Goal: Task Accomplishment & Management: Complete application form

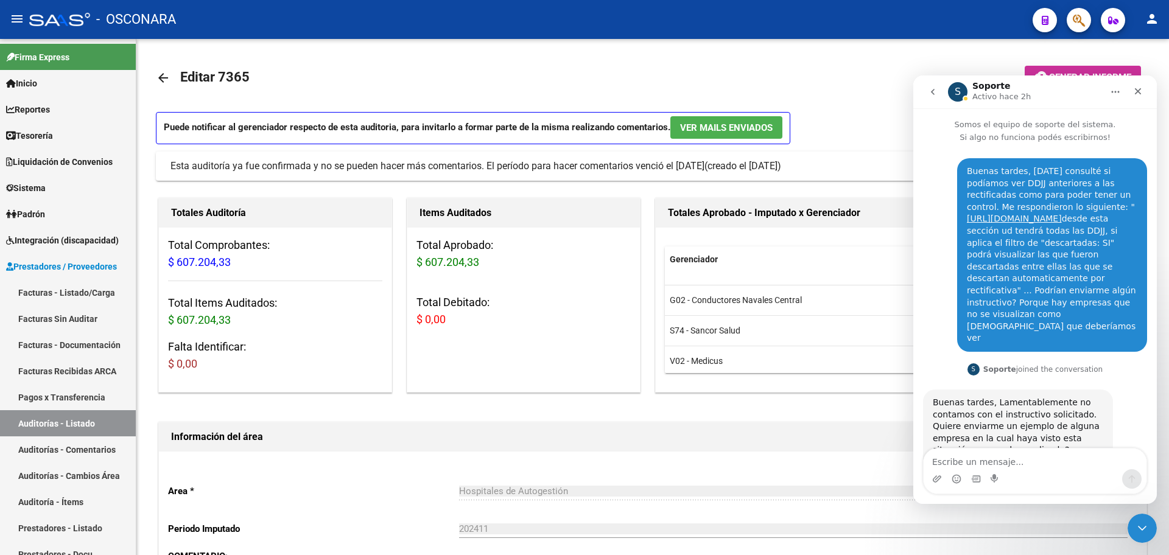
scroll to position [181, 0]
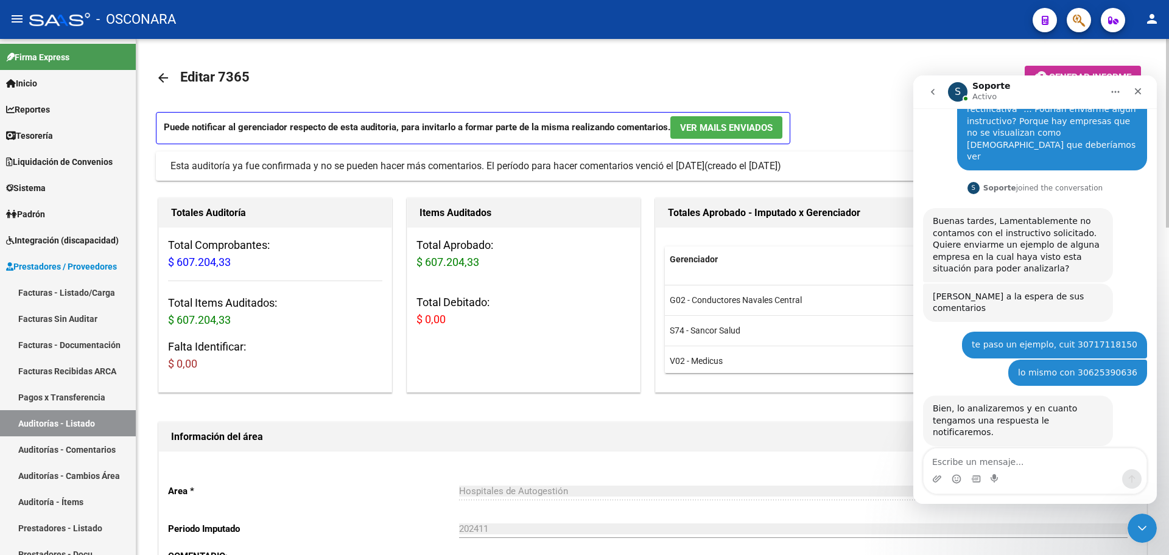
click at [733, 71] on mat-toolbar-row "arrow_back Editar 7365" at bounding box center [543, 77] width 775 height 39
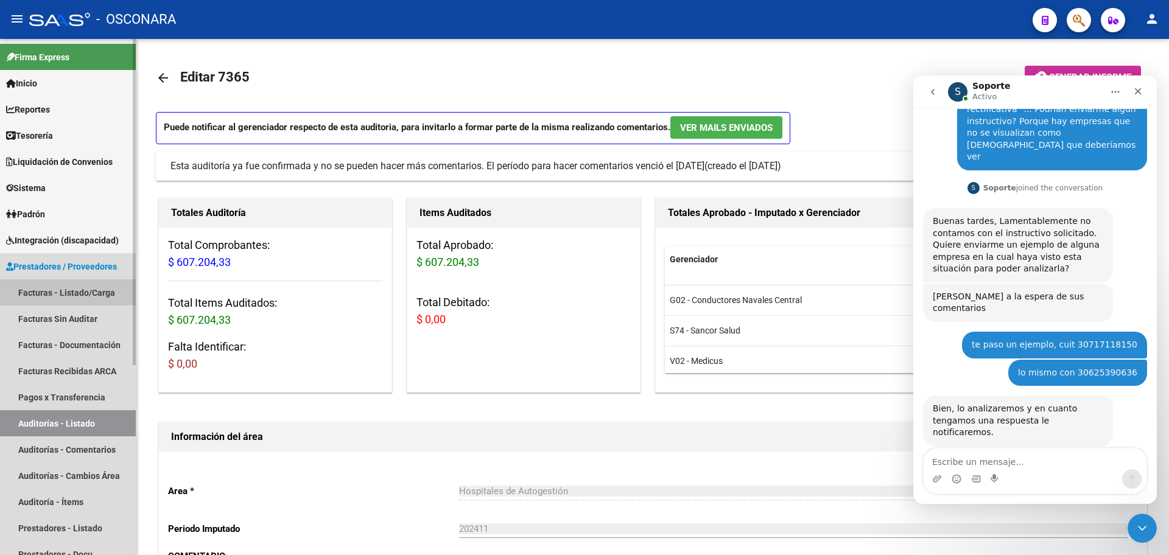
click at [111, 288] on link "Facturas - Listado/Carga" at bounding box center [68, 292] width 136 height 26
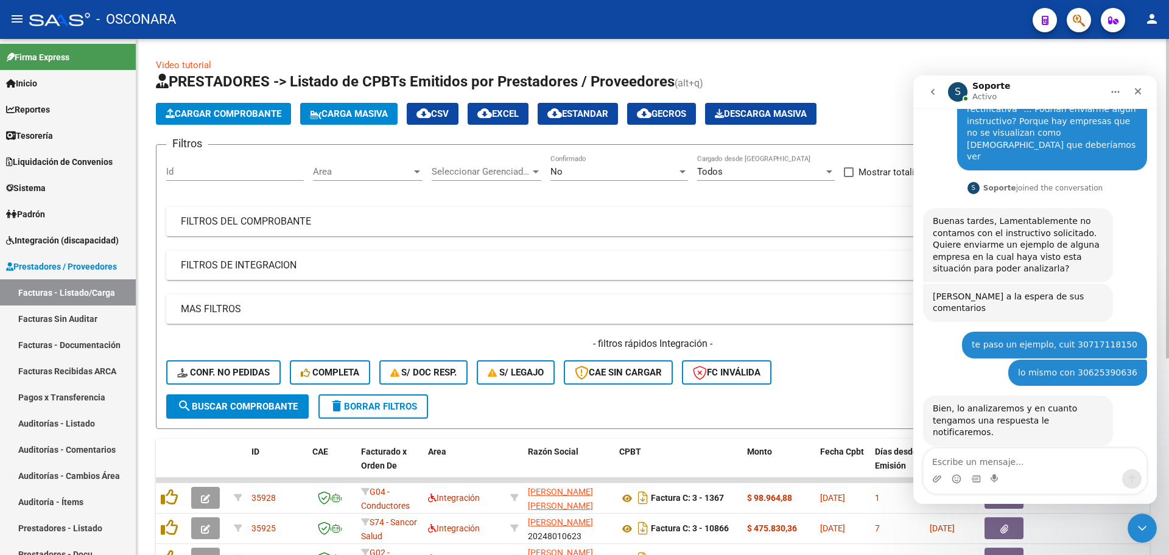
click at [639, 170] on div "No" at bounding box center [613, 171] width 127 height 11
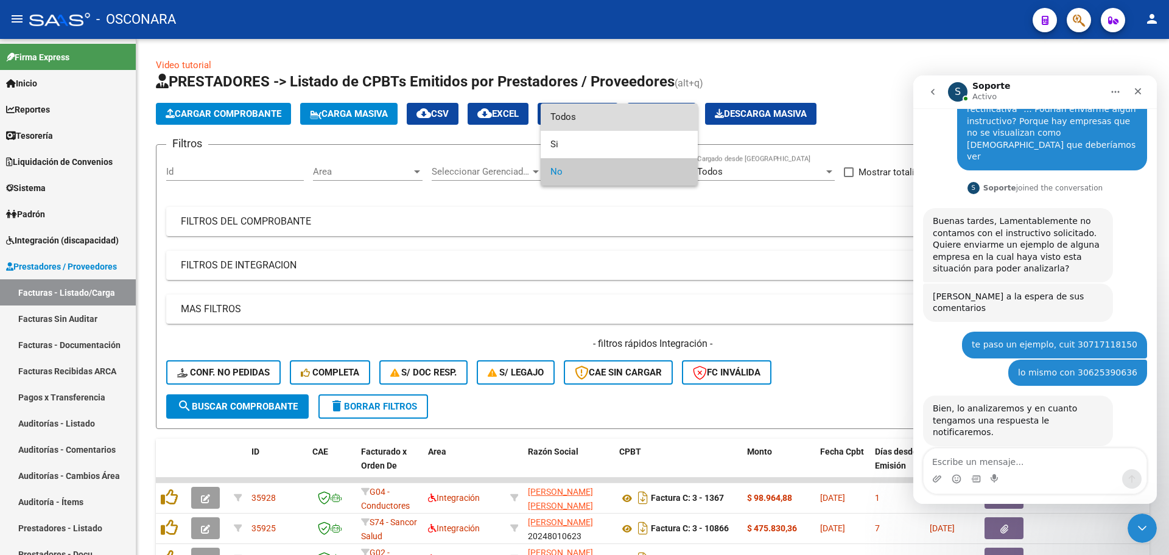
click at [605, 113] on span "Todos" at bounding box center [619, 117] width 138 height 27
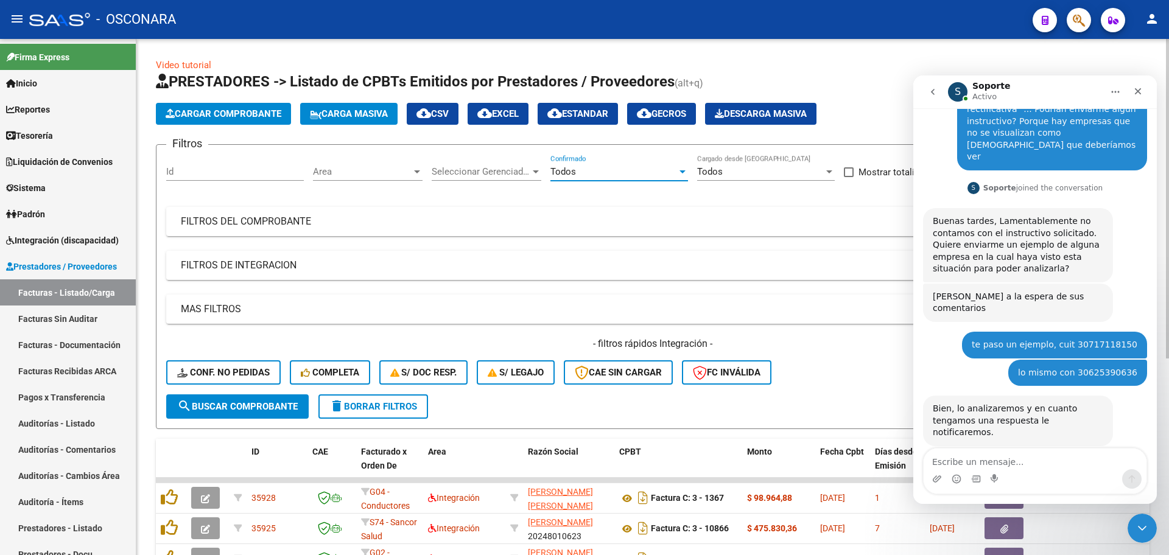
click at [812, 80] on h1 "PRESTADORES -> Listado de CPBTs Emitidos por Prestadores / Proveedores (alt+q)" at bounding box center [653, 82] width 994 height 21
drag, startPoint x: 79, startPoint y: 423, endPoint x: 282, endPoint y: 508, distance: 221.1
click at [79, 421] on link "Auditorías - Listado" at bounding box center [68, 423] width 136 height 26
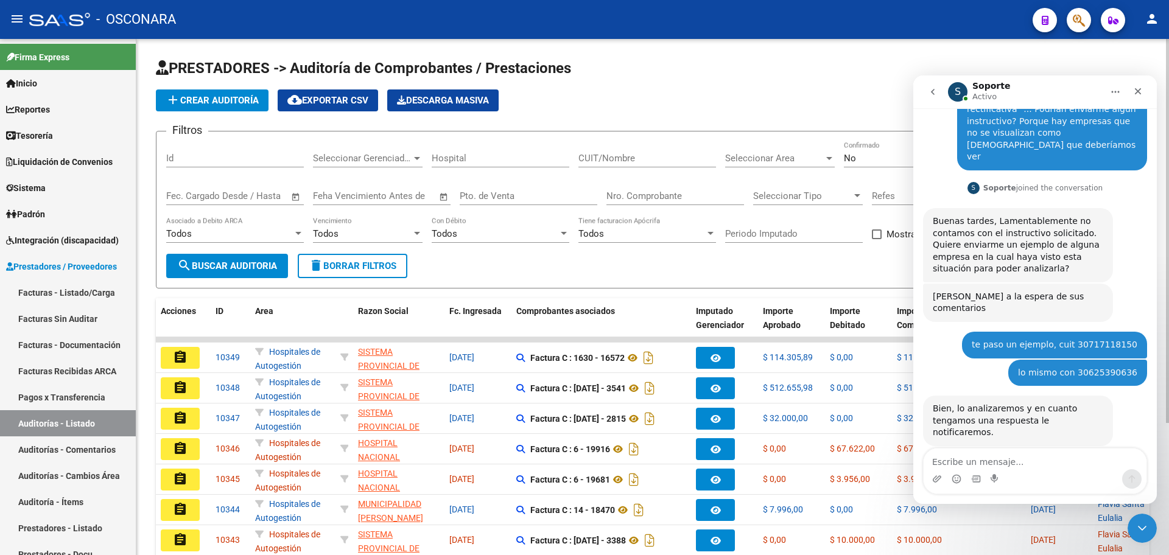
click at [201, 110] on button "add Crear Auditoría" at bounding box center [212, 100] width 113 height 22
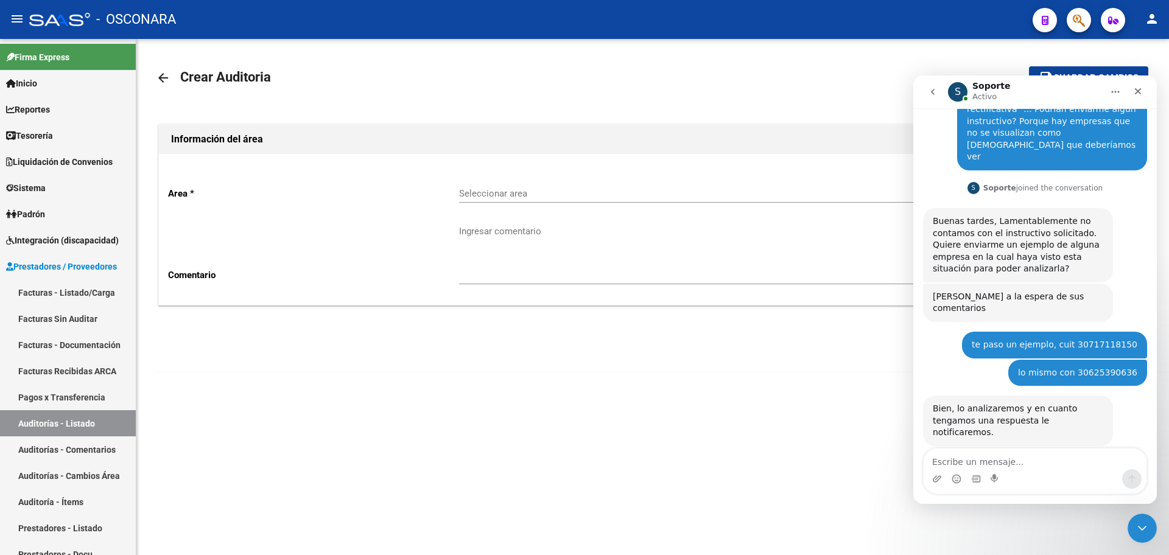
click at [644, 205] on div "Seleccionar area Seleccionar area" at bounding box center [793, 196] width 668 height 38
click at [633, 191] on span "Seleccionar area" at bounding box center [788, 193] width 658 height 11
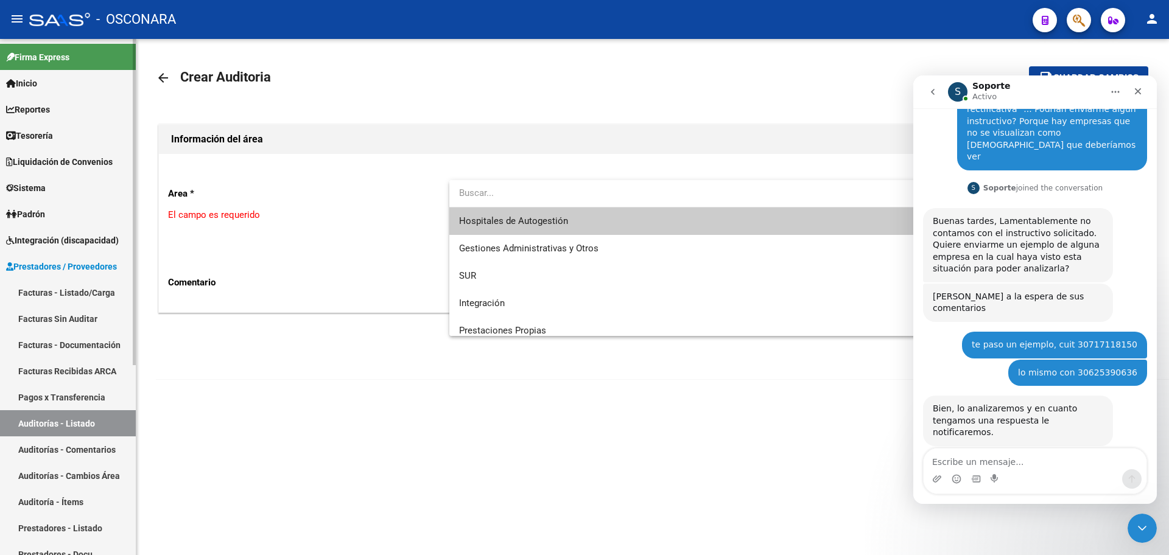
click at [44, 298] on div at bounding box center [584, 277] width 1169 height 555
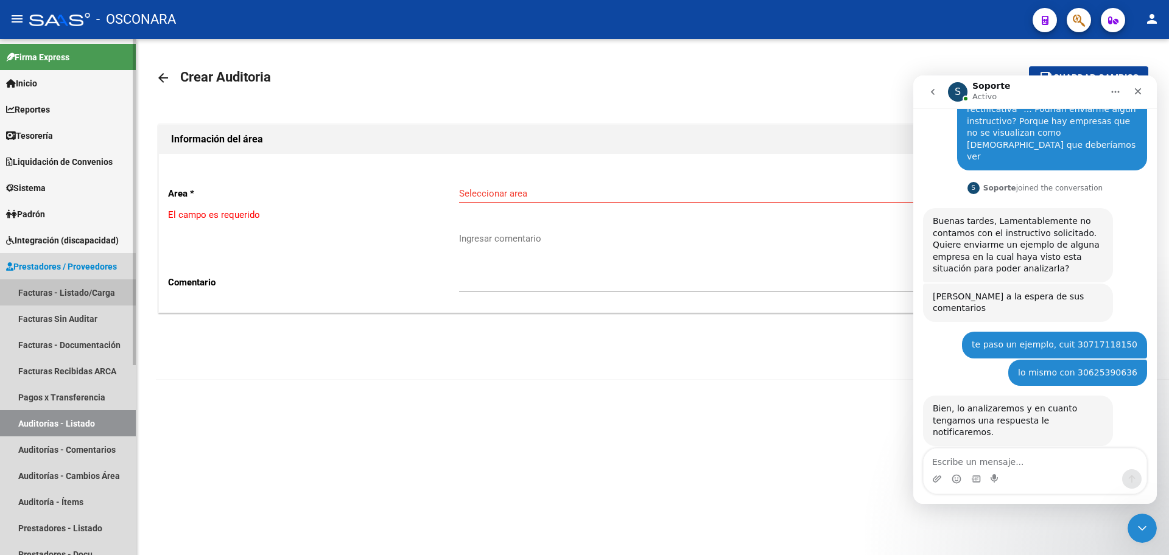
click at [45, 290] on link "Facturas - Listado/Carga" at bounding box center [68, 292] width 136 height 26
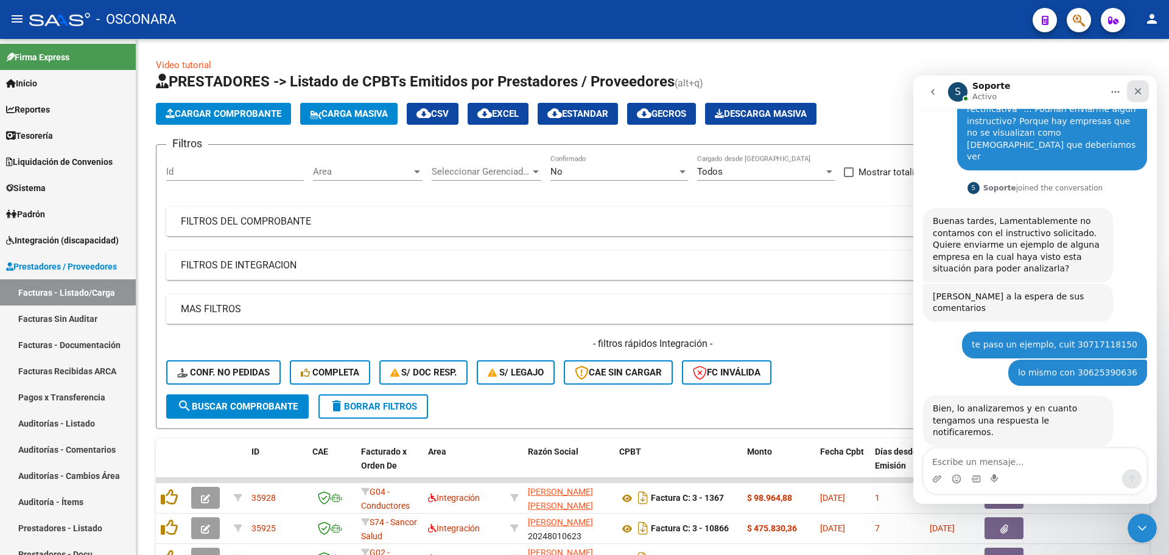
click at [1134, 95] on icon "Cerrar" at bounding box center [1138, 91] width 10 height 10
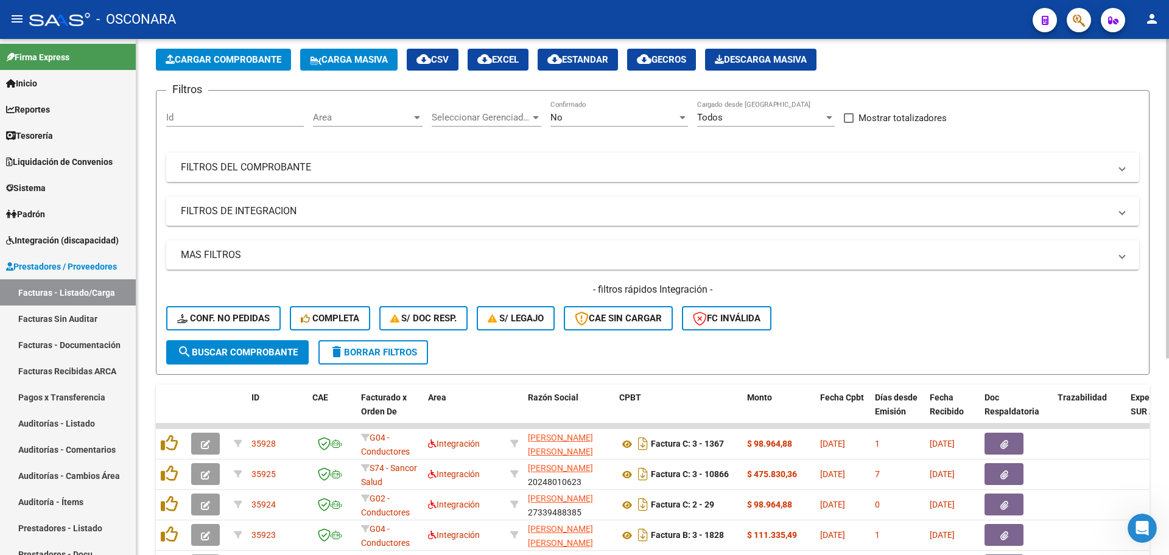
scroll to position [76, 0]
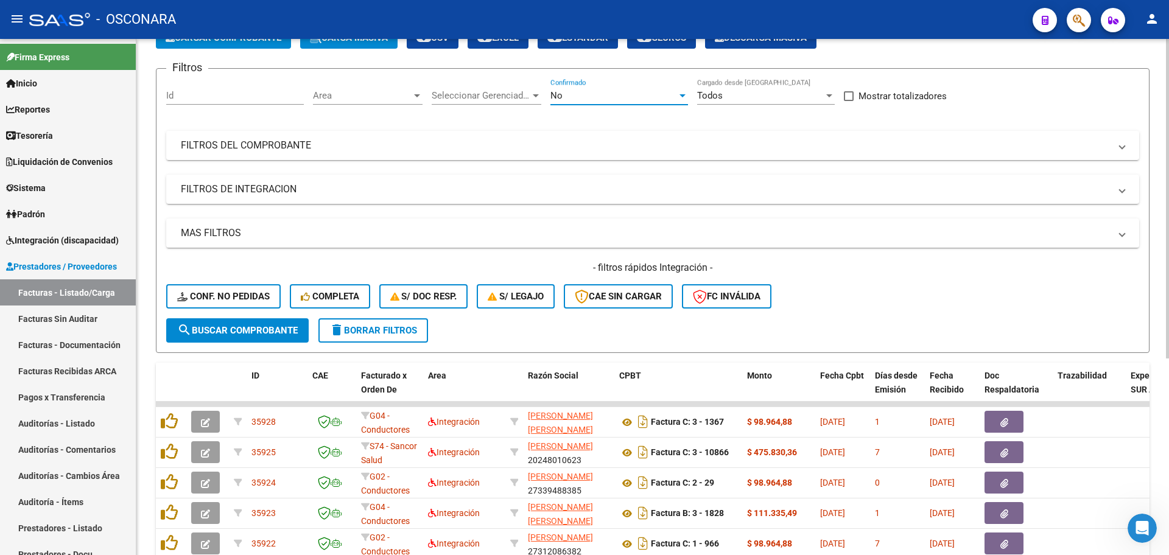
click at [588, 98] on div "No" at bounding box center [613, 95] width 127 height 11
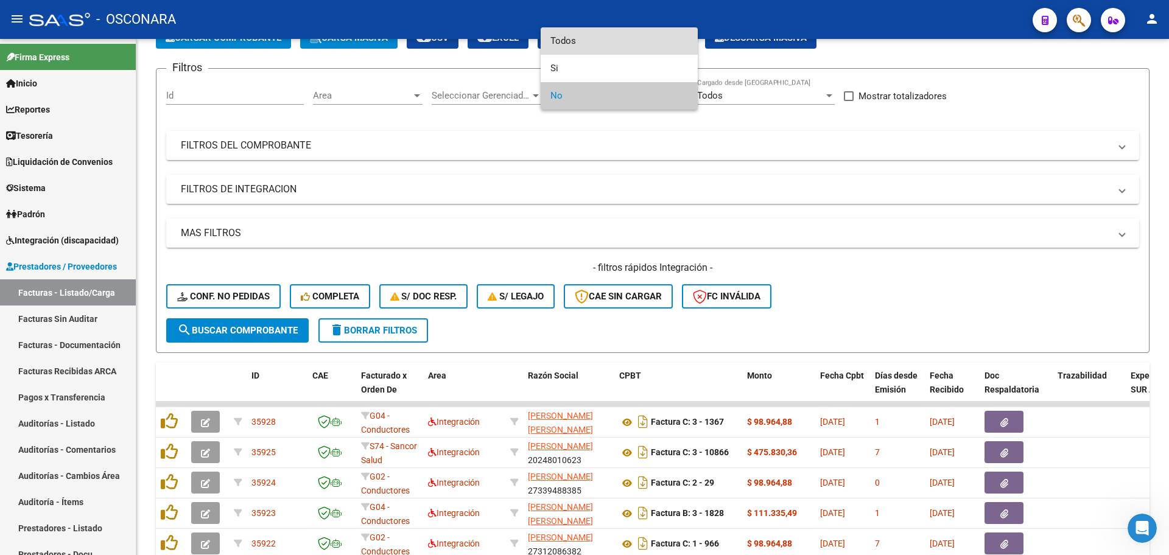
click at [598, 50] on span "Todos" at bounding box center [619, 40] width 138 height 27
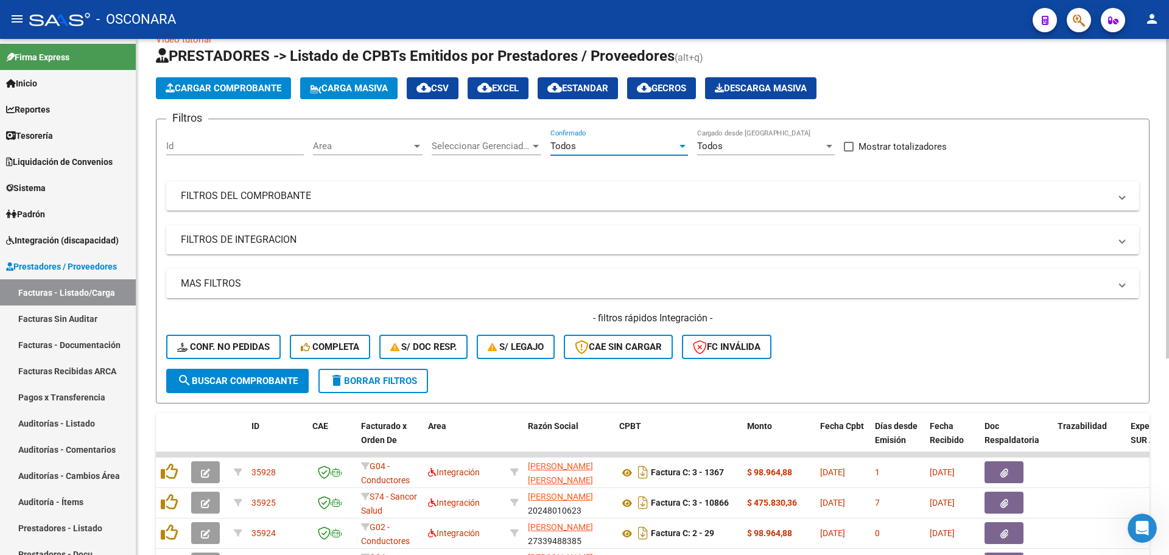
scroll to position [0, 0]
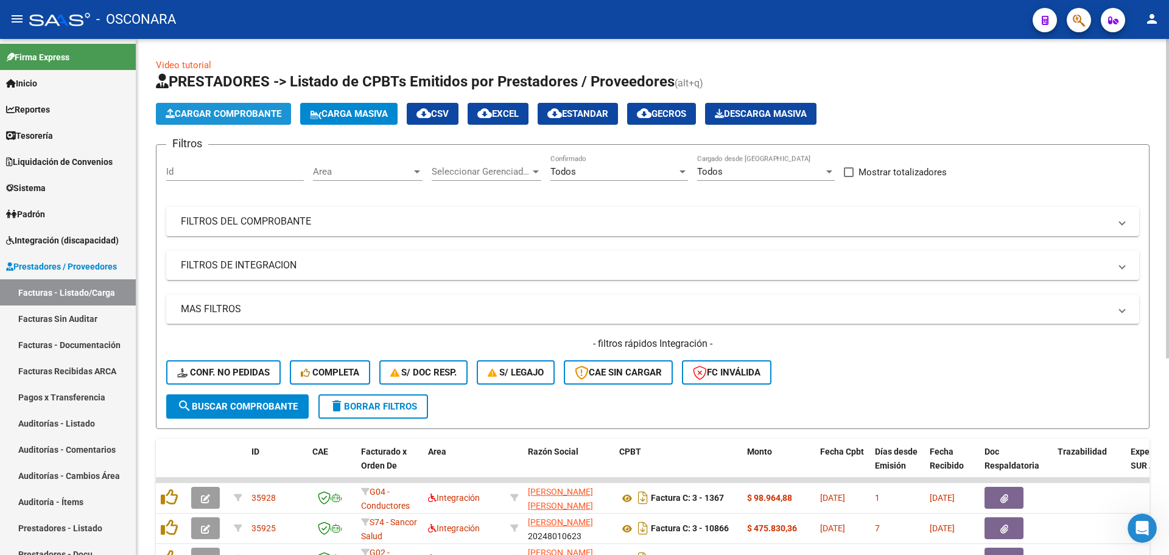
click at [222, 116] on span "Cargar Comprobante" at bounding box center [224, 113] width 116 height 11
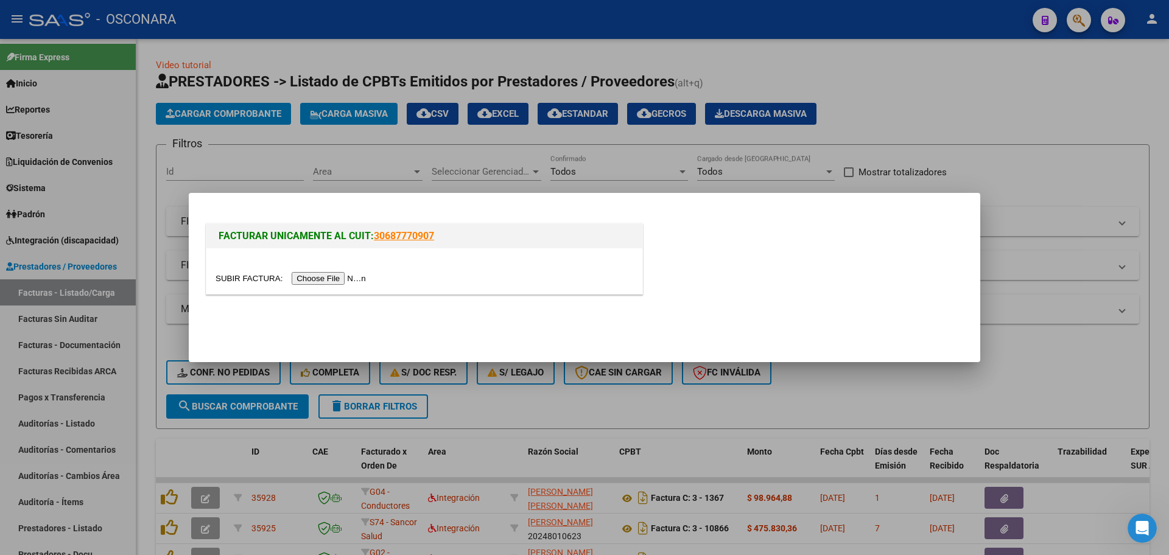
click at [325, 276] on input "file" at bounding box center [293, 278] width 154 height 13
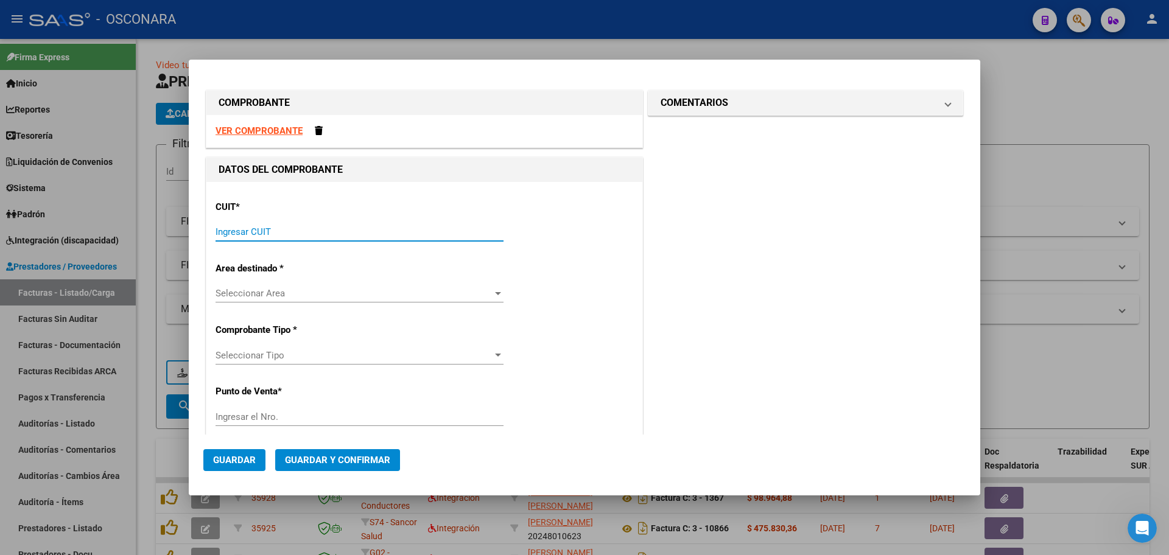
click at [408, 230] on input "Ingresar CUIT" at bounding box center [360, 231] width 288 height 11
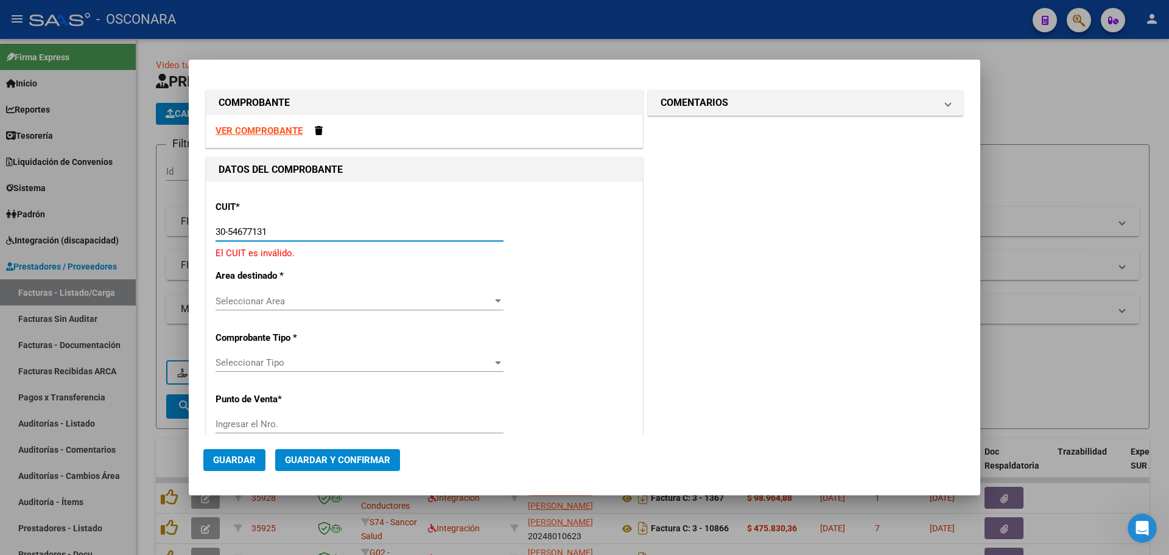
type input "30-54677131-4"
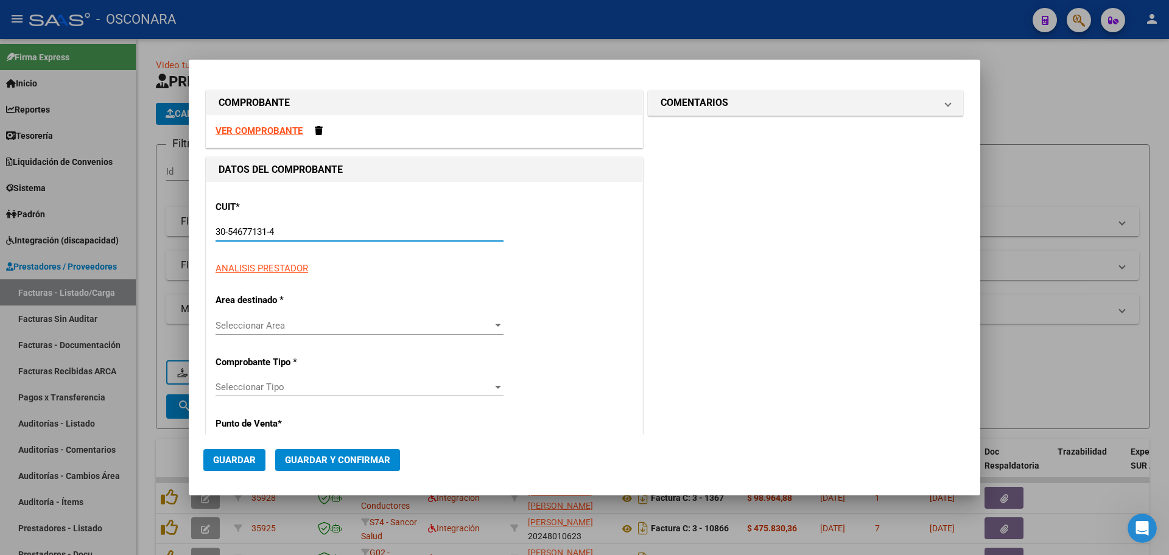
type input "15"
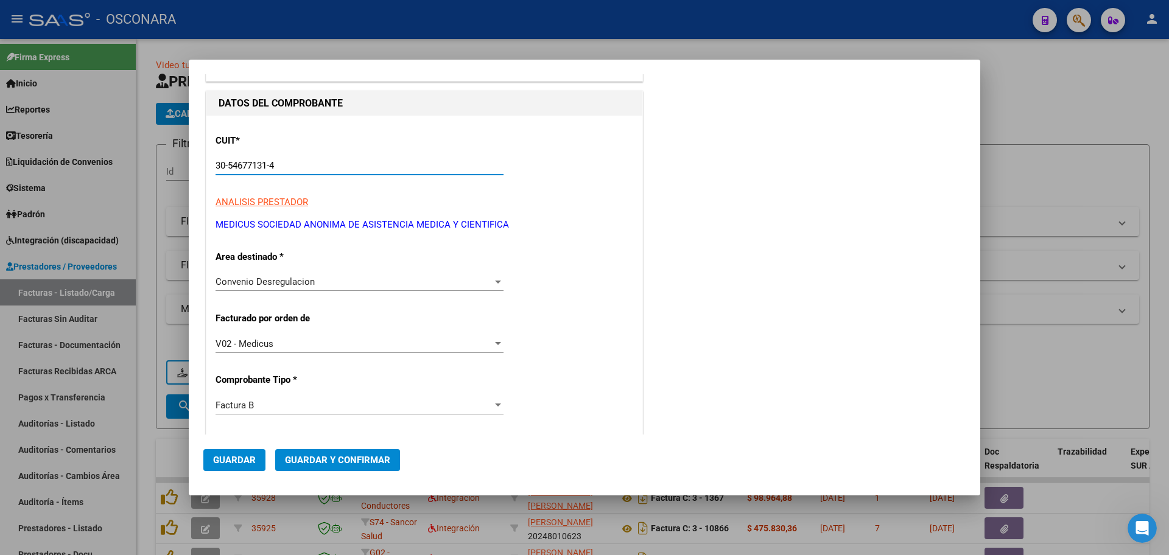
scroll to position [76, 0]
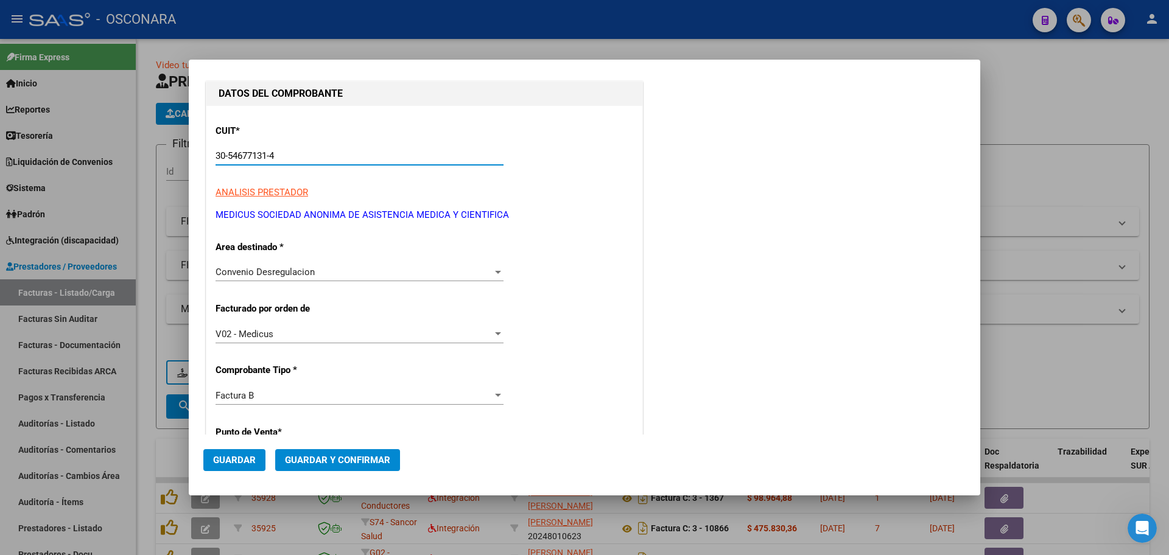
type input "30-54677131-4"
click at [399, 281] on div "Convenio Desregulacion Seleccionar Area" at bounding box center [360, 272] width 288 height 18
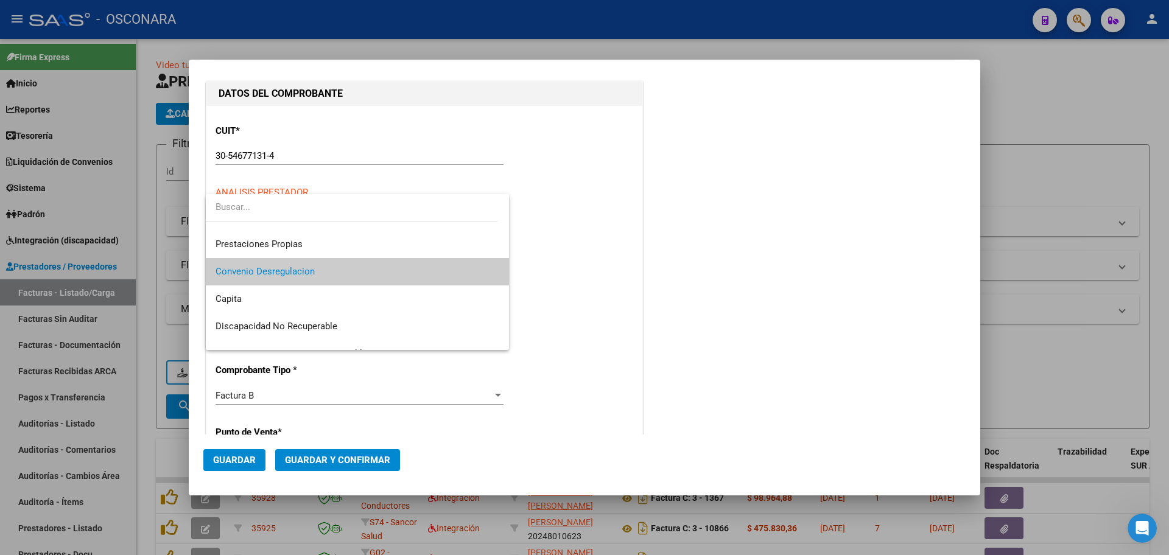
scroll to position [0, 0]
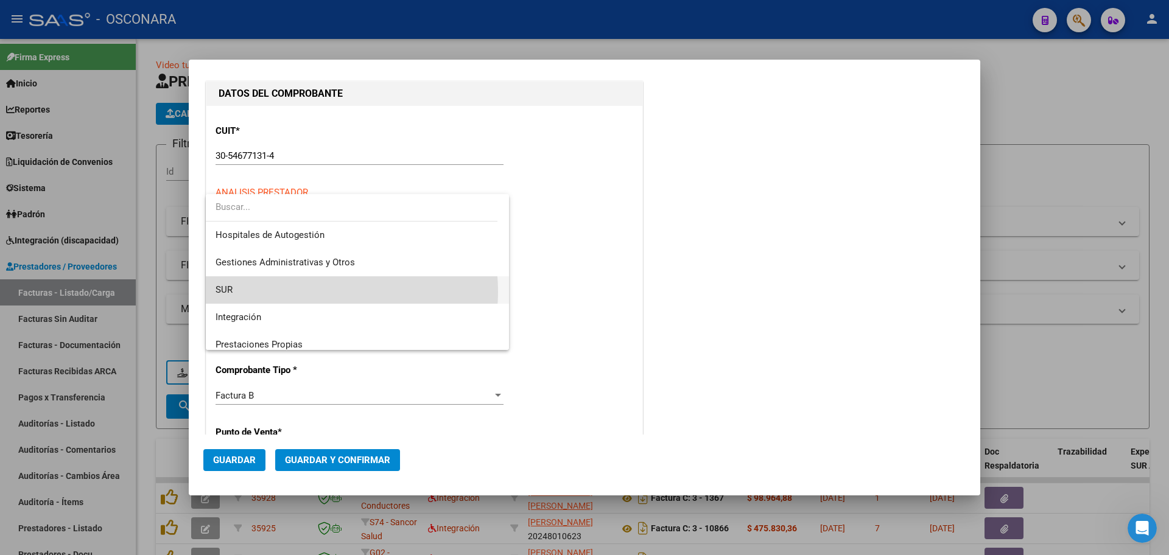
click at [318, 291] on span "SUR" at bounding box center [358, 289] width 284 height 27
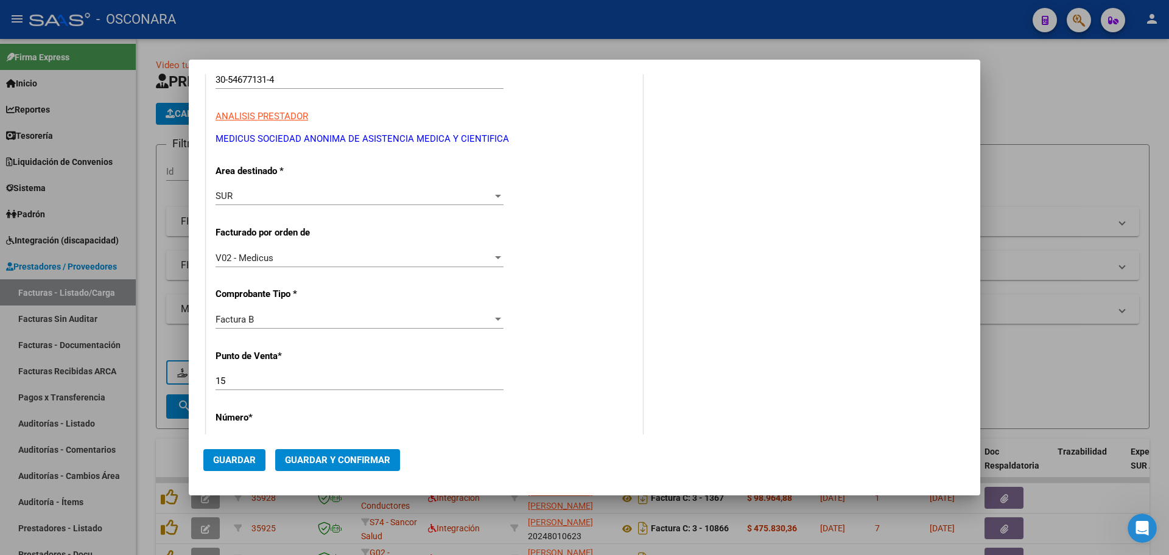
click at [273, 382] on input "15" at bounding box center [360, 381] width 288 height 11
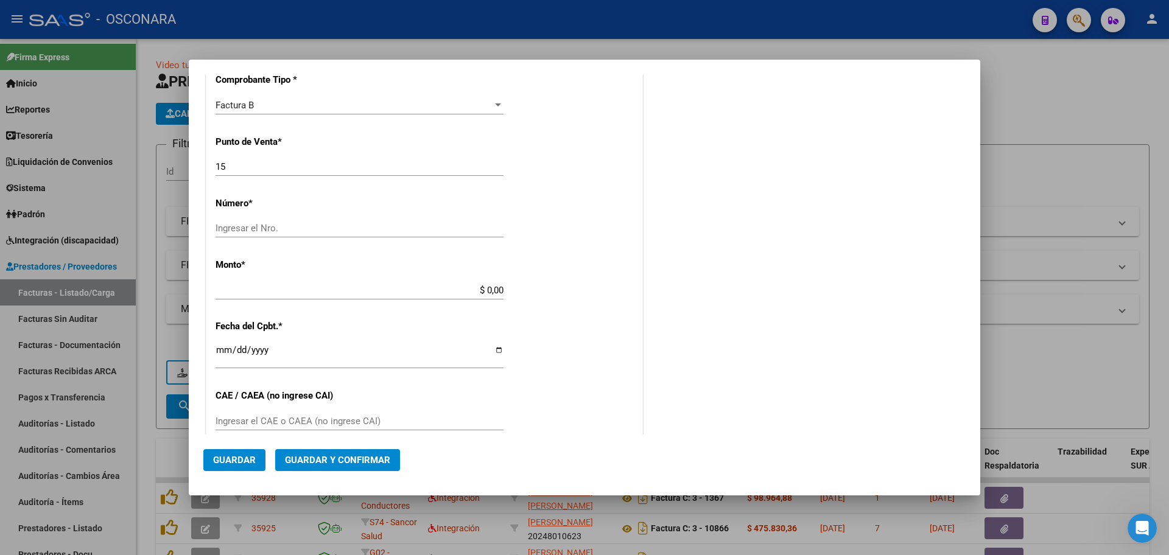
scroll to position [381, 0]
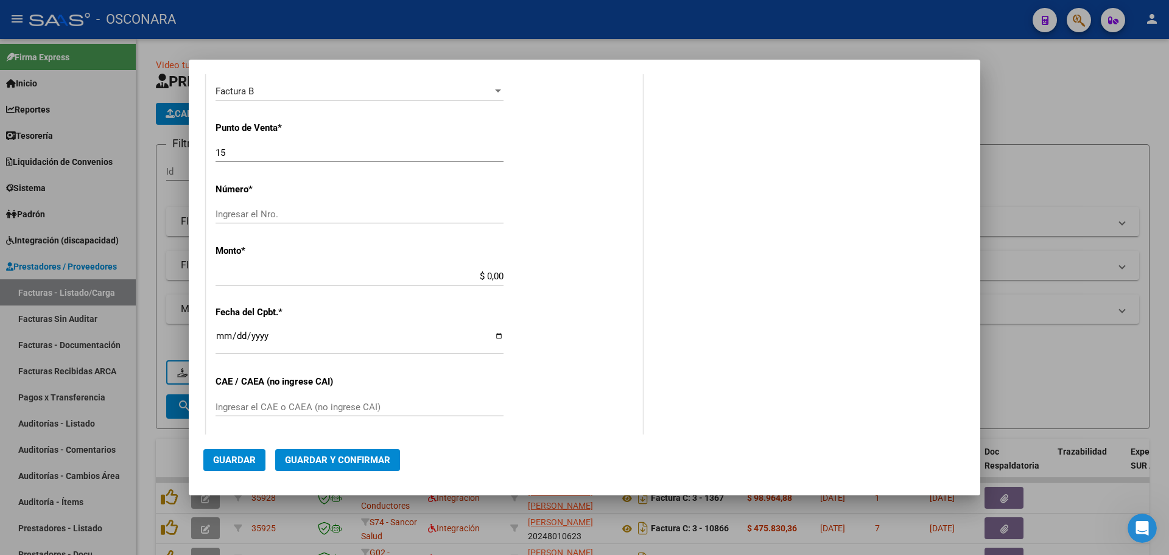
click at [326, 211] on input "Ingresar el Nro." at bounding box center [360, 214] width 288 height 11
drag, startPoint x: 230, startPoint y: 151, endPoint x: 191, endPoint y: 130, distance: 44.7
click at [191, 130] on mat-dialog-content "COMPROBANTE VER COMPROBANTE DATOS DEL COMPROBANTE CUIT * 30-54677131-4 Ingresar…" at bounding box center [584, 254] width 791 height 361
type input "36"
click at [304, 216] on input "Ingresar el Nro." at bounding box center [360, 214] width 288 height 11
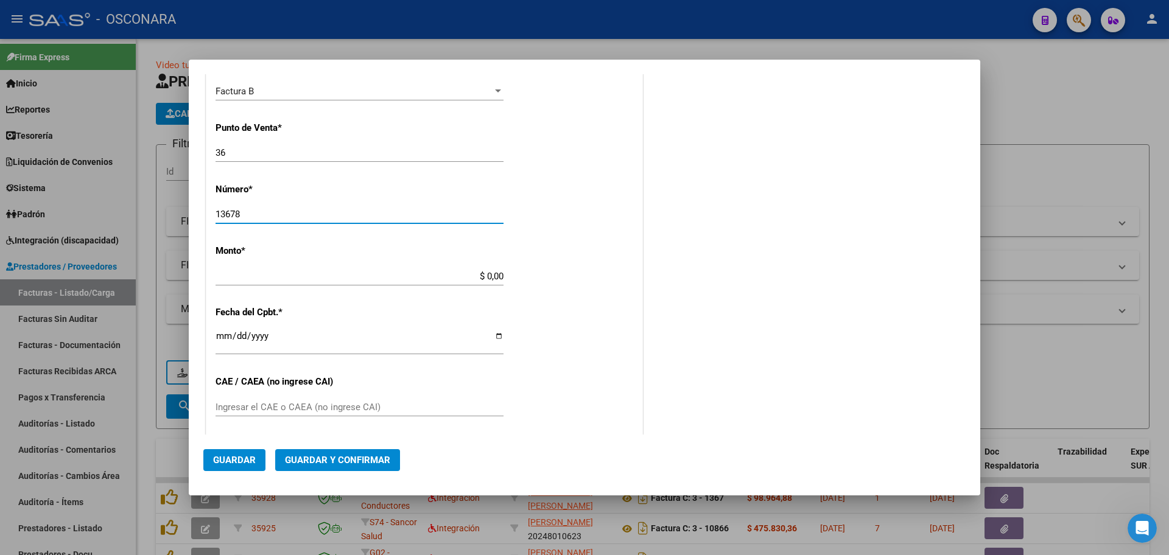
type input "13678"
drag, startPoint x: 469, startPoint y: 278, endPoint x: 549, endPoint y: 264, distance: 81.1
click at [549, 264] on div "CUIT * 30-54677131-4 Ingresar CUIT ANALISIS PRESTADOR MEDICUS SOCIEDAD ANONIMA …" at bounding box center [424, 264] width 436 height 925
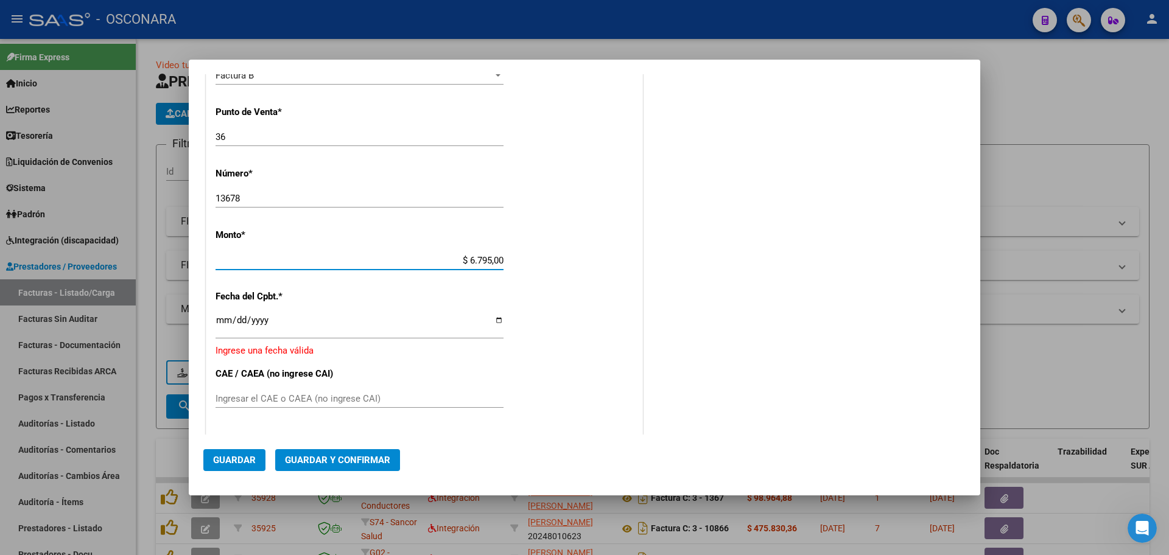
type input "$ 67.950,00"
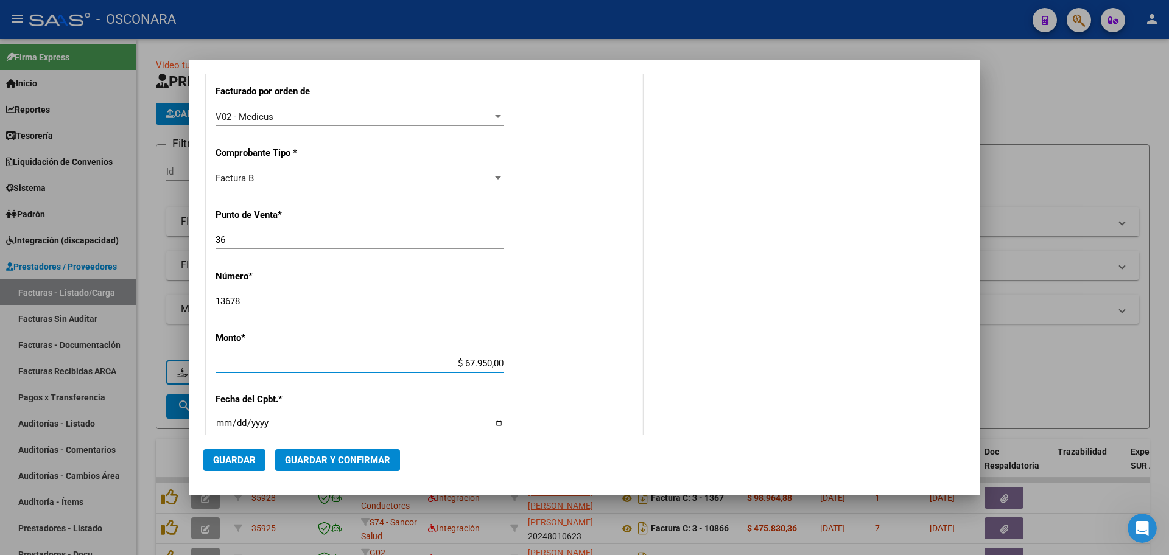
scroll to position [381, 0]
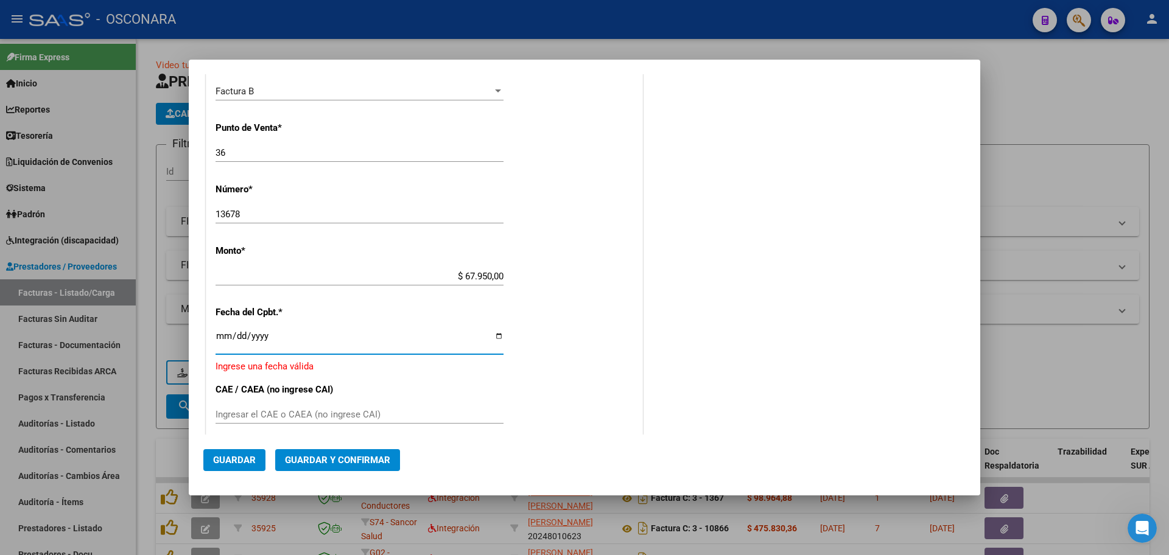
click at [218, 343] on input "Ingresar la fecha" at bounding box center [360, 340] width 288 height 19
type input "0258-08-19"
type input "[DATE]"
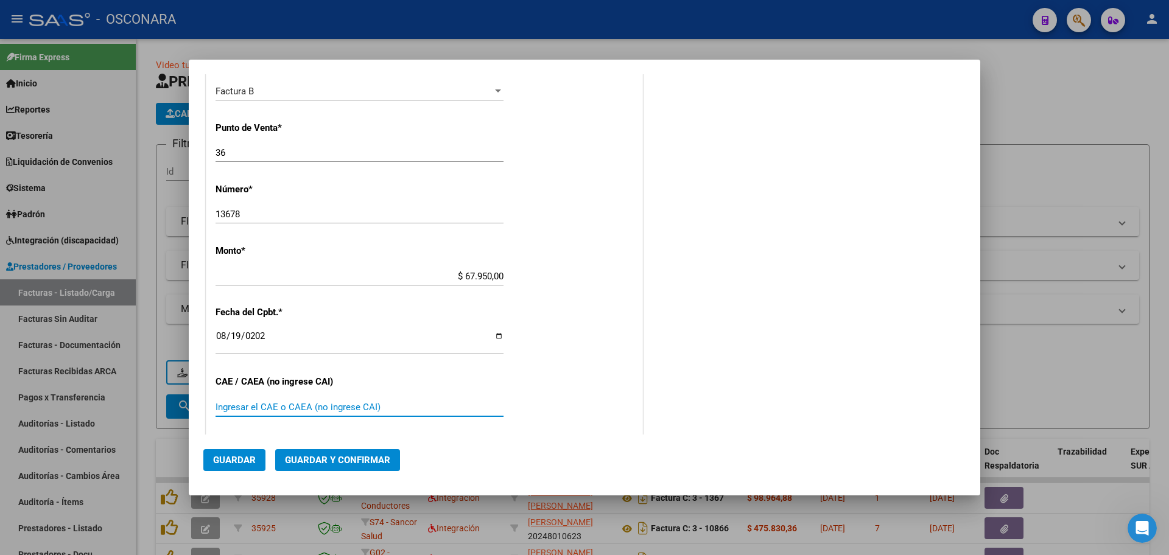
click at [362, 404] on input "Ingresar el CAE o CAEA (no ingrese CAI)" at bounding box center [360, 407] width 288 height 11
type input "75334819738253"
click at [329, 459] on span "Guardar y Confirmar" at bounding box center [337, 460] width 105 height 11
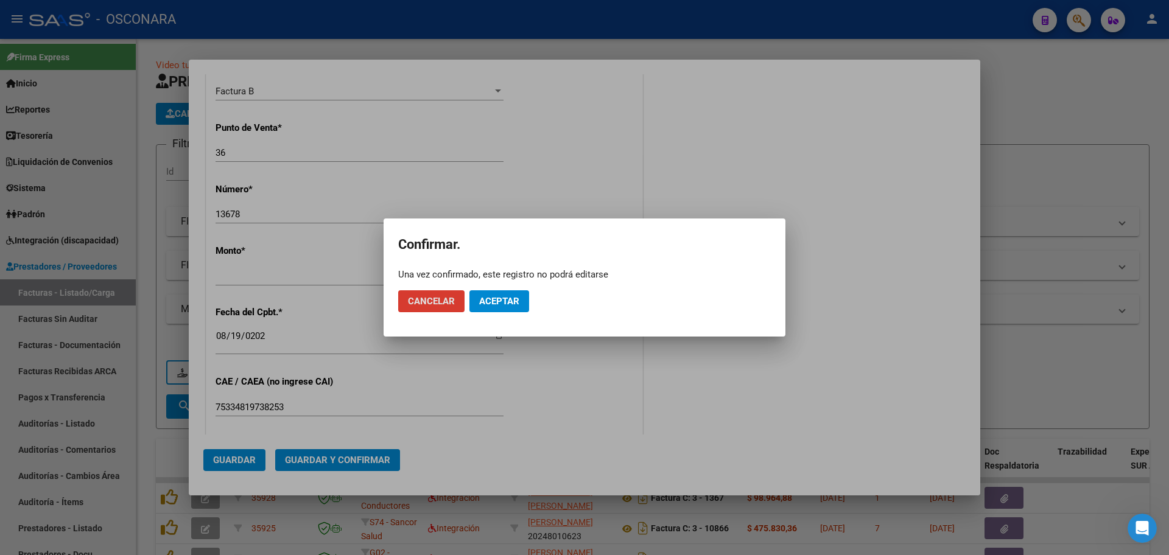
click at [508, 300] on span "Aceptar" at bounding box center [499, 301] width 40 height 11
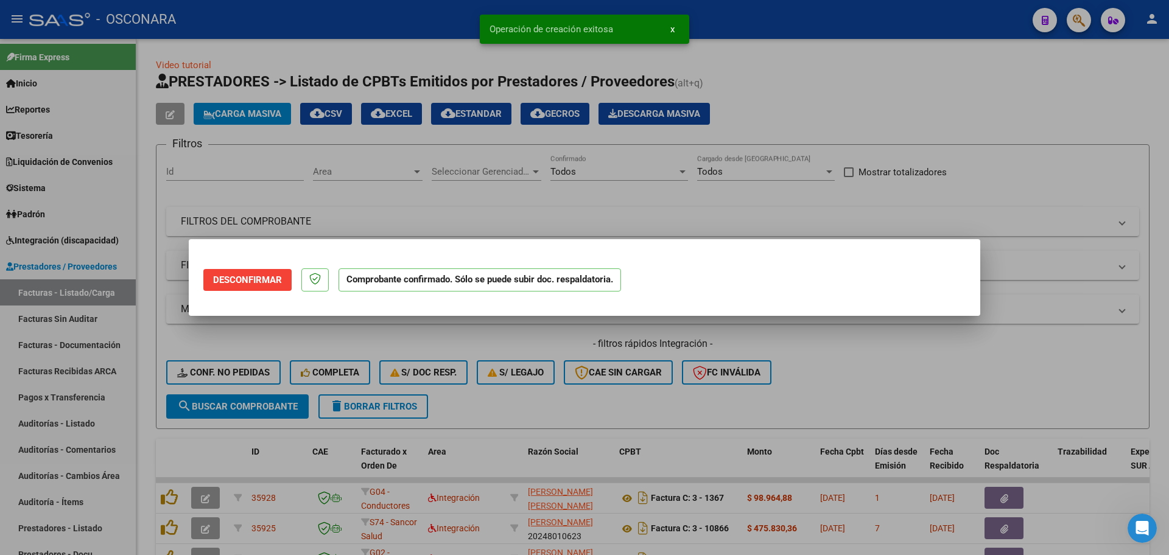
scroll to position [0, 0]
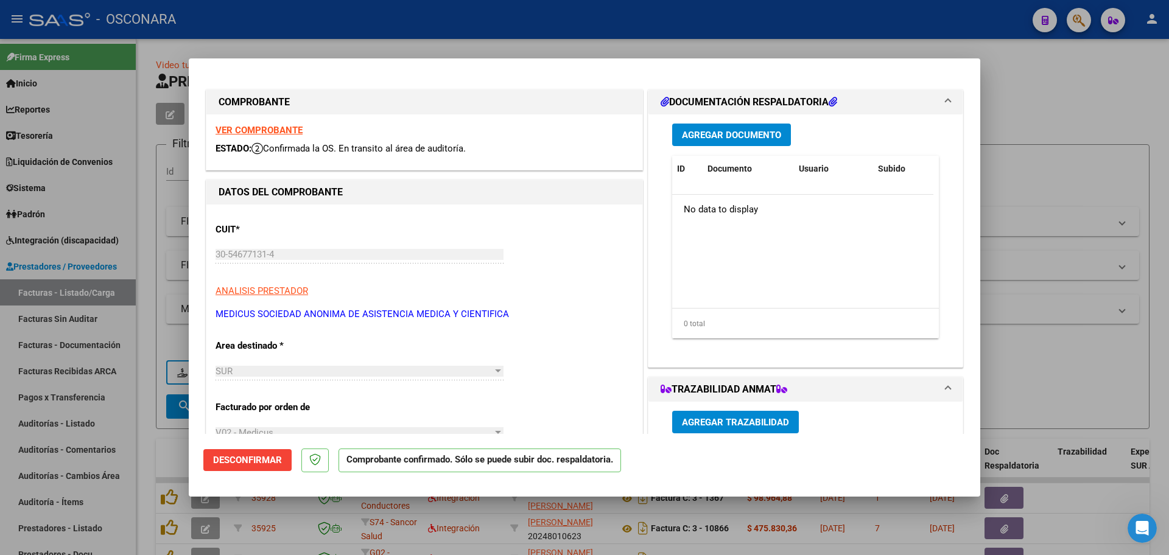
drag, startPoint x: 503, startPoint y: 529, endPoint x: 219, endPoint y: 242, distance: 403.4
click at [504, 528] on div at bounding box center [584, 277] width 1169 height 555
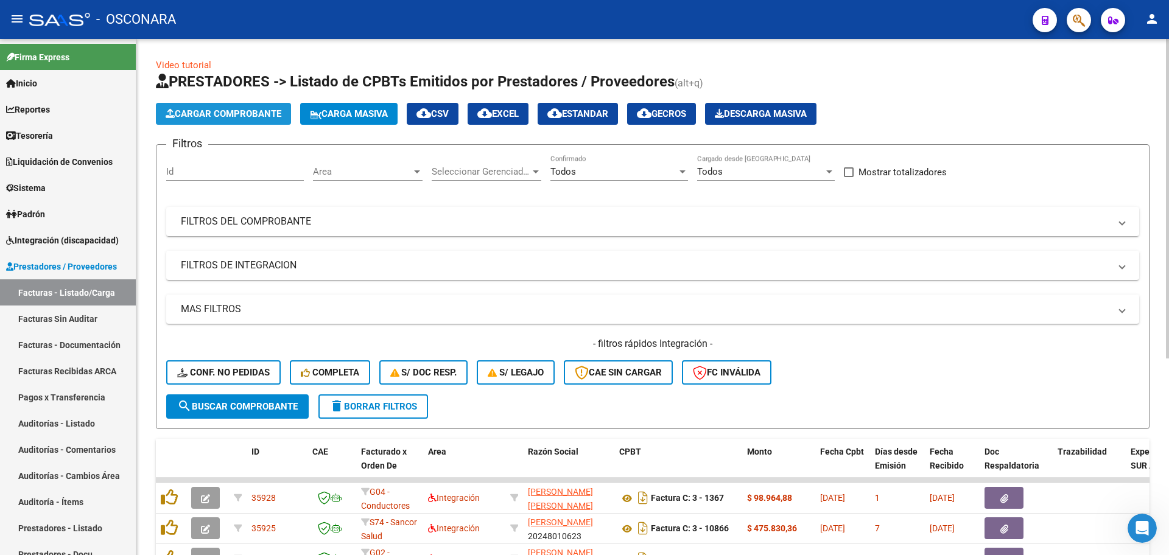
click at [217, 117] on span "Cargar Comprobante" at bounding box center [224, 113] width 116 height 11
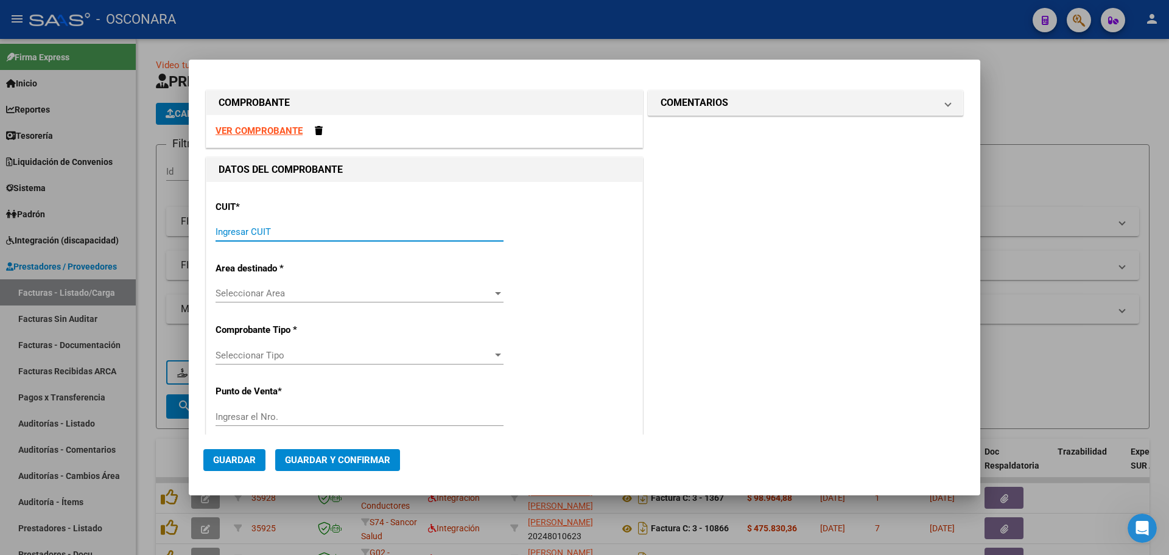
click at [236, 230] on input "Ingresar CUIT" at bounding box center [360, 231] width 288 height 11
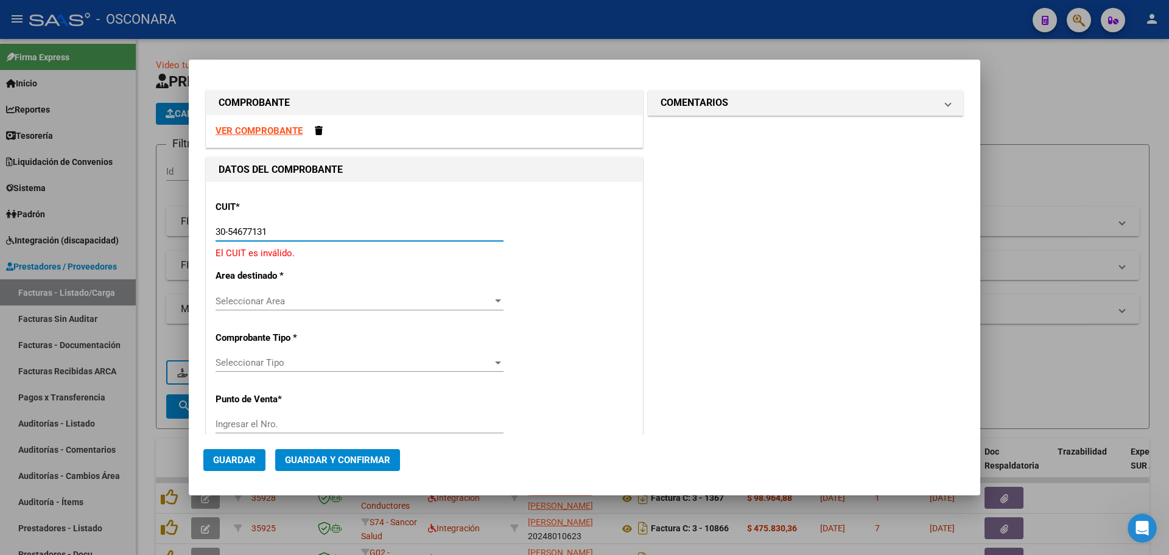
type input "30-54677131-4"
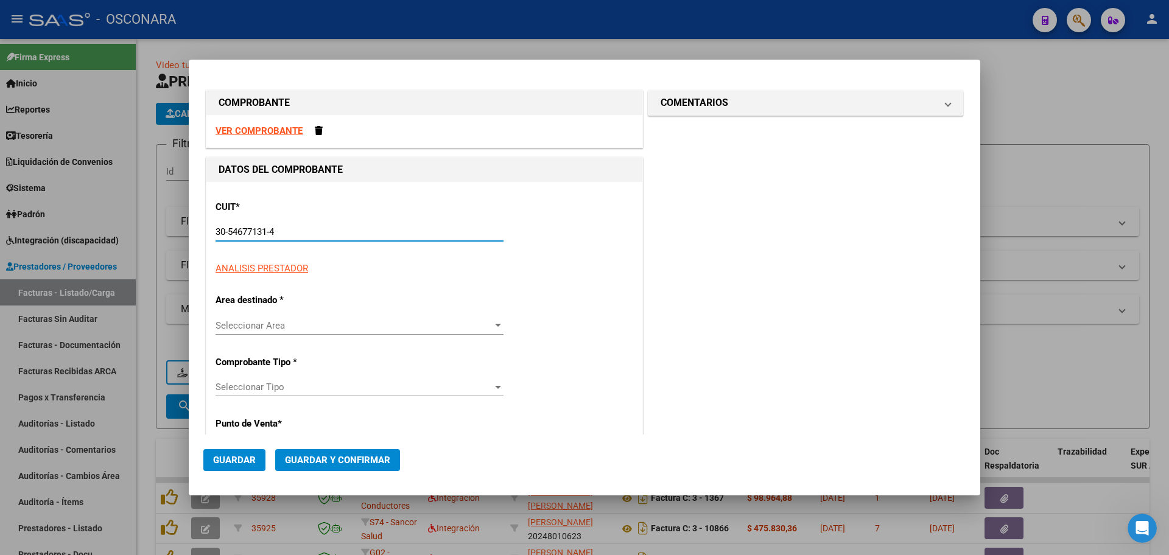
type input "36"
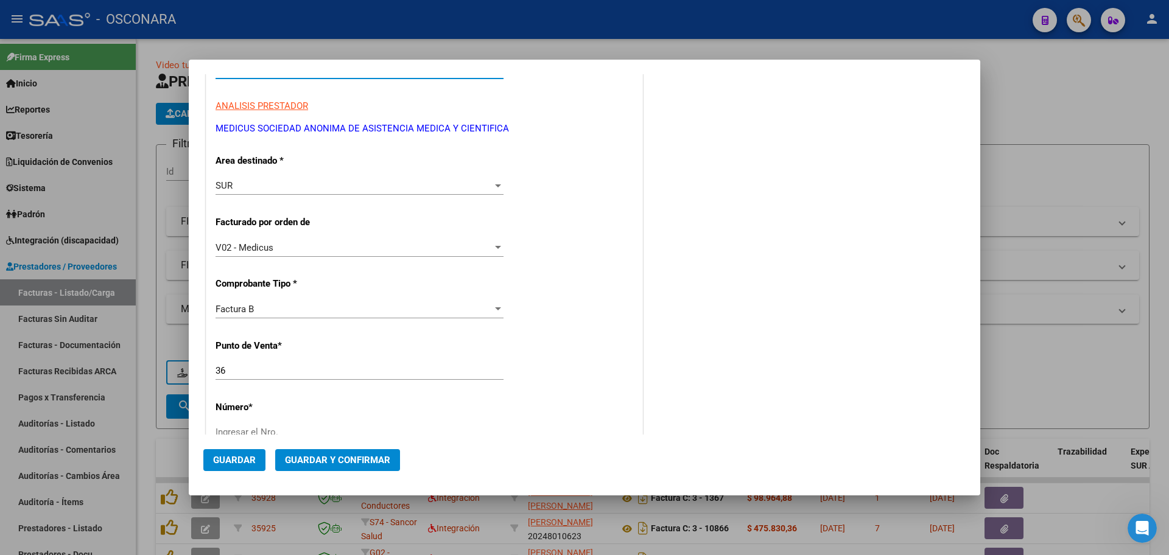
scroll to position [228, 0]
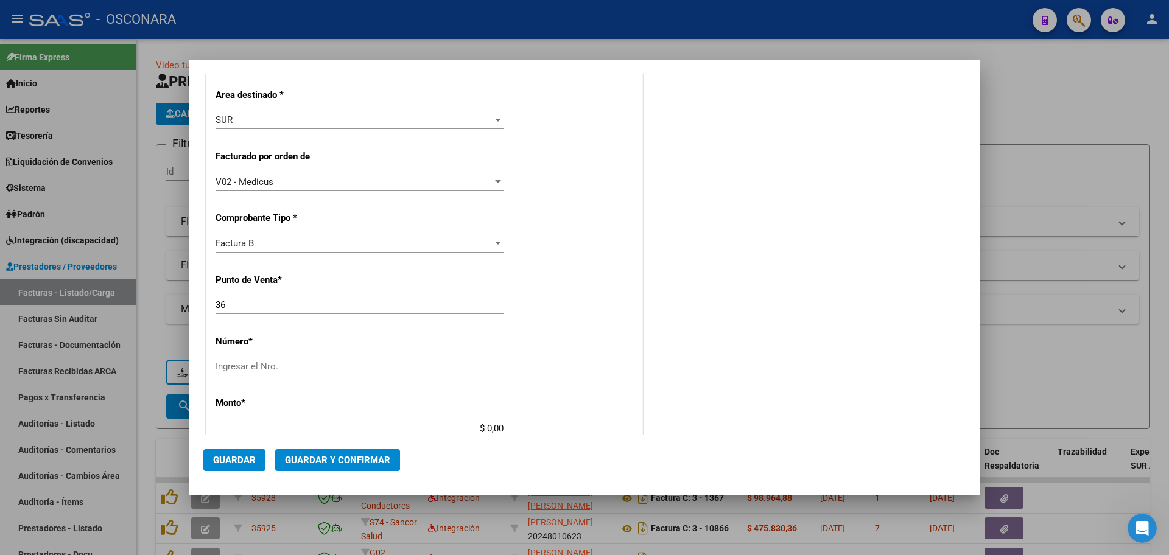
type input "30-54677131-4"
click at [264, 365] on input "Ingresar el Nro." at bounding box center [360, 366] width 288 height 11
type input "13676"
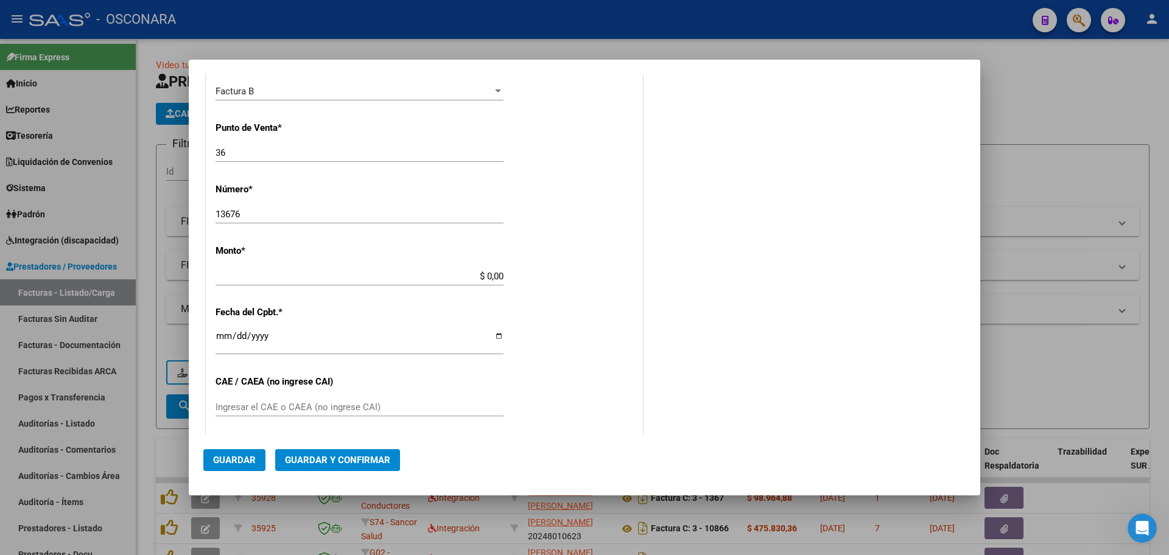
scroll to position [388, 0]
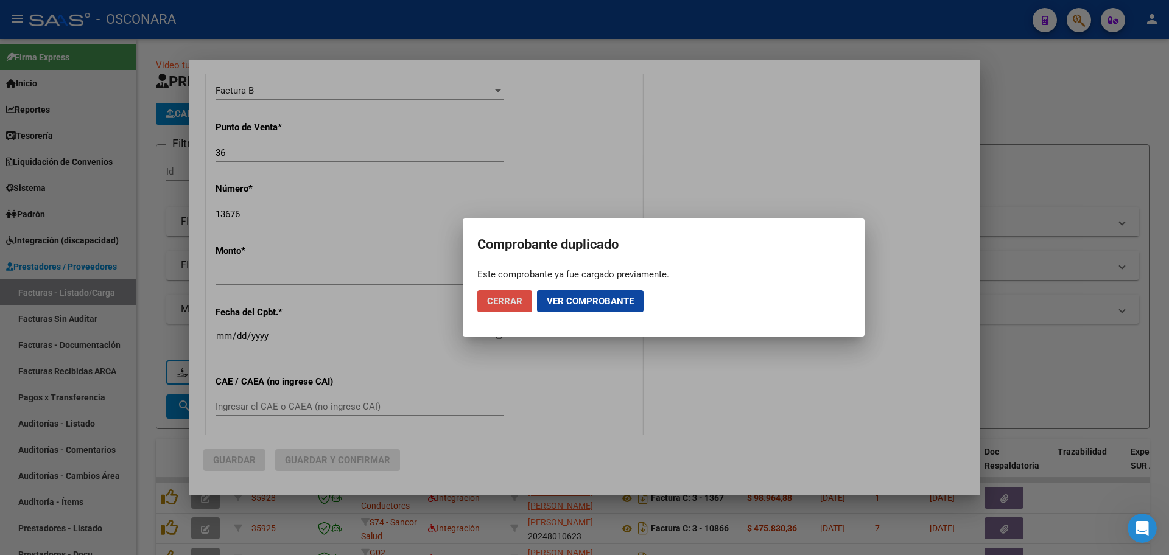
click at [510, 303] on span "Cerrar" at bounding box center [504, 301] width 35 height 11
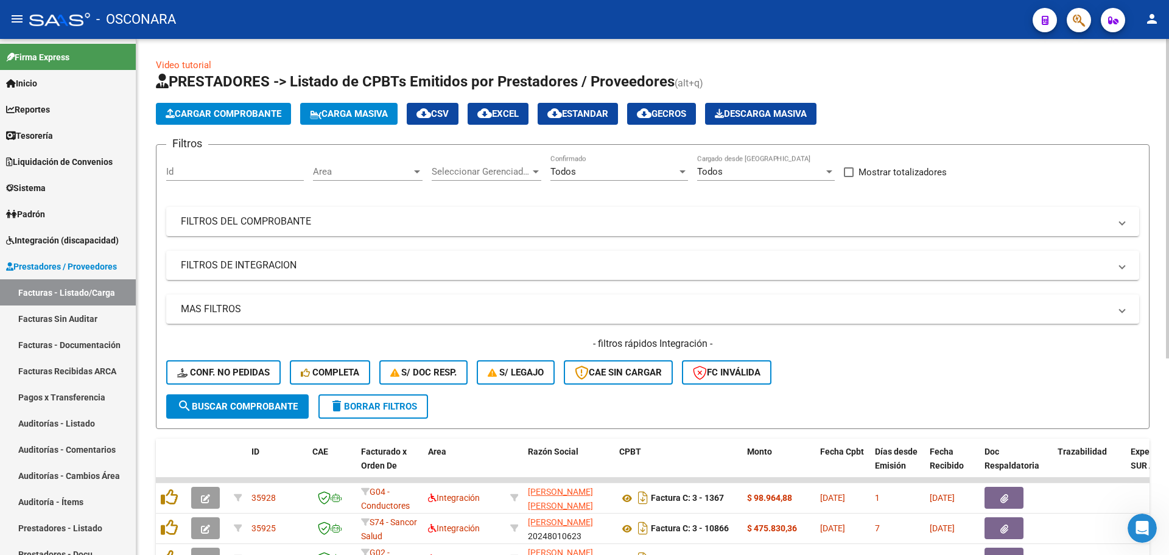
click at [258, 119] on button "Cargar Comprobante" at bounding box center [223, 114] width 135 height 22
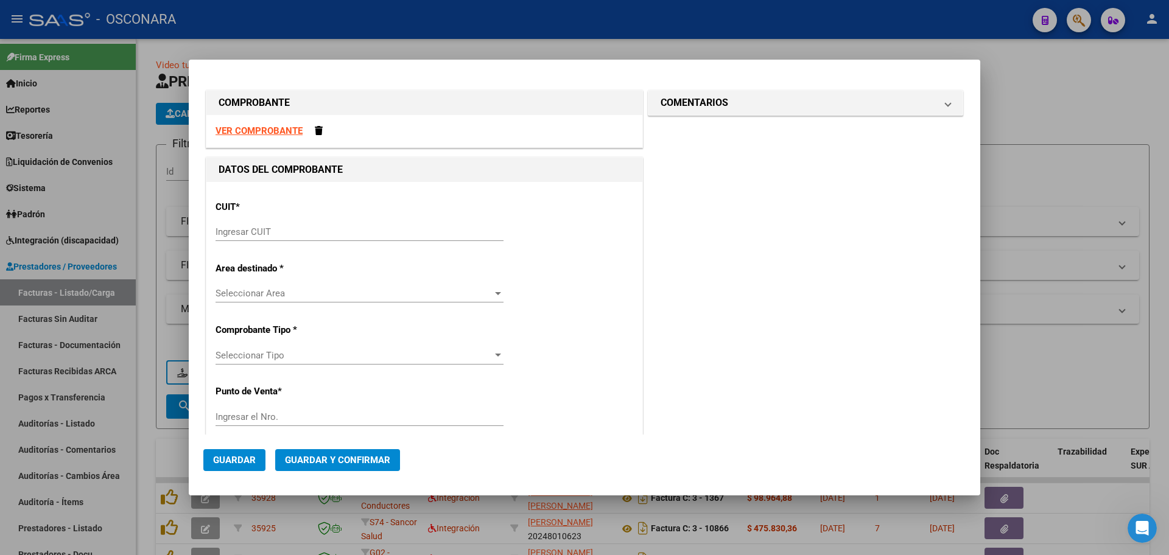
drag, startPoint x: 273, startPoint y: 216, endPoint x: 280, endPoint y: 233, distance: 17.8
click at [277, 223] on div "CUIT * Ingresar CUIT" at bounding box center [425, 221] width 418 height 61
click at [286, 243] on div "Ingresar CUIT" at bounding box center [360, 238] width 288 height 30
click at [284, 237] on div "Ingresar CUIT" at bounding box center [360, 232] width 288 height 18
click at [280, 234] on div "Ingresar CUIT" at bounding box center [360, 232] width 288 height 18
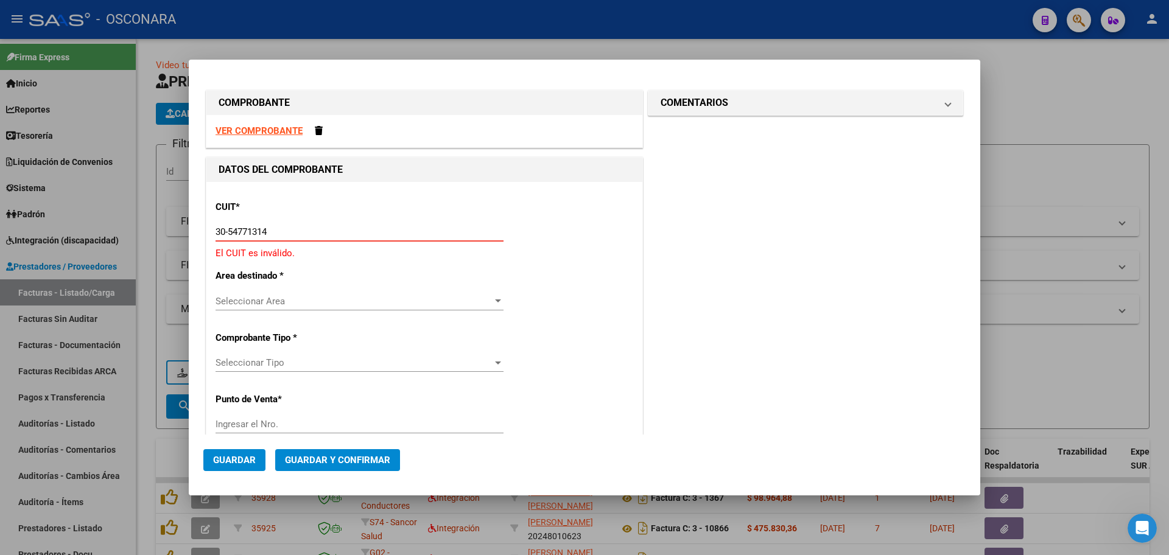
type input "30-54677131-4"
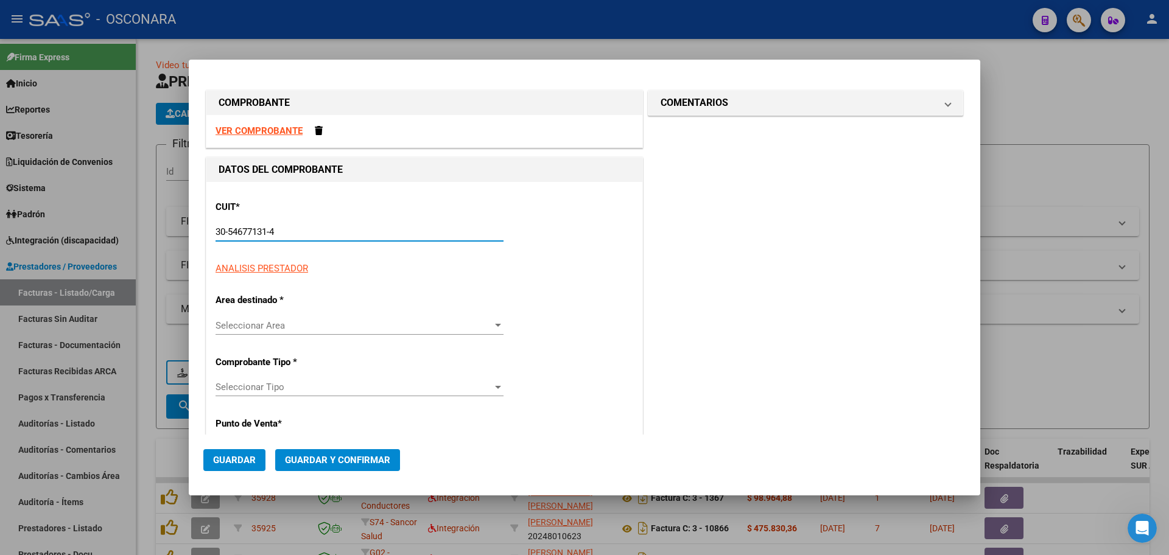
type input "36"
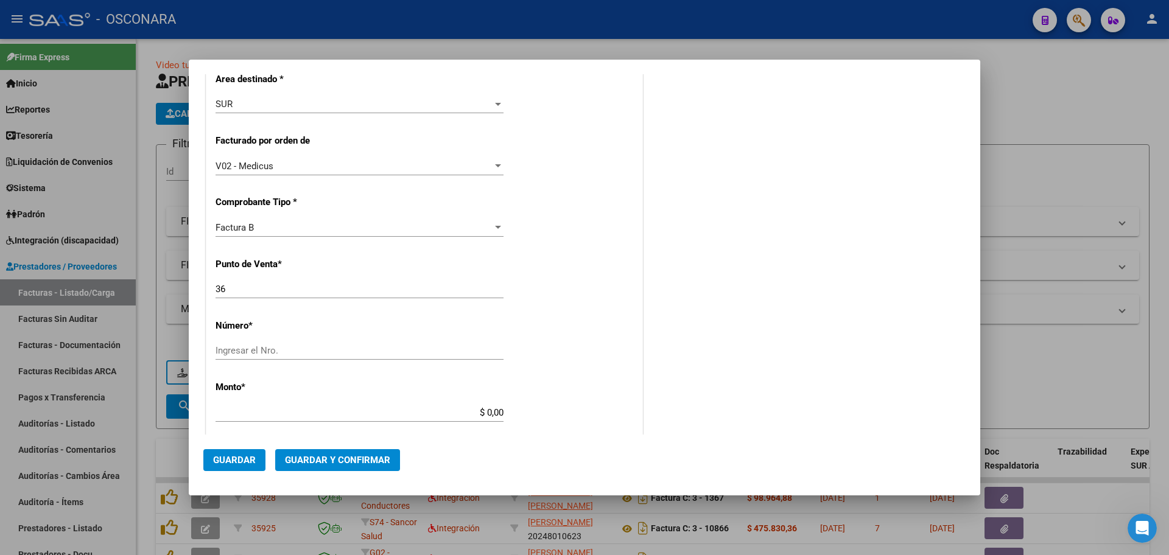
scroll to position [304, 0]
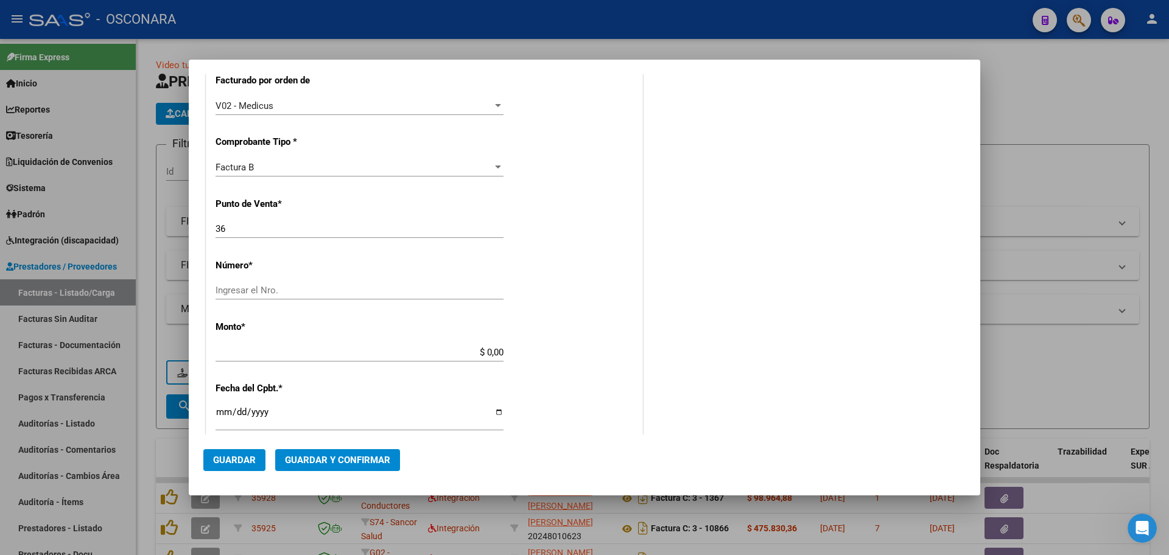
type input "30-54677131-4"
drag, startPoint x: 325, startPoint y: 281, endPoint x: 325, endPoint y: 289, distance: 7.9
click at [324, 282] on div "CUIT * 30-54677131-4 Ingresar CUIT ANALISIS PRESTADOR MEDICUS SOCIEDAD ANONIMA …" at bounding box center [424, 340] width 436 height 925
click at [325, 289] on input "Ingresar el Nro." at bounding box center [360, 290] width 288 height 11
type input "13677"
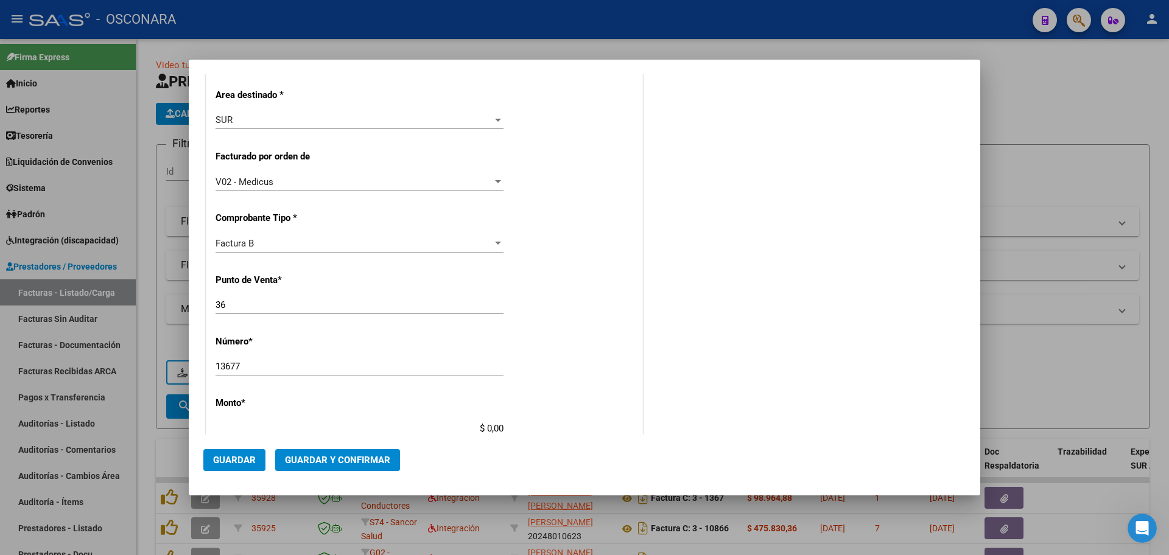
scroll to position [236, 0]
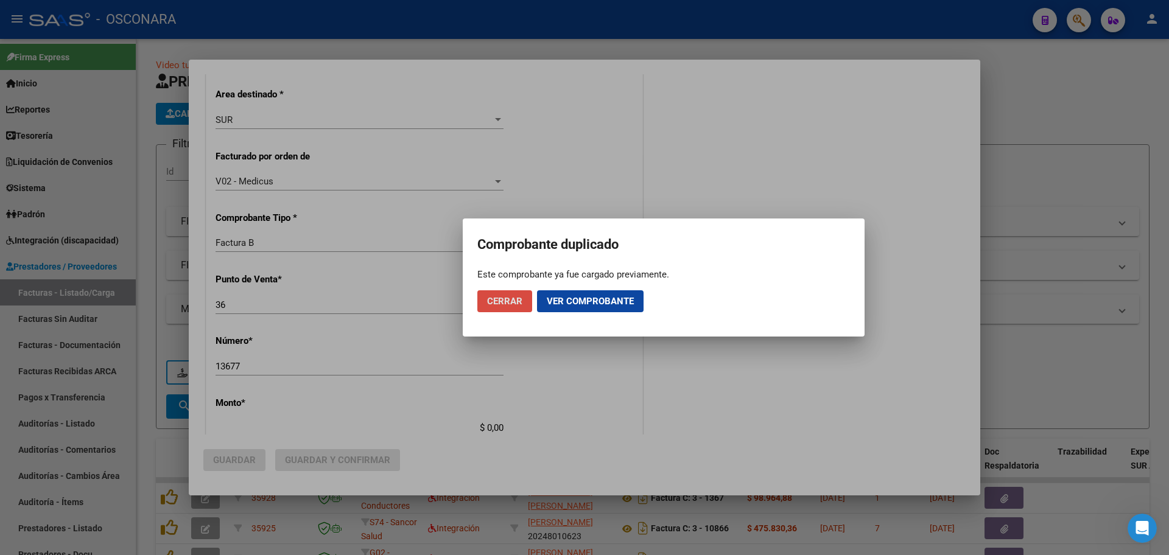
click at [508, 299] on span "Cerrar" at bounding box center [504, 301] width 35 height 11
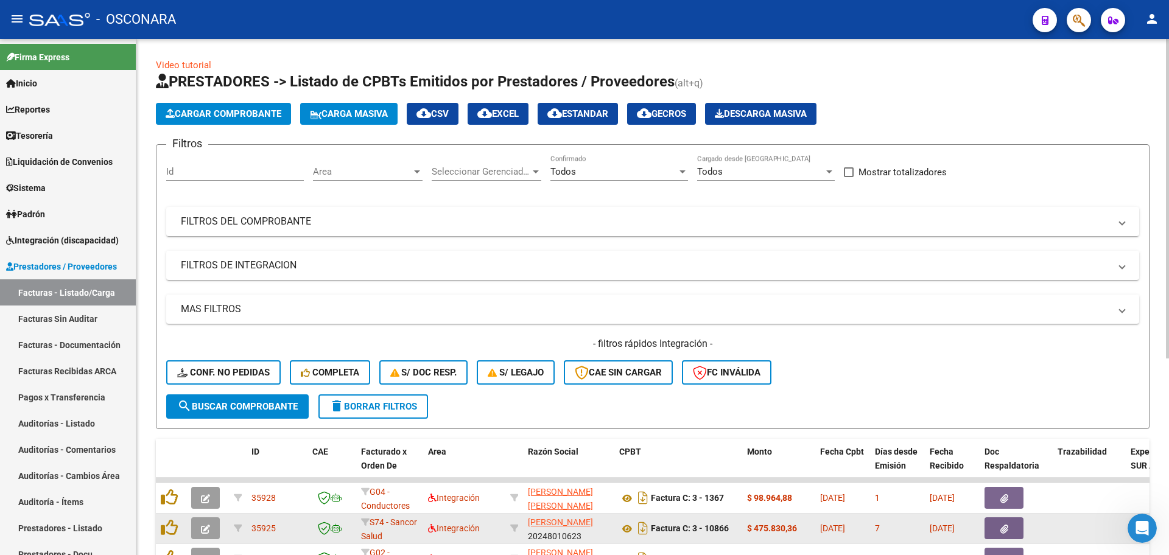
click at [675, 523] on div "Factura C: 3 - 10866" at bounding box center [678, 528] width 118 height 19
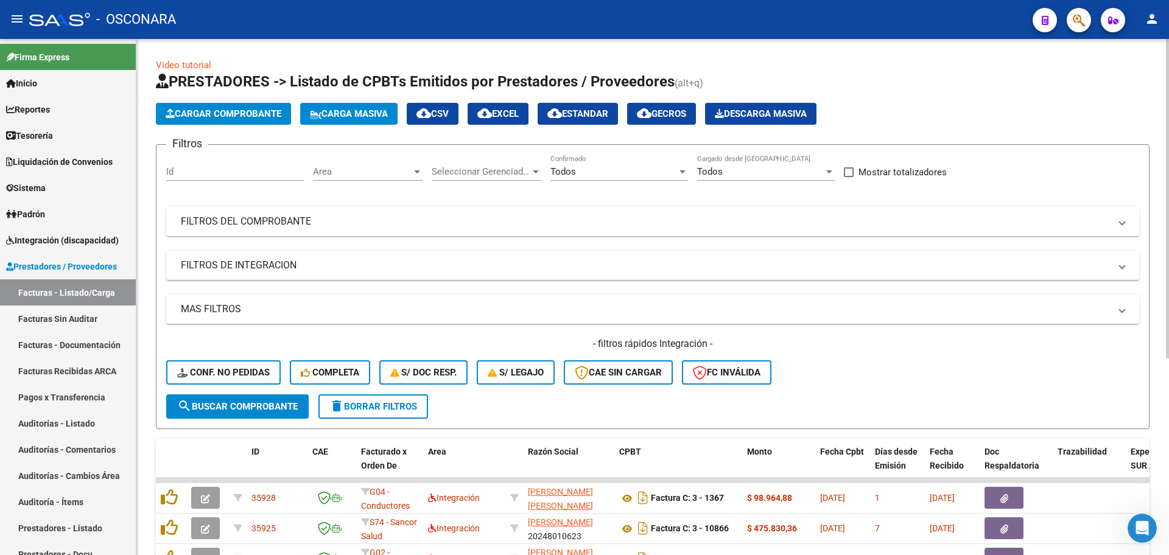
click at [203, 114] on span "Cargar Comprobante" at bounding box center [224, 113] width 116 height 11
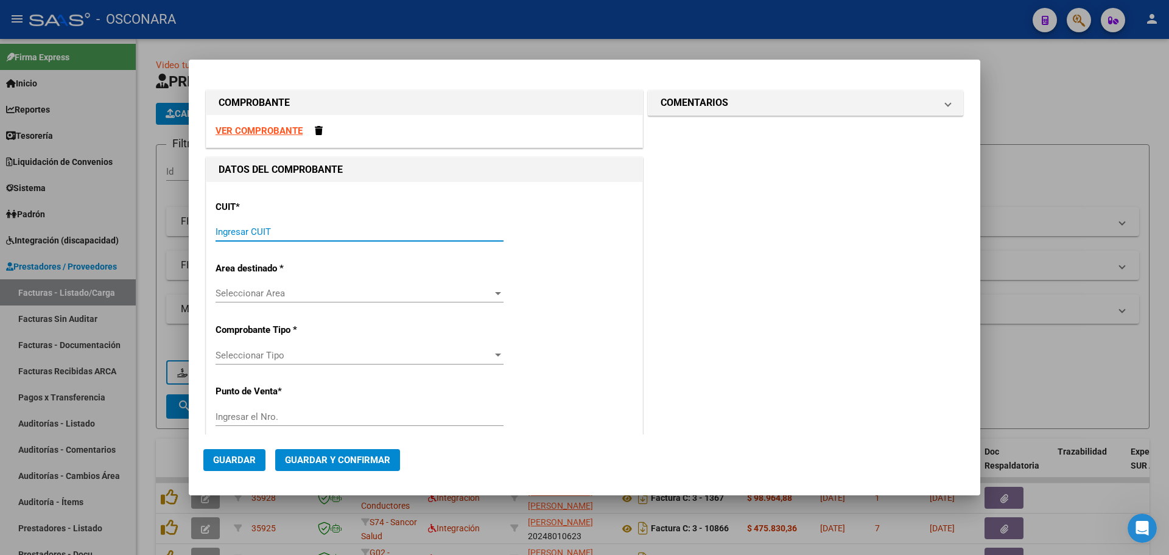
click at [299, 231] on input "Ingresar CUIT" at bounding box center [360, 231] width 288 height 11
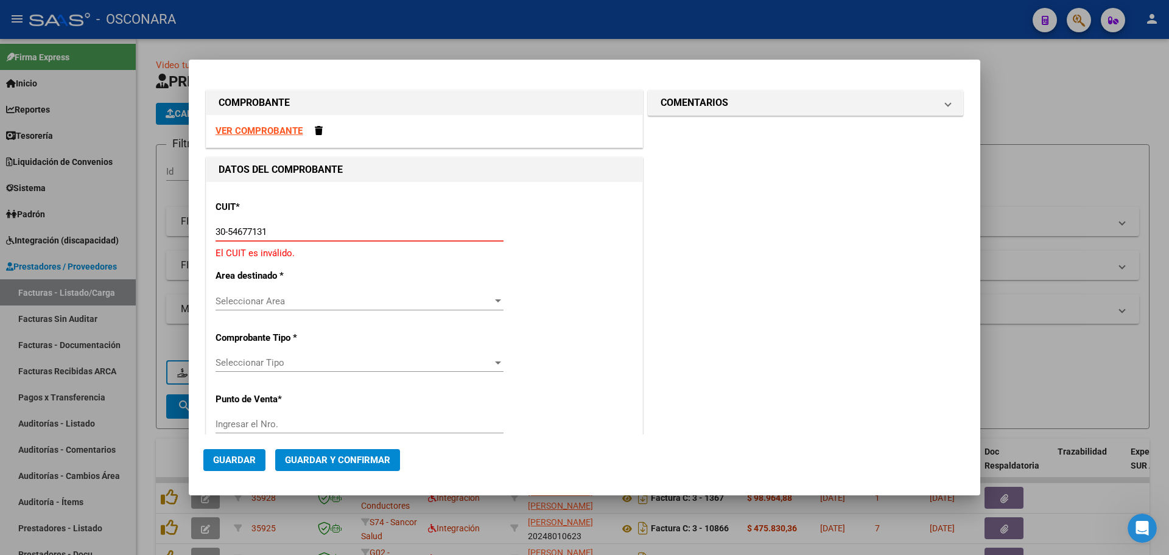
type input "30-54677131-4"
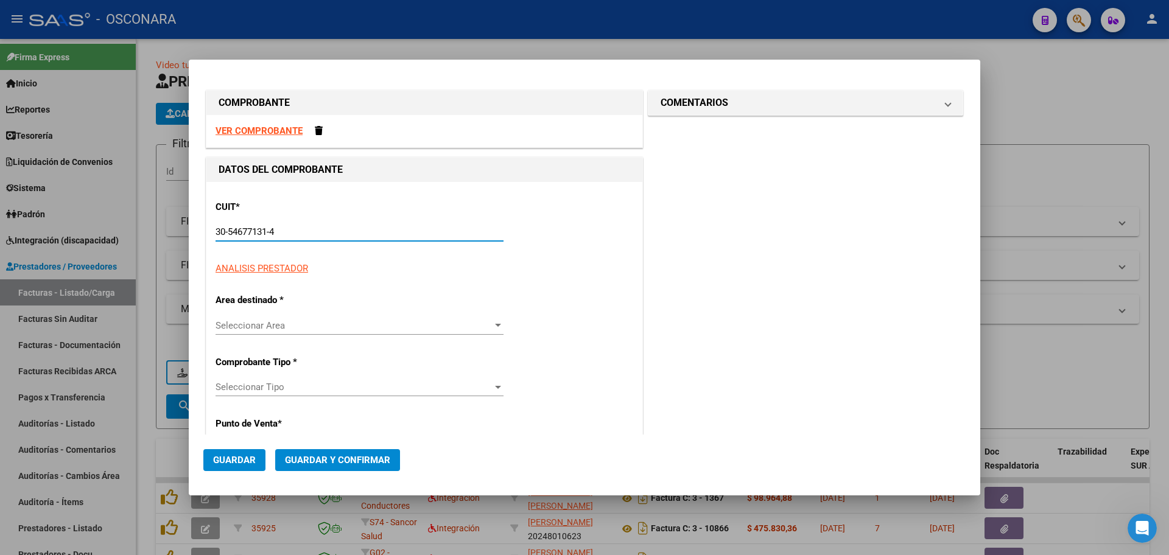
type input "36"
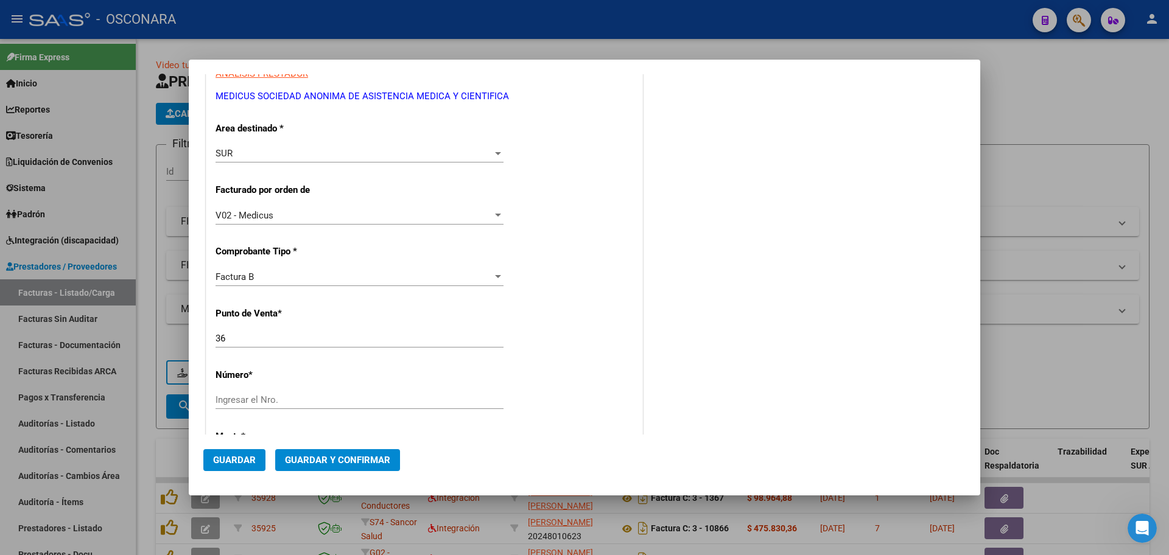
scroll to position [228, 0]
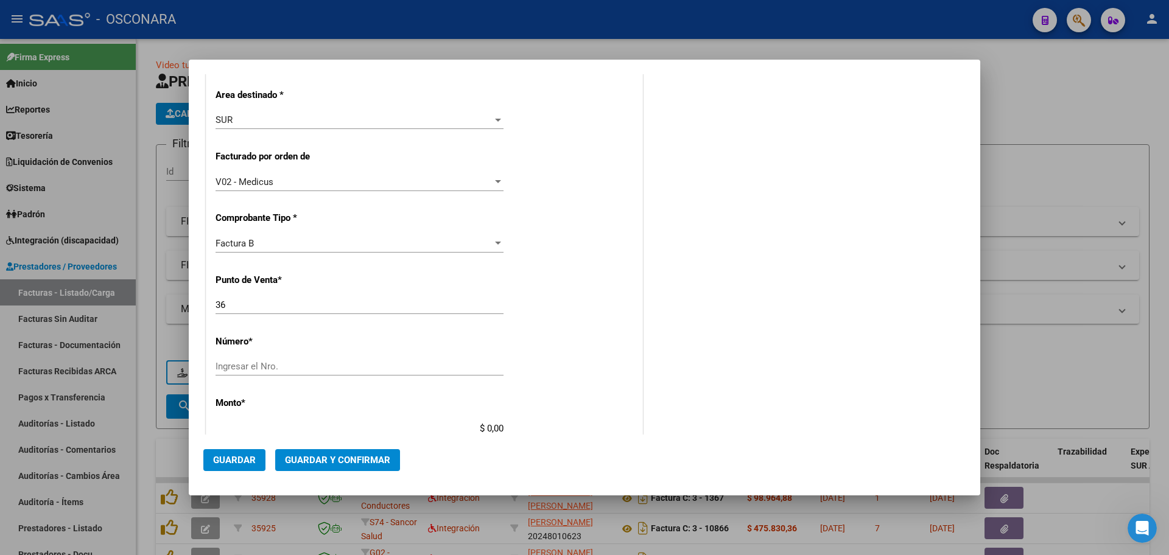
type input "30-54677131-4"
click at [255, 370] on input "Ingresar el Nro." at bounding box center [360, 366] width 288 height 11
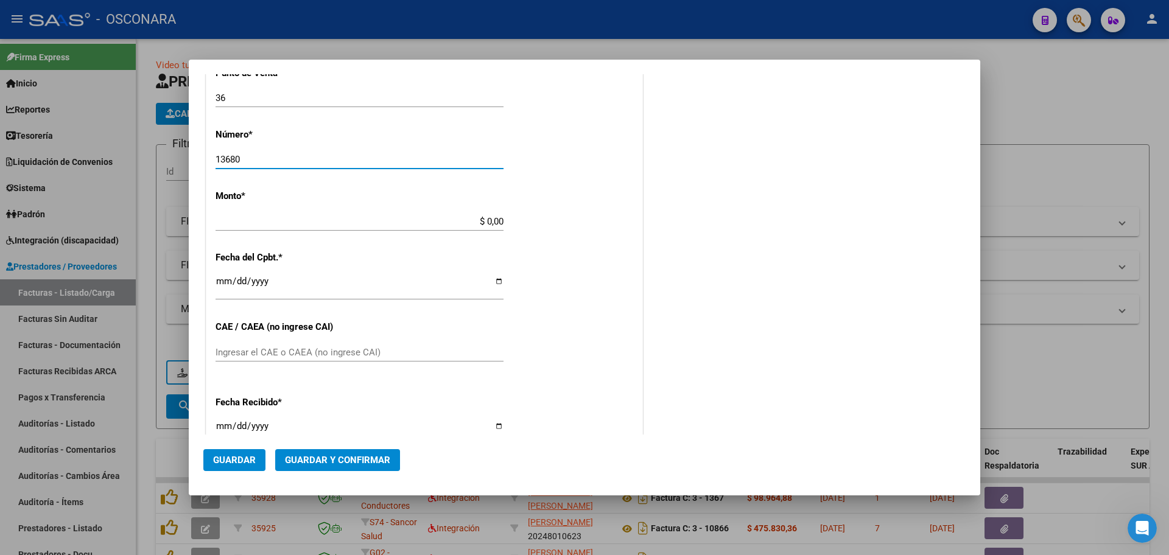
scroll to position [457, 0]
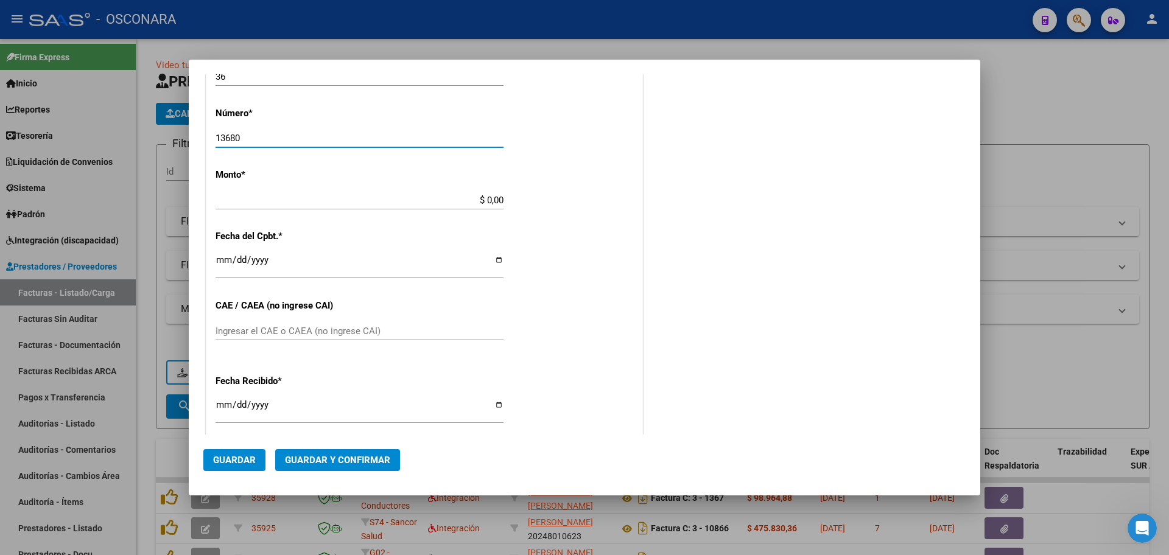
type input "13680"
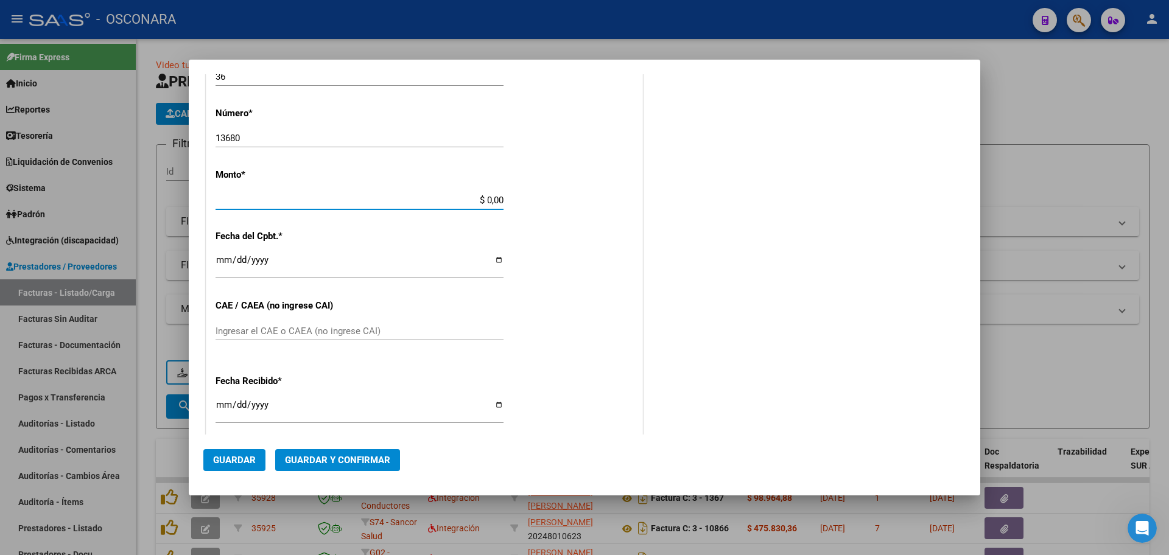
click at [556, 214] on div "COMPROBANTE VER COMPROBANTE DATOS DEL COMPROBANTE CUIT * 30-54677131-4 Ingresar…" at bounding box center [584, 277] width 1169 height 555
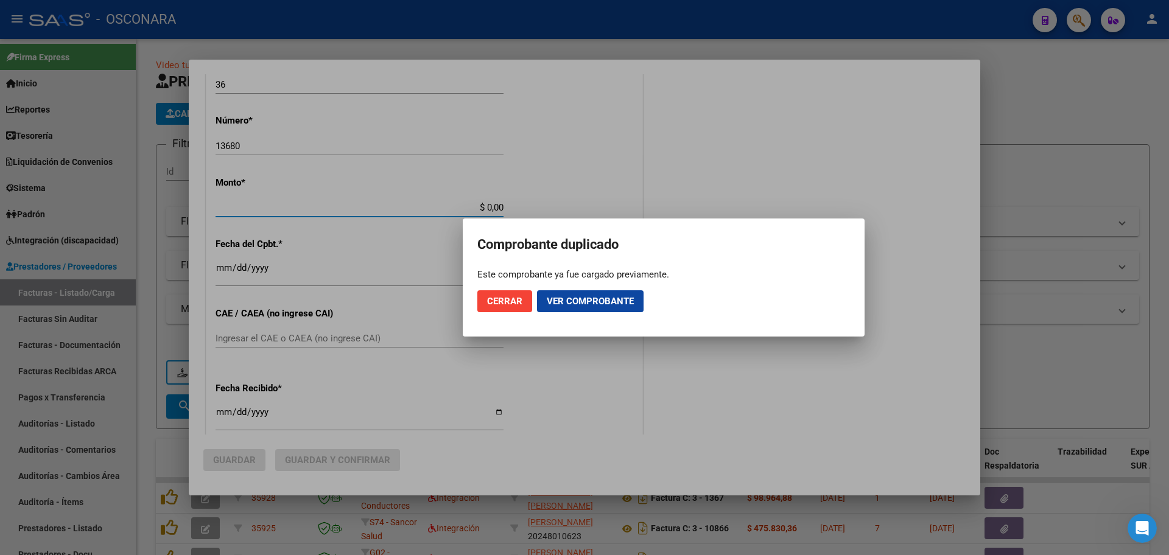
scroll to position [464, 0]
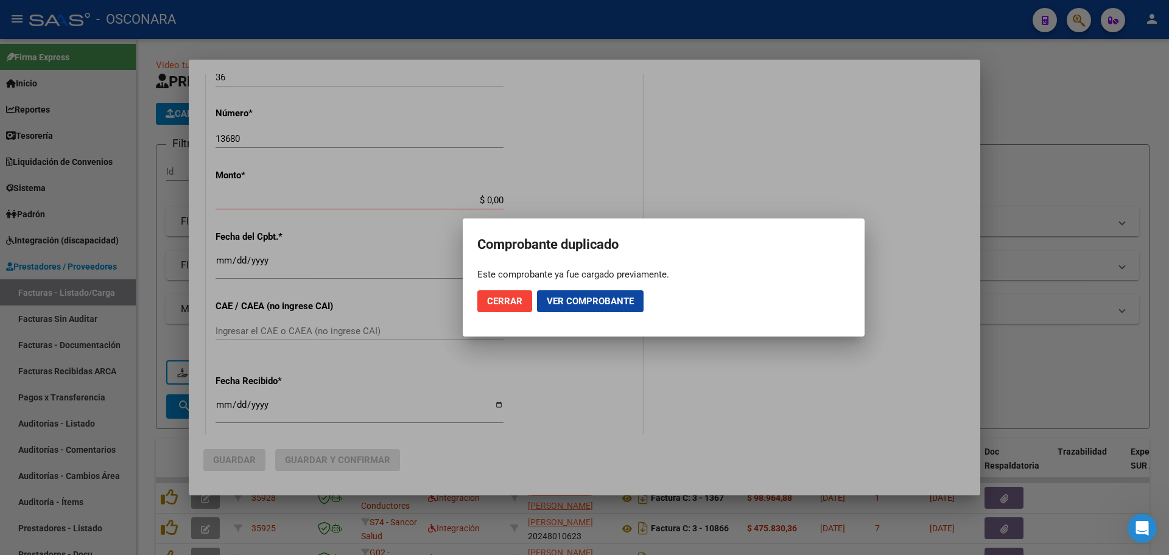
click at [482, 285] on mat-dialog-actions "Cerrar Ver comprobante" at bounding box center [663, 301] width 373 height 41
click at [494, 293] on button "Cerrar" at bounding box center [504, 301] width 55 height 22
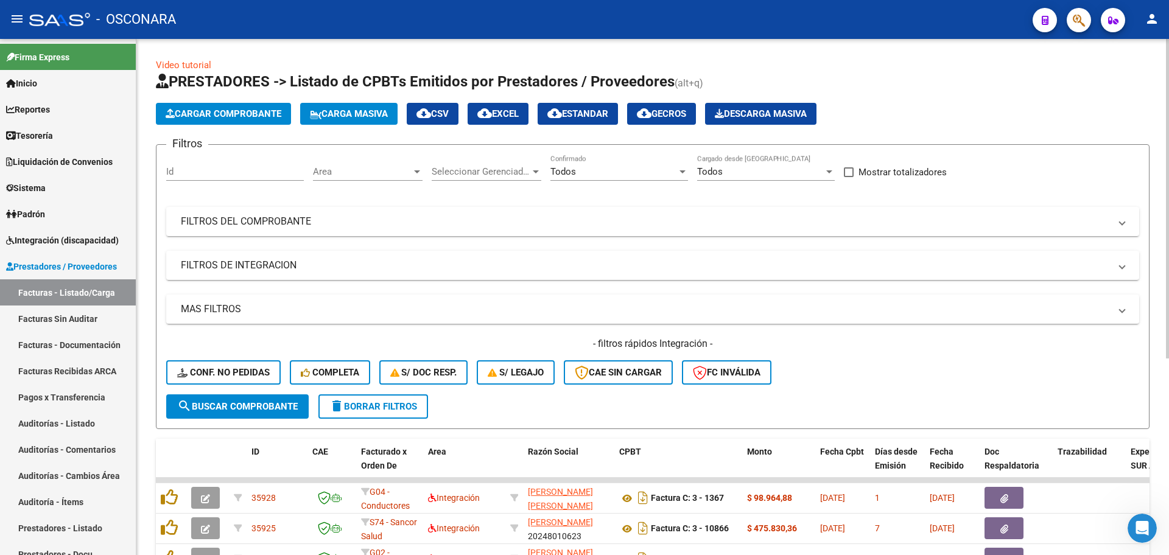
drag, startPoint x: 442, startPoint y: 253, endPoint x: 435, endPoint y: 247, distance: 9.5
click at [441, 252] on mat-expansion-panel-header "FILTROS DE INTEGRACION" at bounding box center [652, 265] width 973 height 29
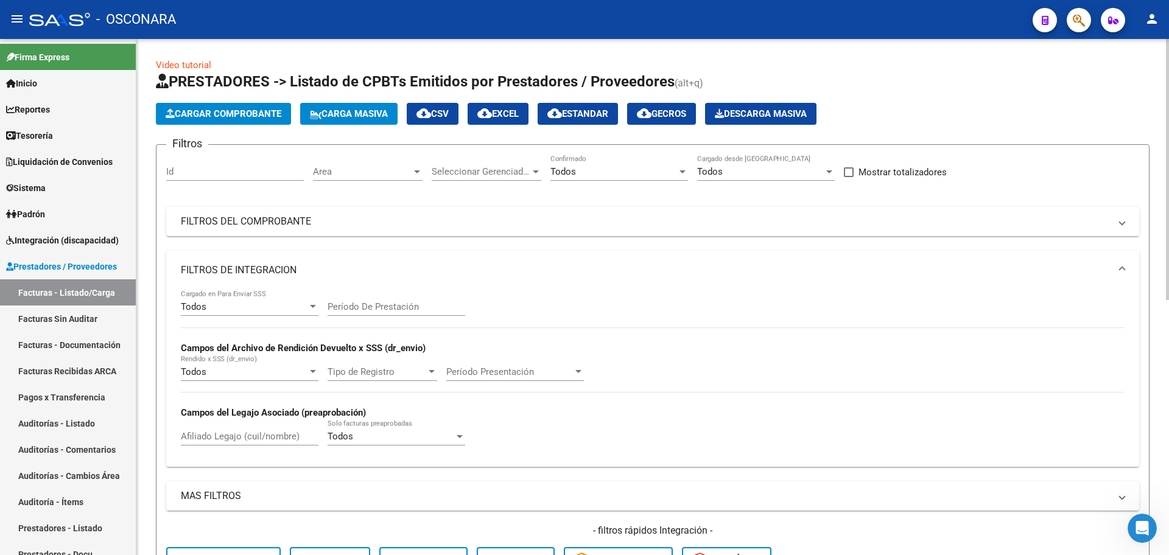
drag, startPoint x: 409, startPoint y: 219, endPoint x: 337, endPoint y: 256, distance: 80.9
click at [405, 219] on mat-panel-title "FILTROS DEL COMPROBANTE" at bounding box center [645, 221] width 929 height 13
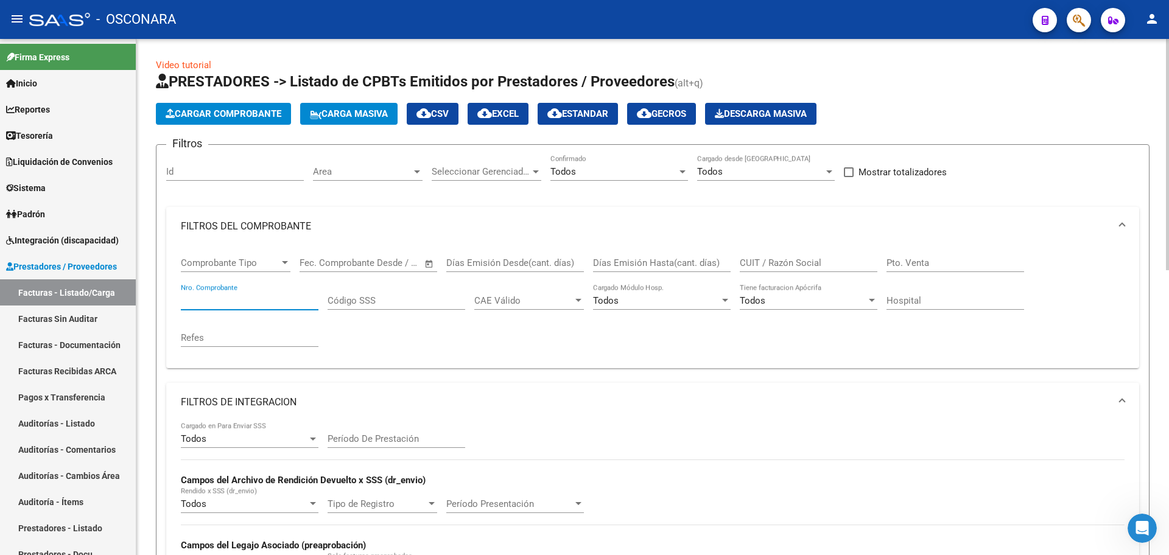
click at [230, 301] on input "Nro. Comprobante" at bounding box center [250, 300] width 138 height 11
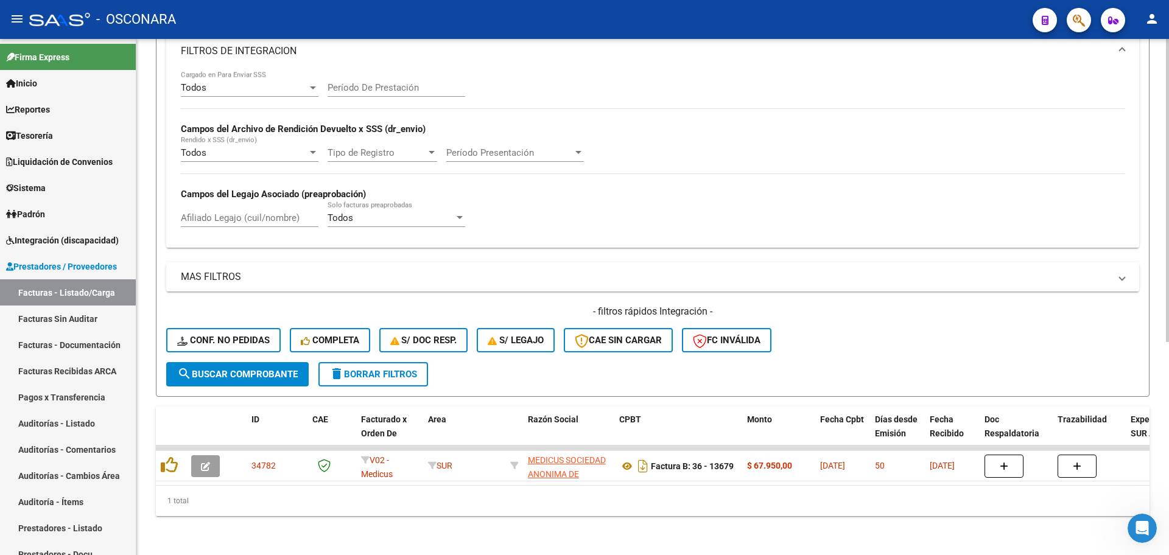
scroll to position [363, 0]
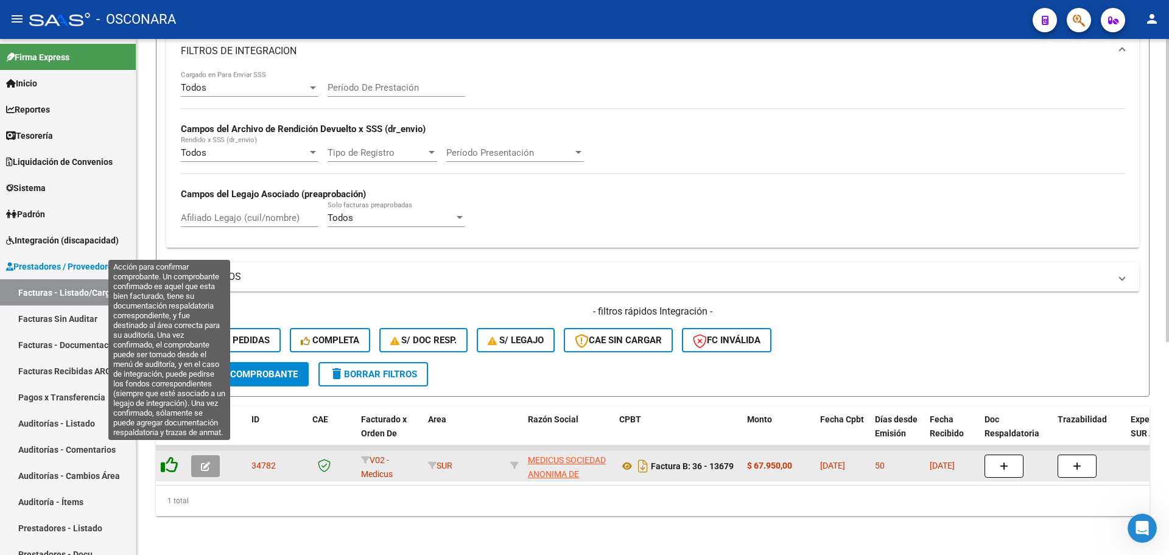
click at [169, 457] on icon at bounding box center [169, 465] width 17 height 17
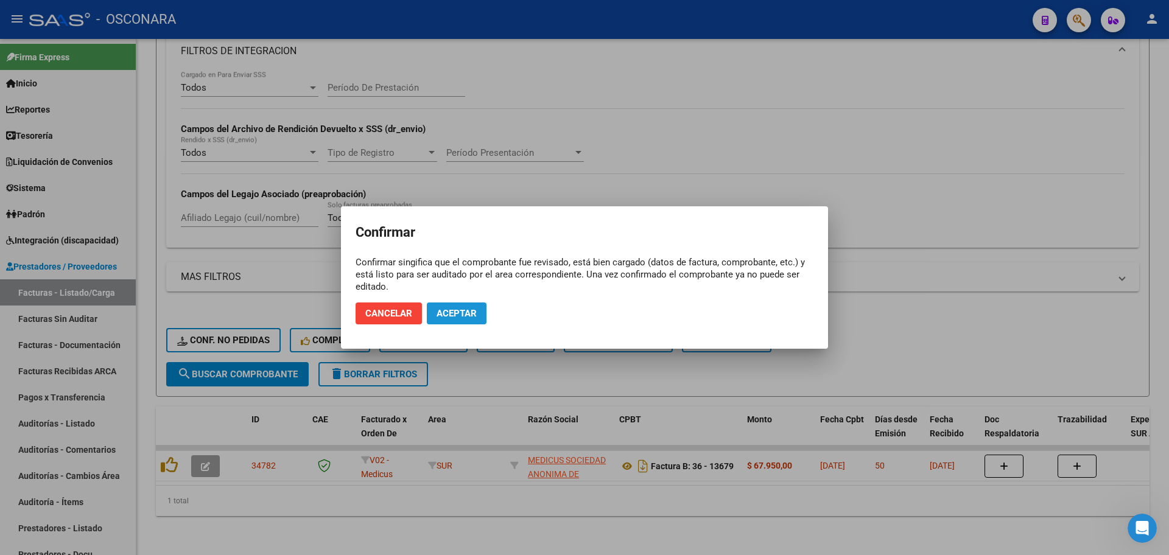
click at [471, 318] on span "Aceptar" at bounding box center [457, 313] width 40 height 11
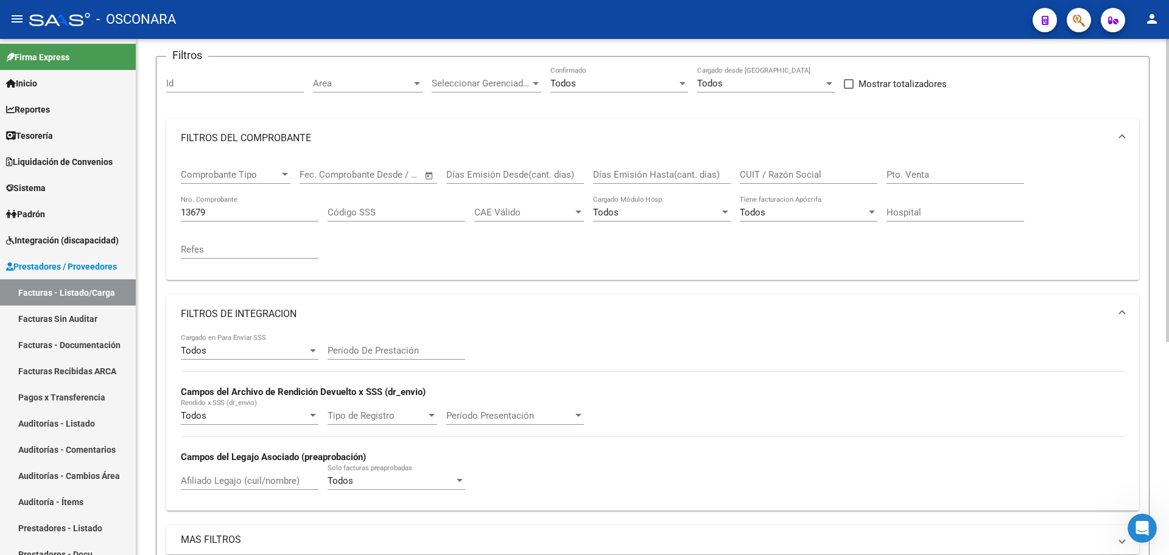
scroll to position [0, 0]
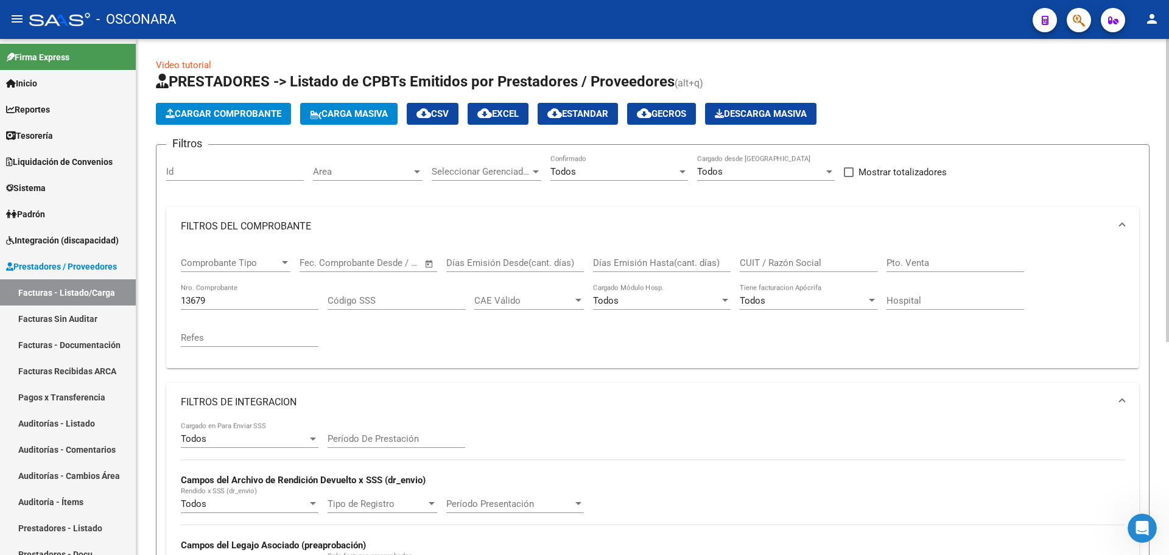
drag, startPoint x: 222, startPoint y: 308, endPoint x: 214, endPoint y: 296, distance: 14.9
click at [220, 306] on div "13679 Nro. Comprobante" at bounding box center [250, 297] width 138 height 26
drag, startPoint x: 214, startPoint y: 296, endPoint x: 16, endPoint y: 300, distance: 197.3
click at [16, 300] on mat-sidenav-container "Firma Express Inicio Calendario SSS Instructivos Contacto OS Reportes Tablero d…" at bounding box center [584, 297] width 1169 height 516
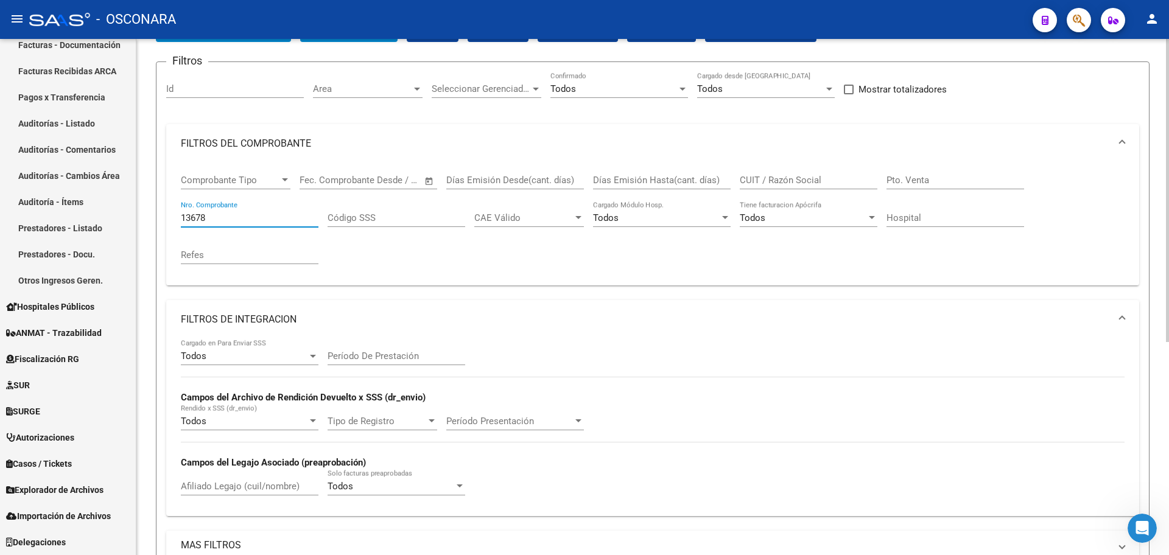
scroll to position [58, 0]
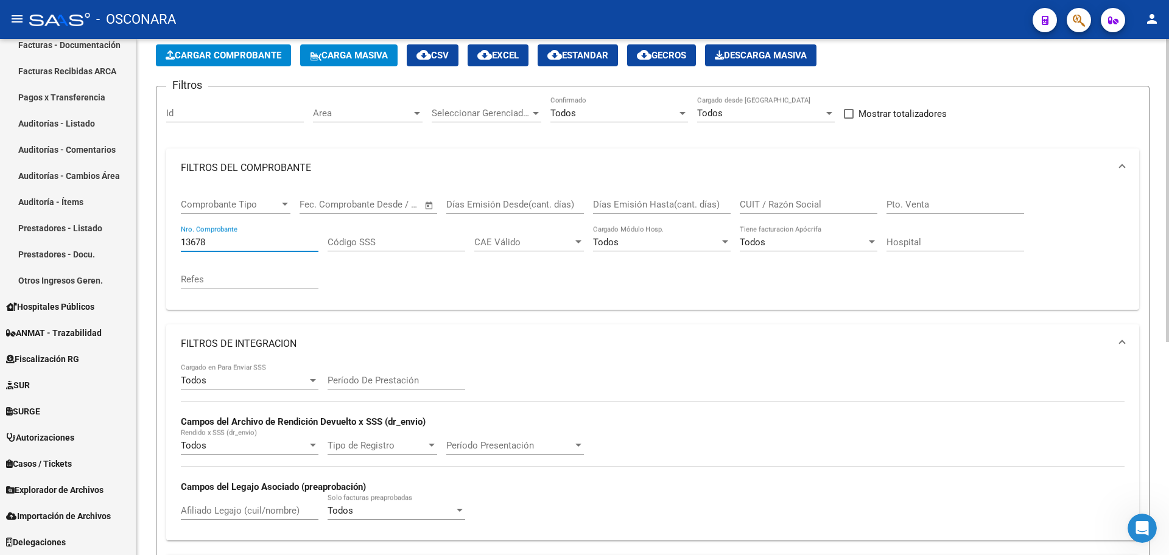
click at [222, 245] on input "13678" at bounding box center [250, 242] width 138 height 11
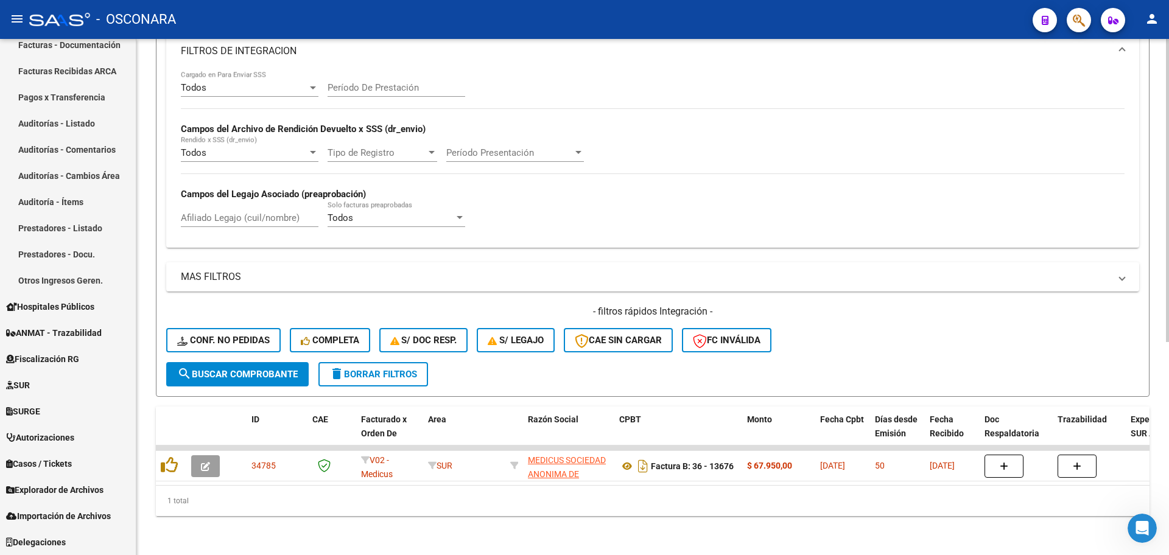
scroll to position [363, 0]
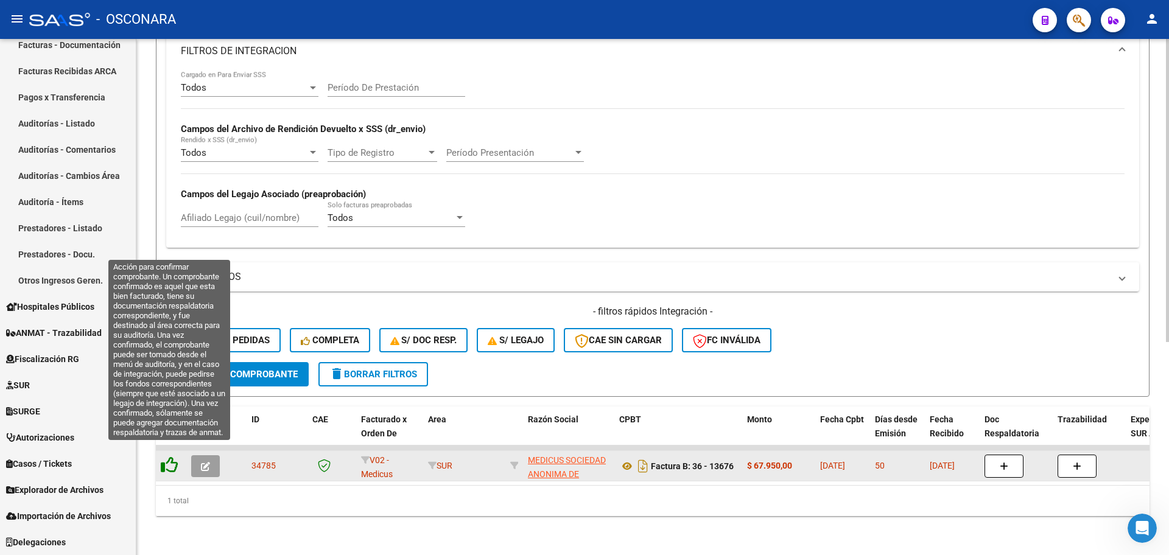
click at [169, 457] on icon at bounding box center [169, 465] width 17 height 17
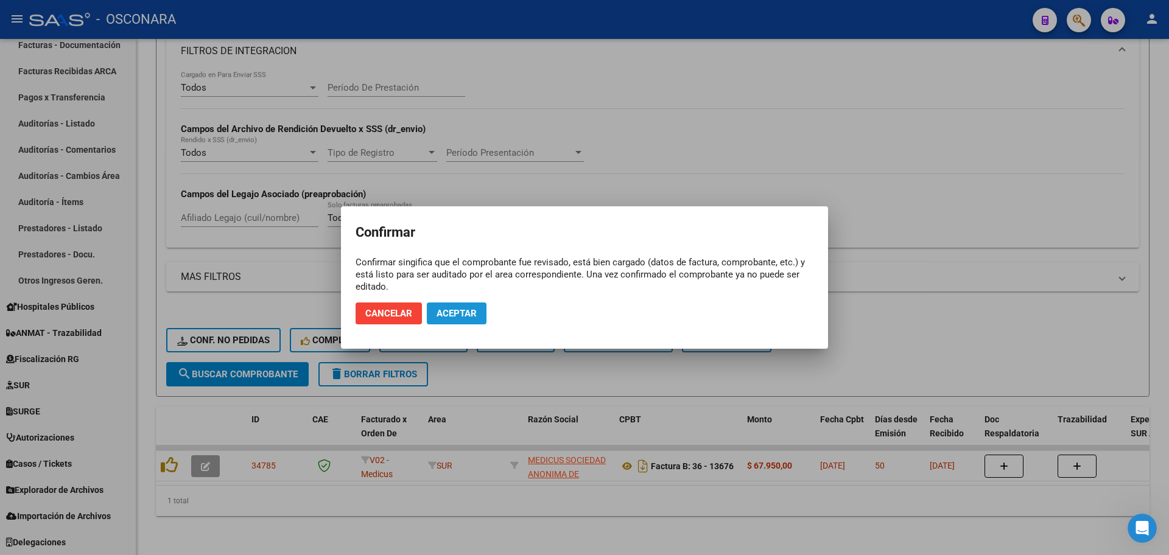
click at [461, 315] on span "Aceptar" at bounding box center [457, 313] width 40 height 11
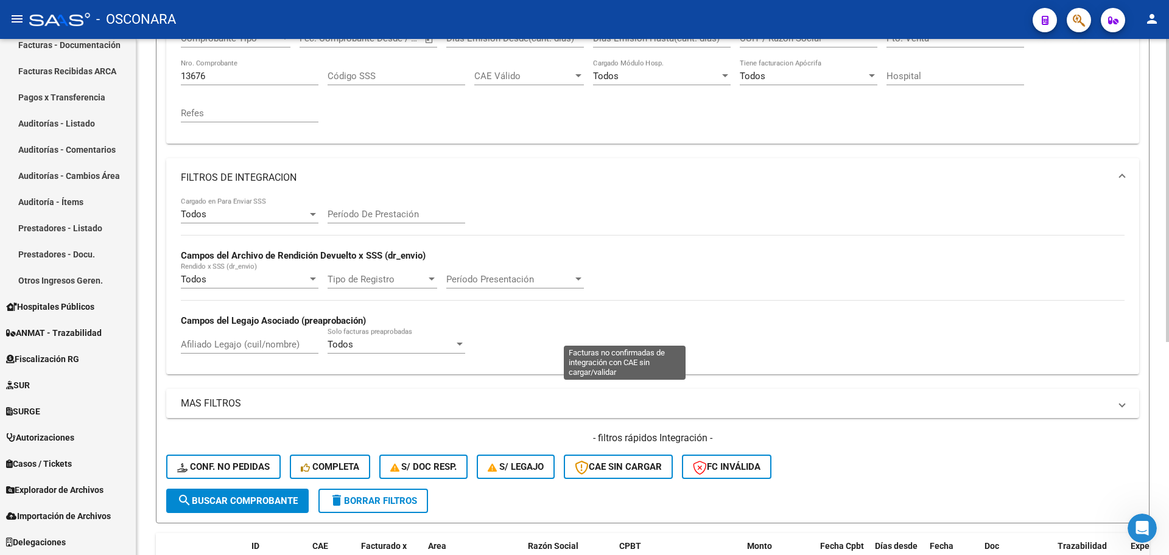
scroll to position [58, 0]
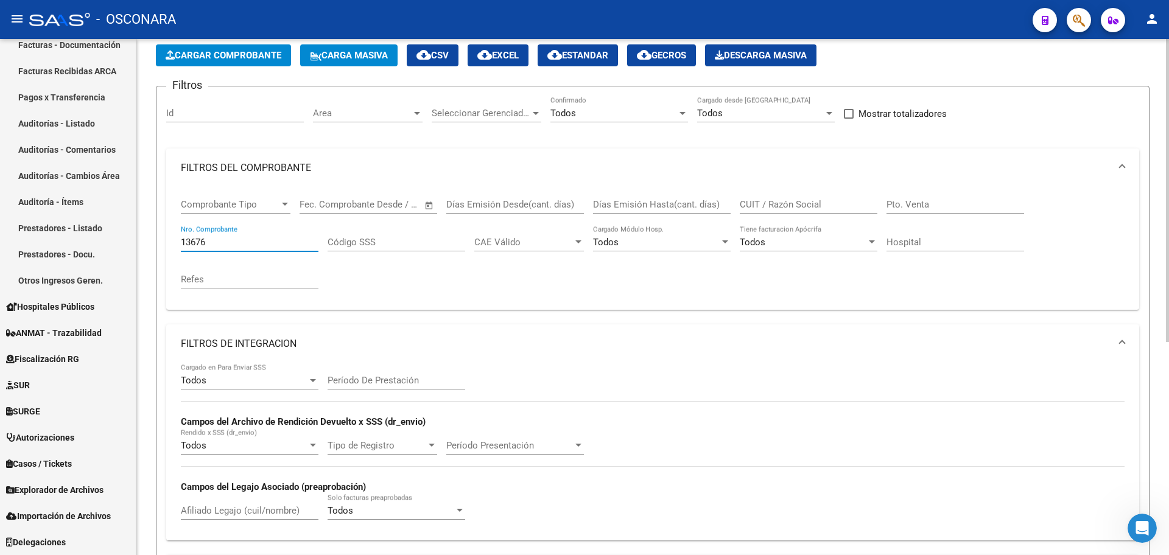
click at [224, 244] on input "13676" at bounding box center [250, 242] width 138 height 11
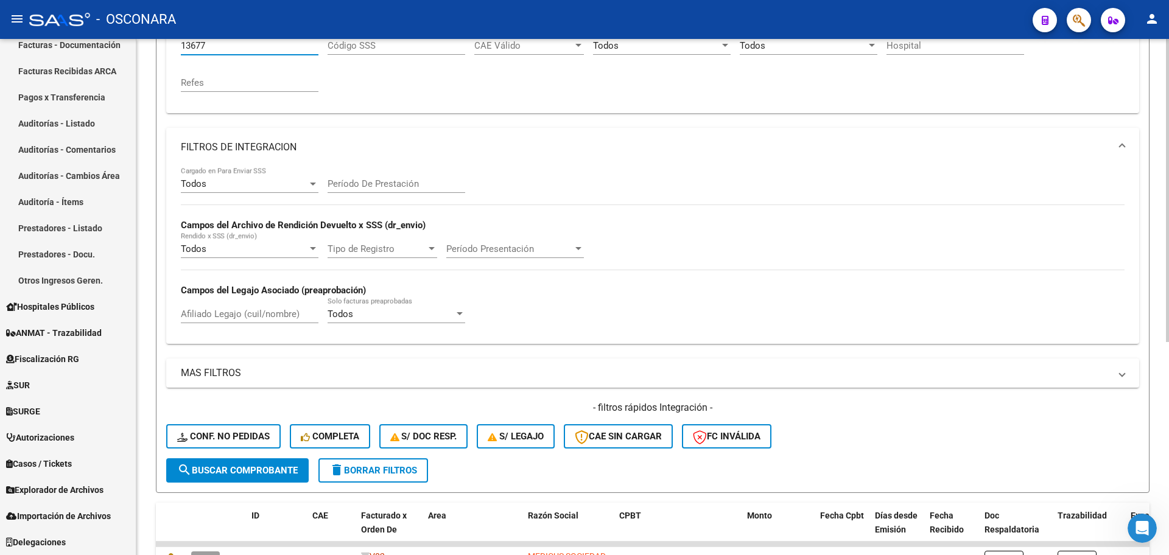
scroll to position [363, 0]
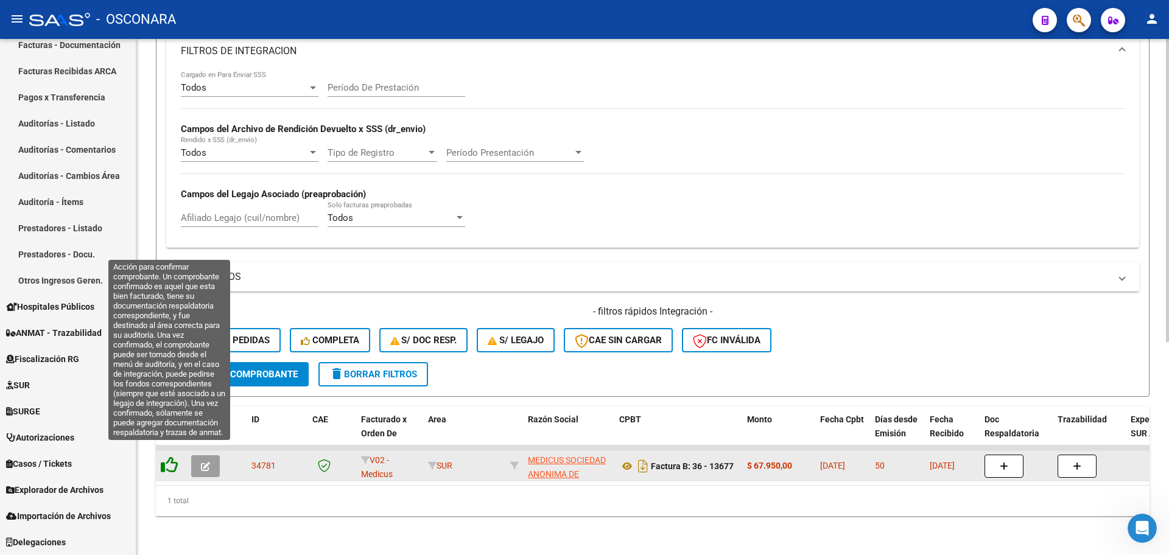
click at [170, 457] on icon at bounding box center [169, 465] width 17 height 17
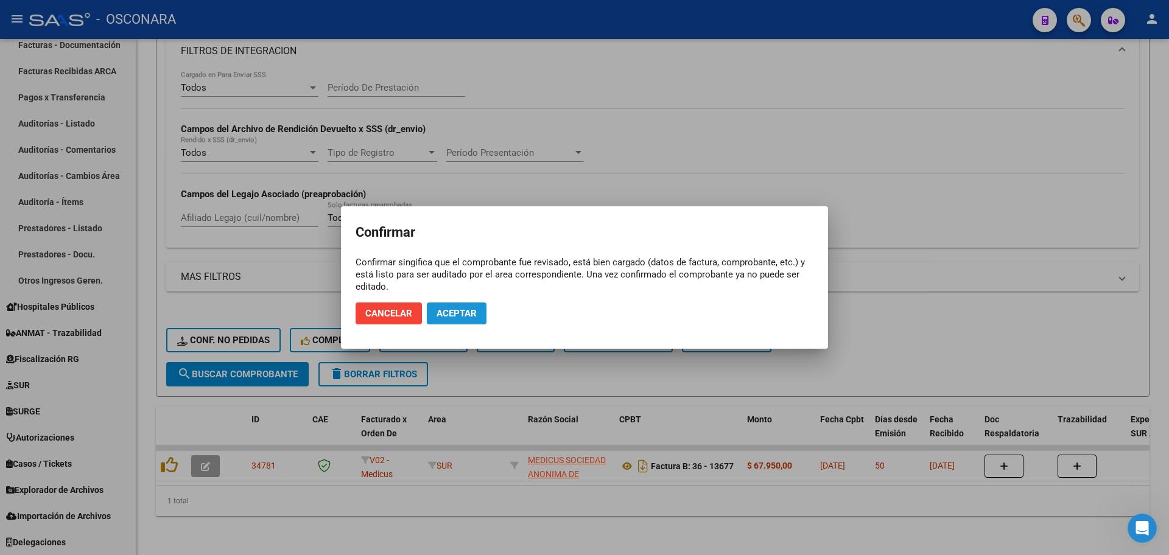
click at [466, 317] on span "Aceptar" at bounding box center [457, 313] width 40 height 11
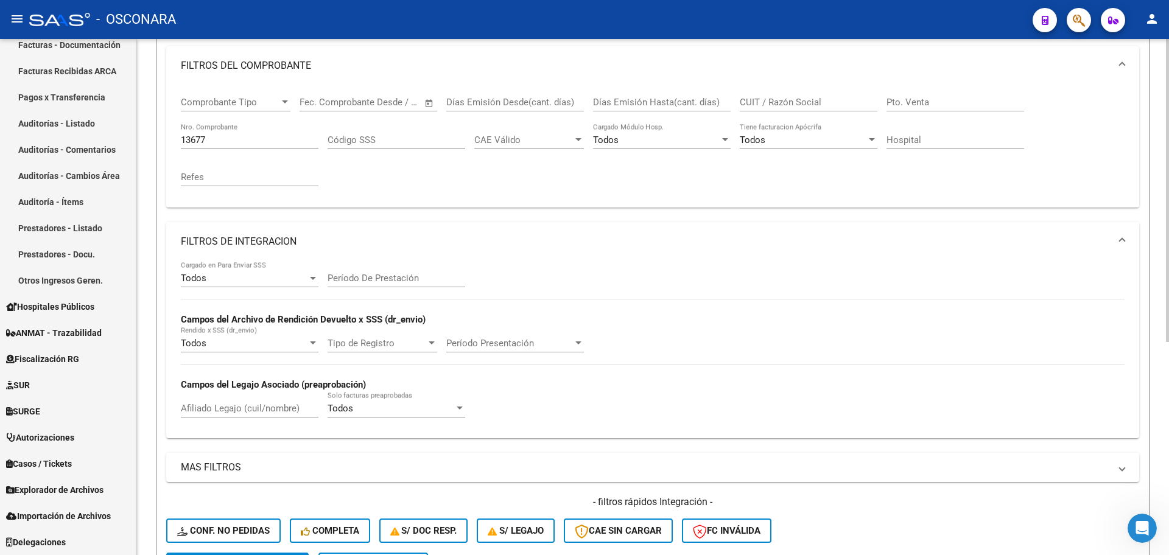
scroll to position [135, 0]
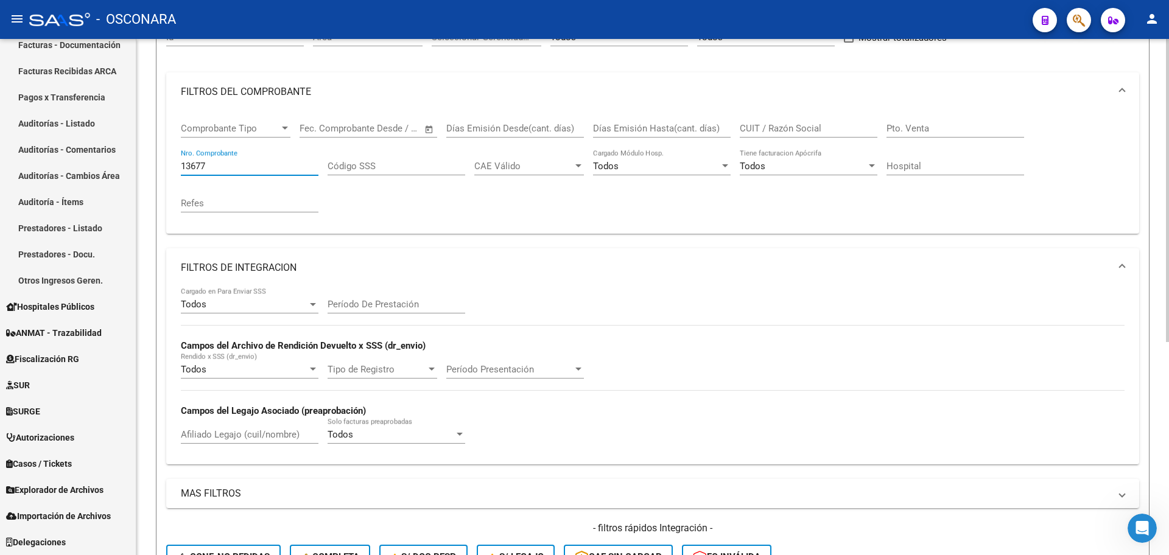
click at [242, 164] on input "13677" at bounding box center [250, 166] width 138 height 11
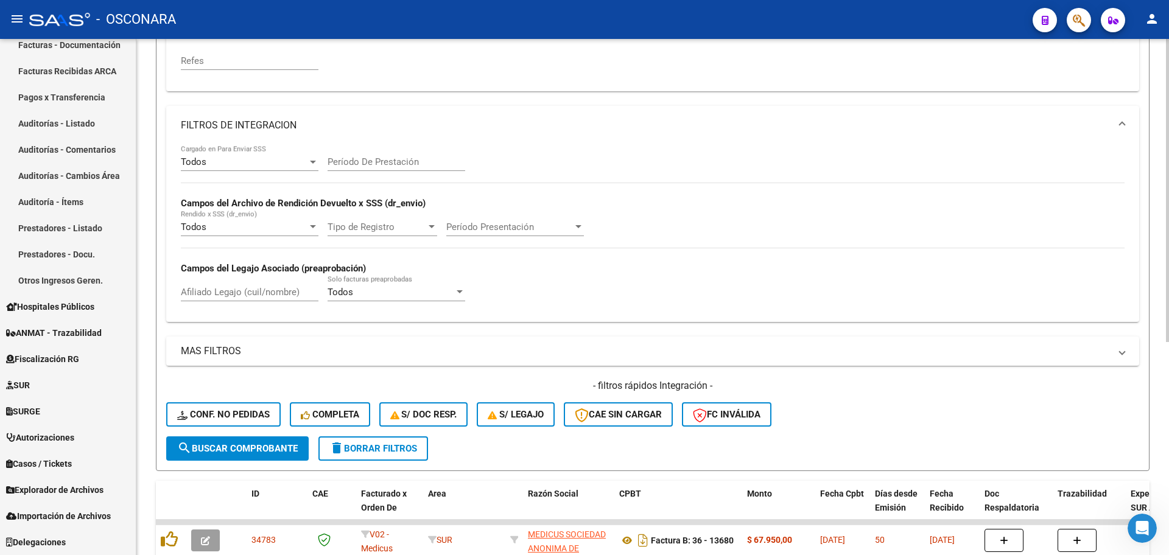
scroll to position [363, 0]
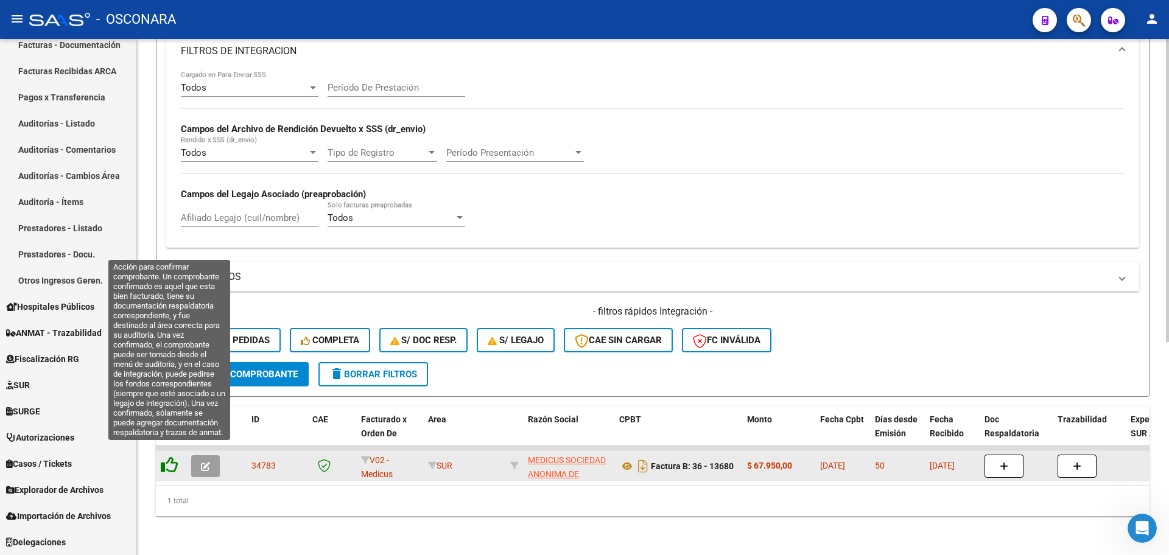
click at [172, 457] on icon at bounding box center [169, 465] width 17 height 17
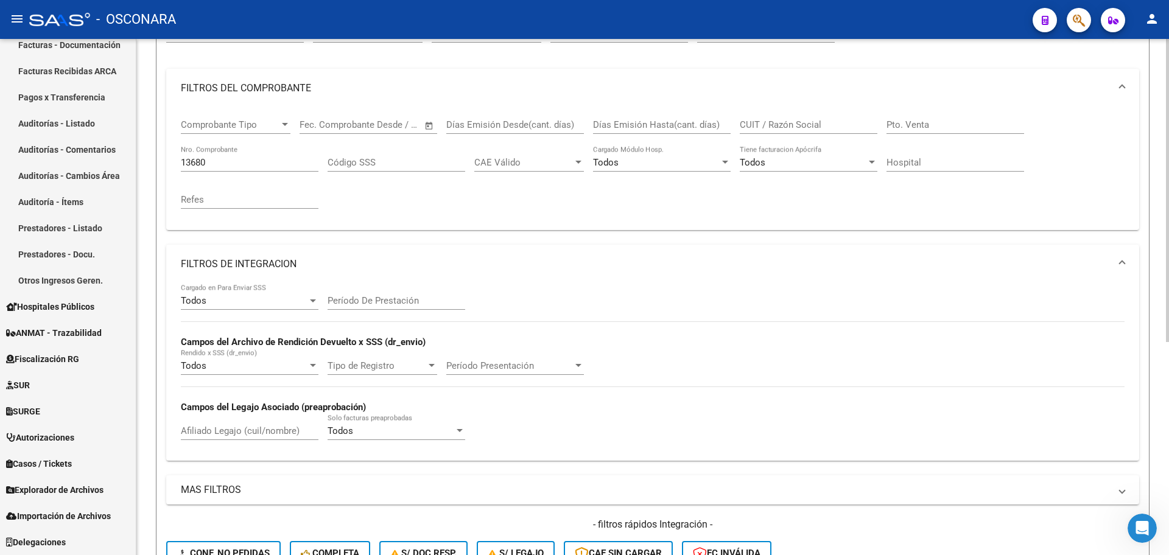
scroll to position [135, 0]
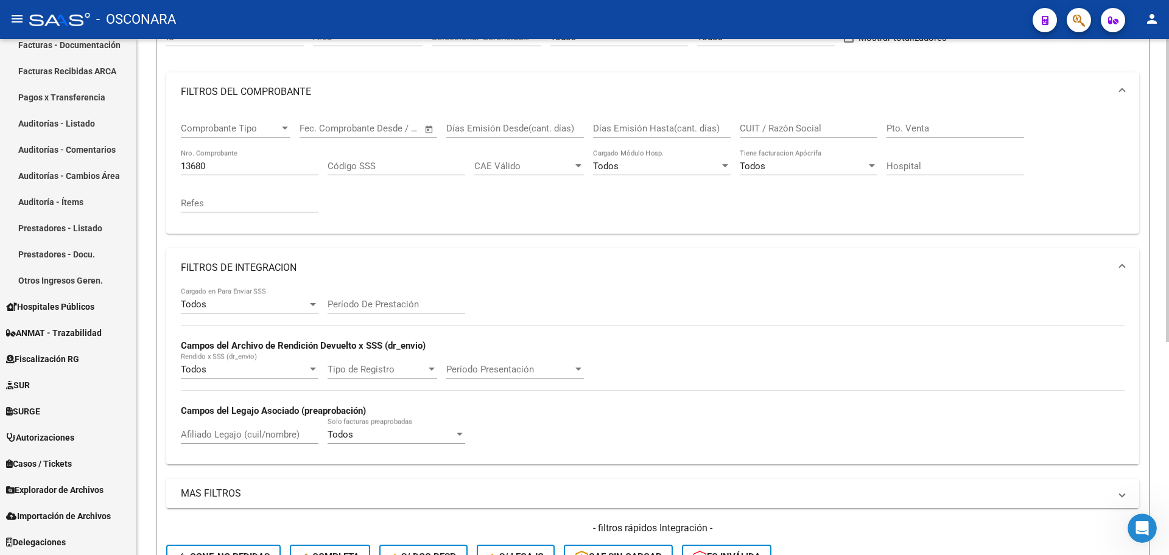
click at [215, 161] on input "13680" at bounding box center [250, 166] width 138 height 11
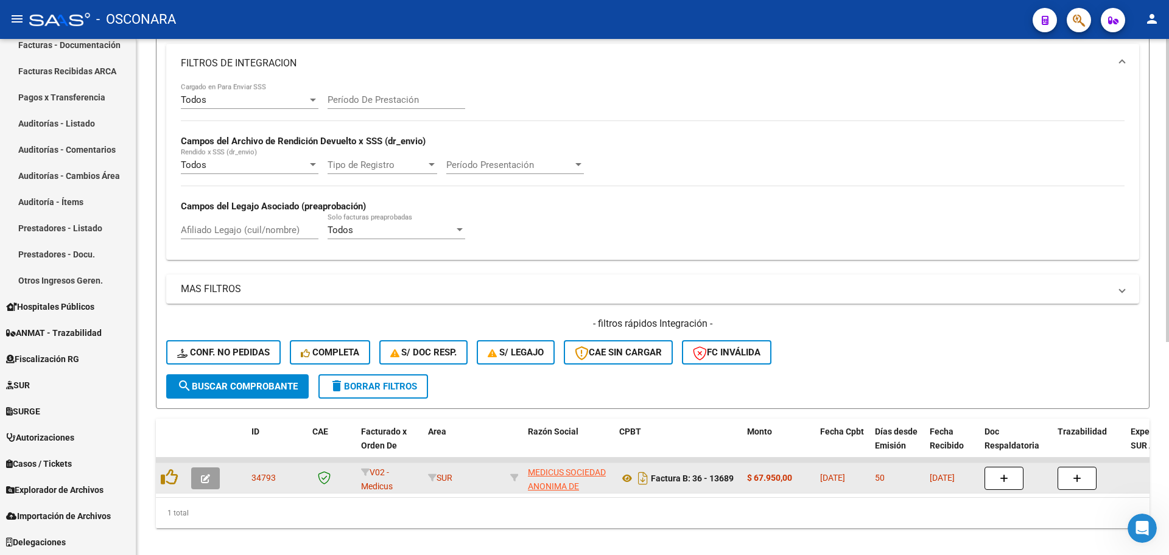
scroll to position [363, 0]
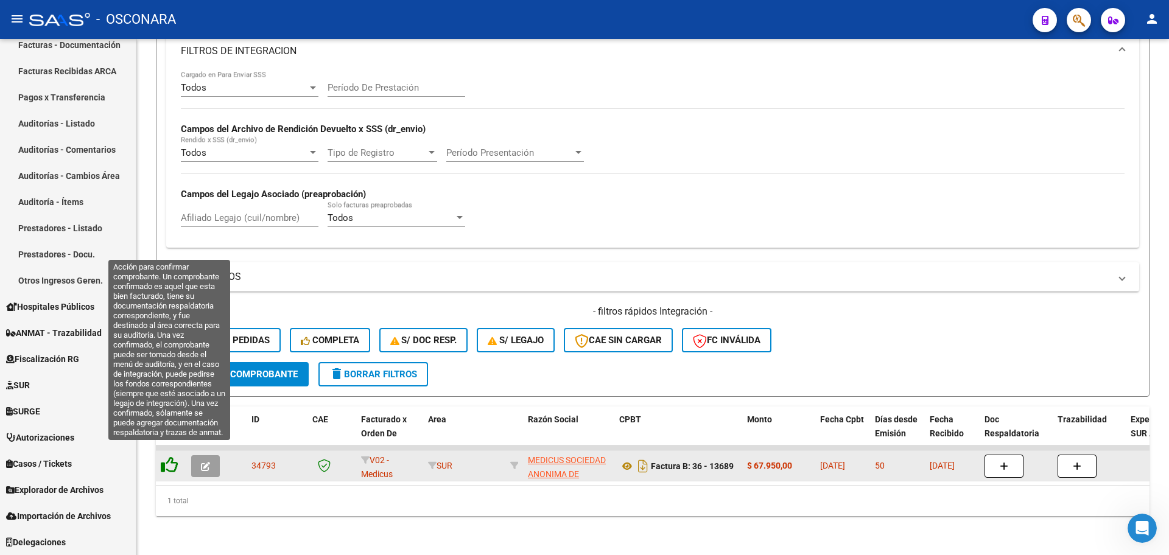
click at [161, 460] on icon at bounding box center [169, 465] width 17 height 17
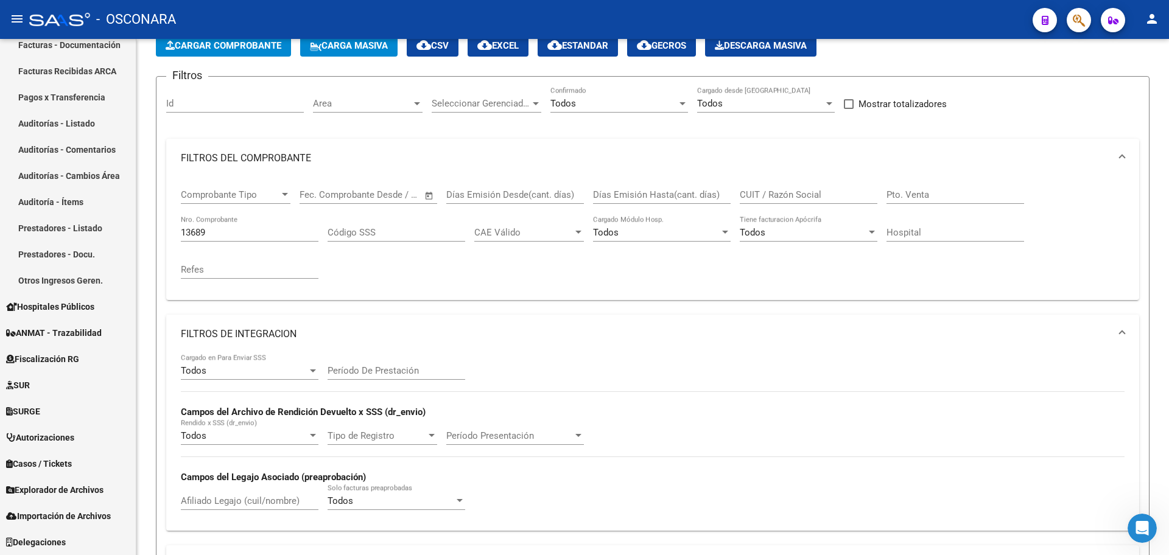
scroll to position [58, 0]
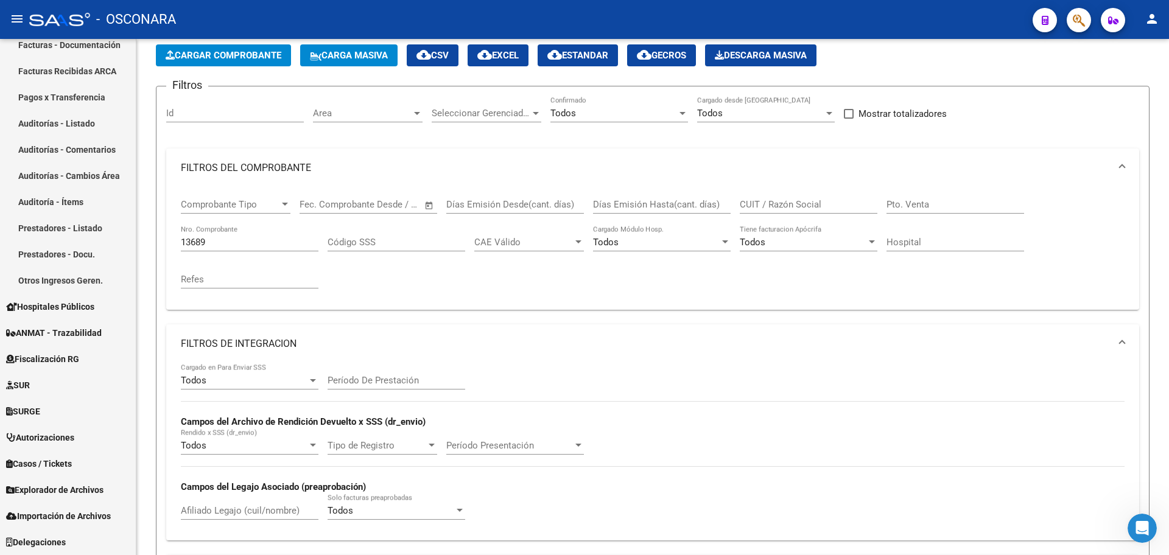
click at [262, 242] on input "13689" at bounding box center [250, 242] width 138 height 11
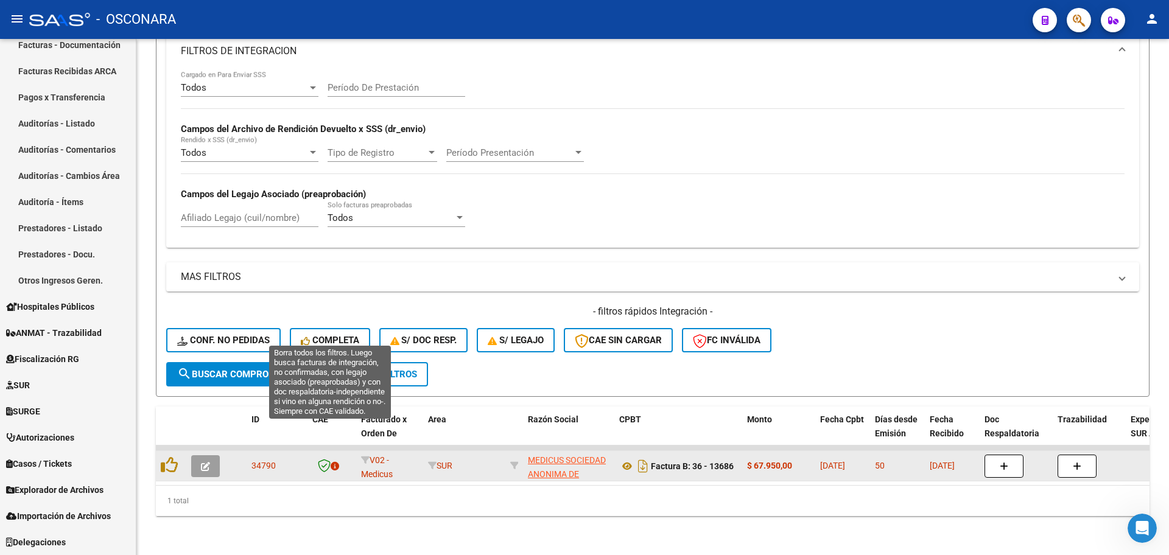
scroll to position [363, 0]
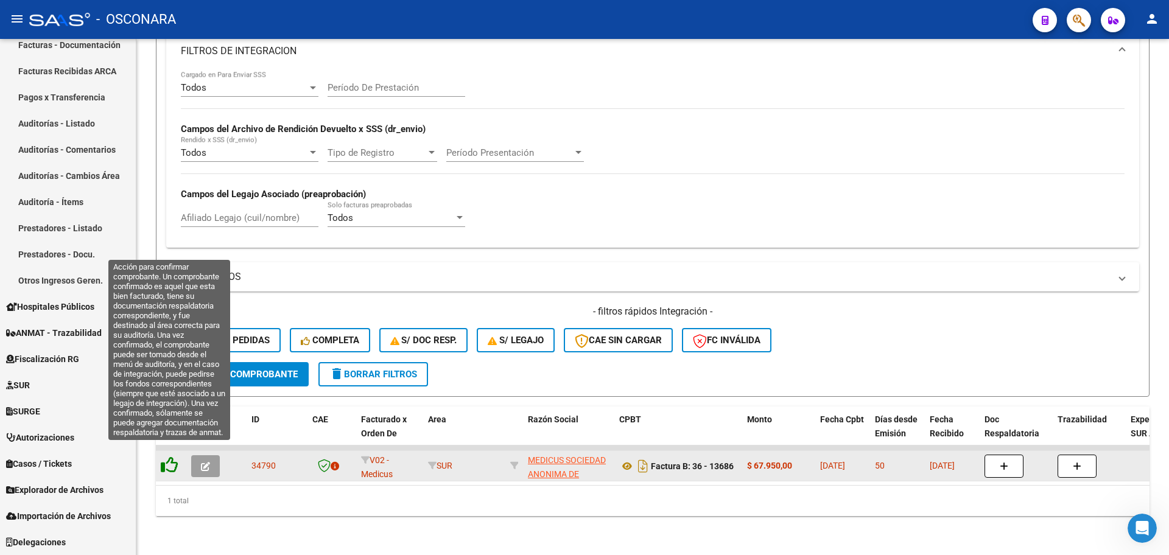
click at [168, 457] on icon at bounding box center [169, 465] width 17 height 17
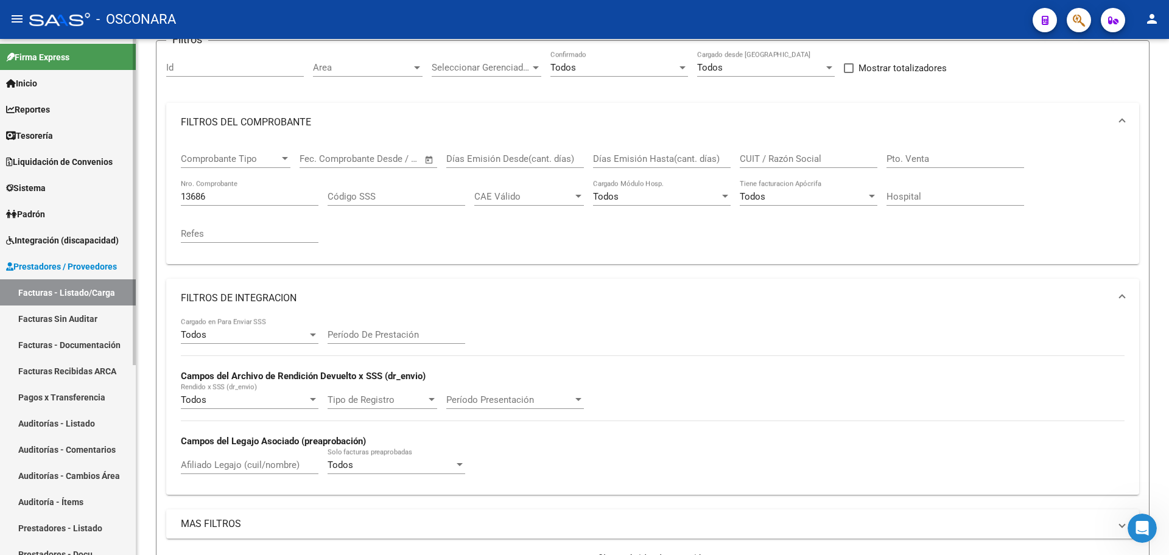
scroll to position [0, 0]
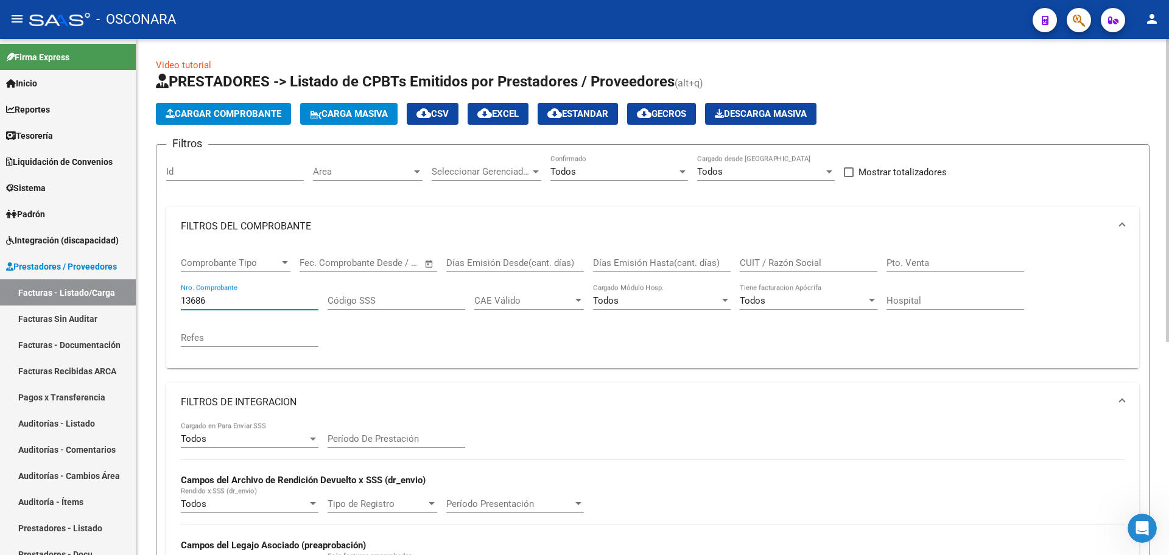
click at [234, 304] on input "13686" at bounding box center [250, 300] width 138 height 11
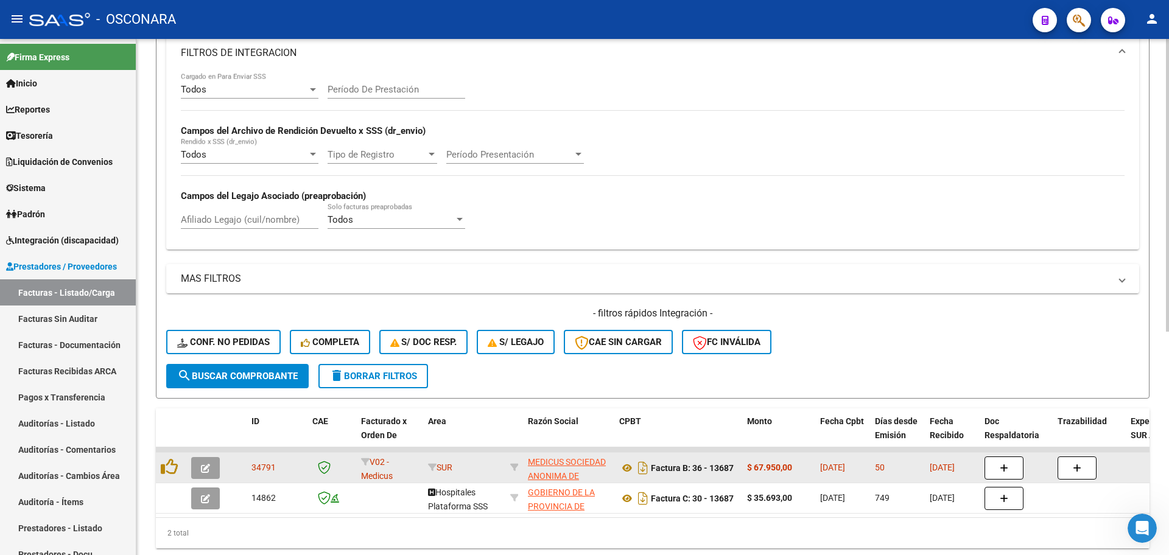
scroll to position [381, 0]
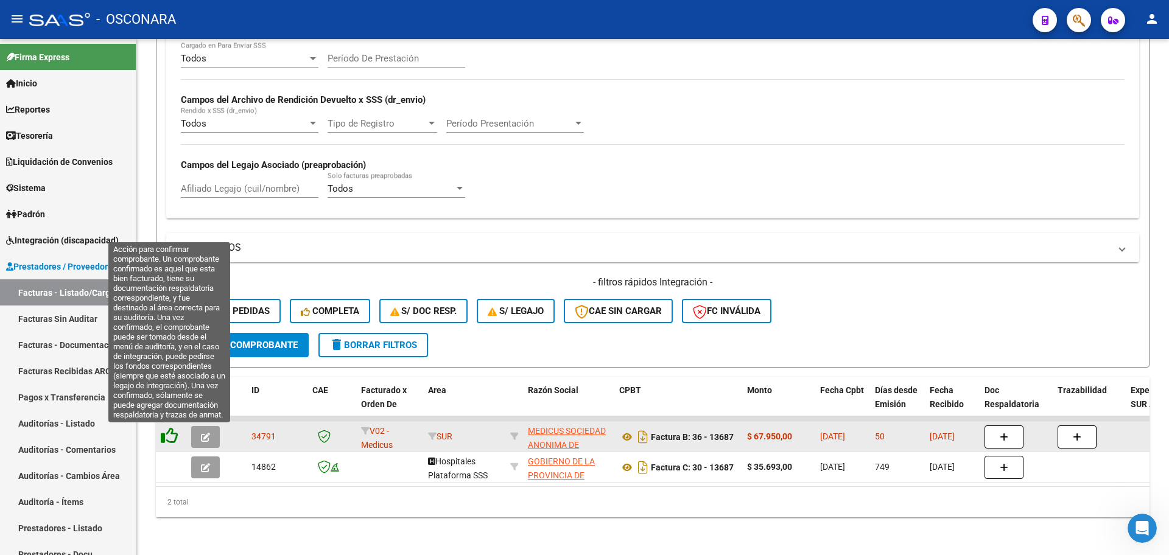
click at [167, 433] on icon at bounding box center [169, 435] width 17 height 17
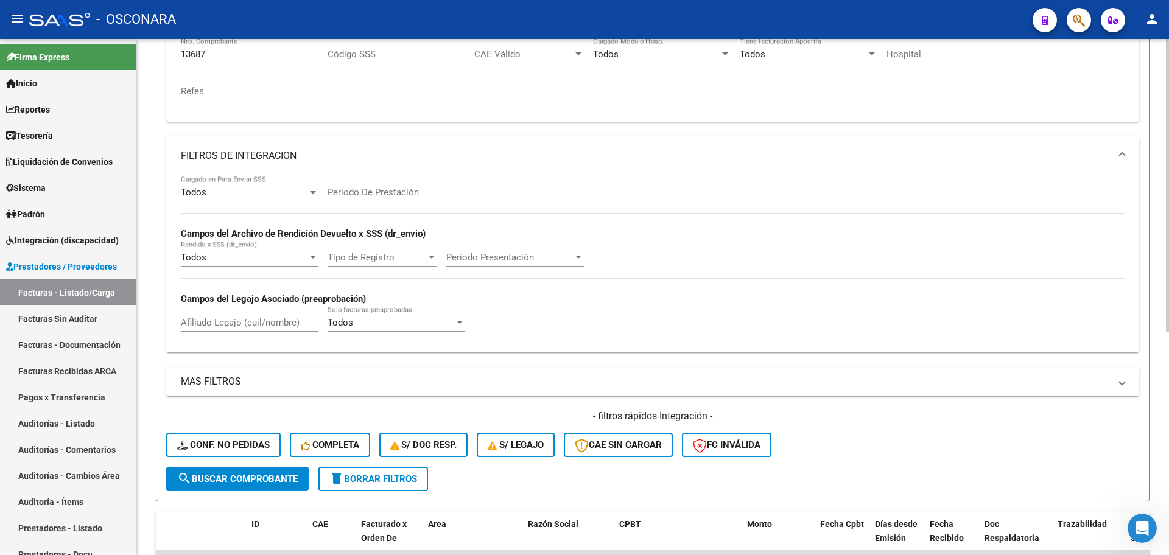
scroll to position [76, 0]
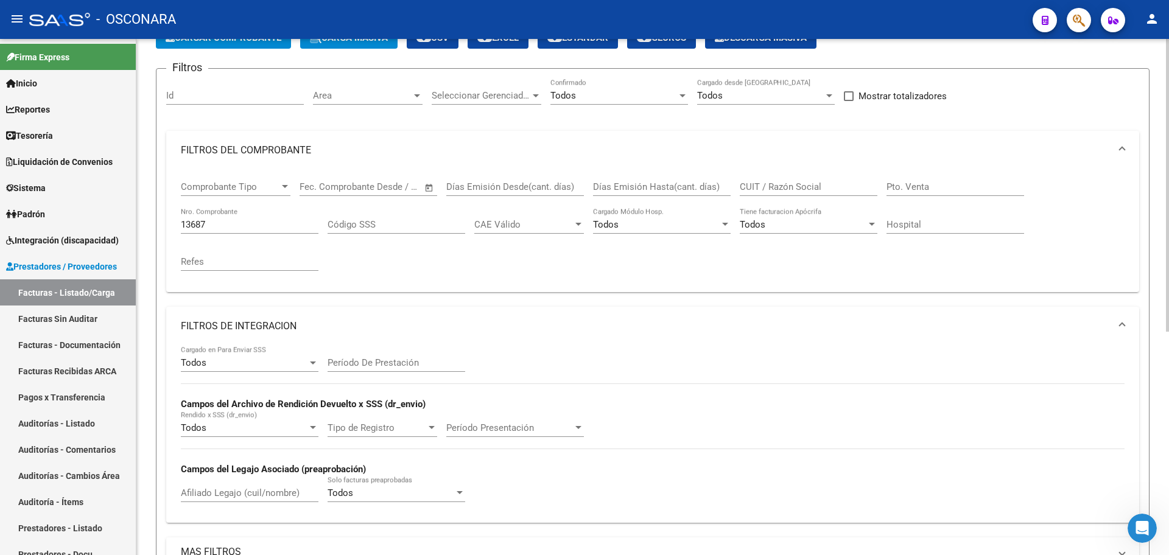
click at [226, 219] on input "13687" at bounding box center [250, 224] width 138 height 11
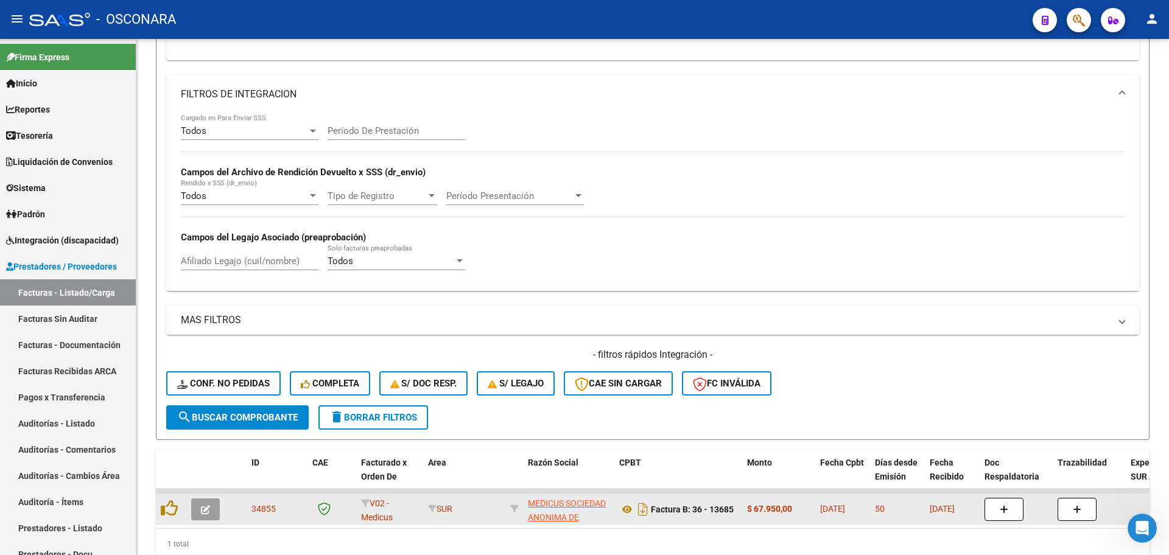
scroll to position [363, 0]
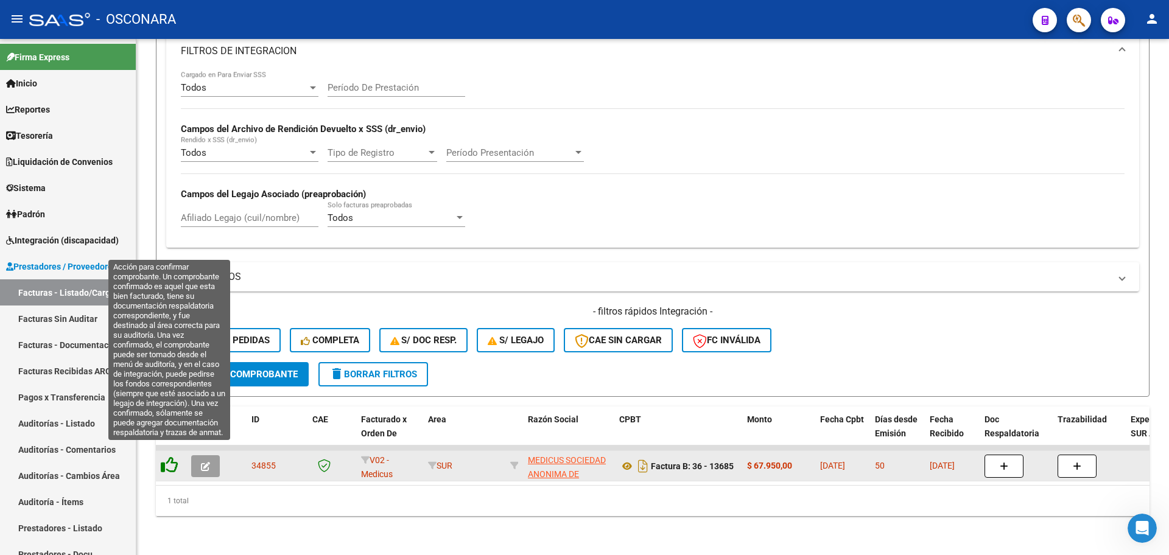
click at [177, 457] on icon at bounding box center [169, 465] width 17 height 17
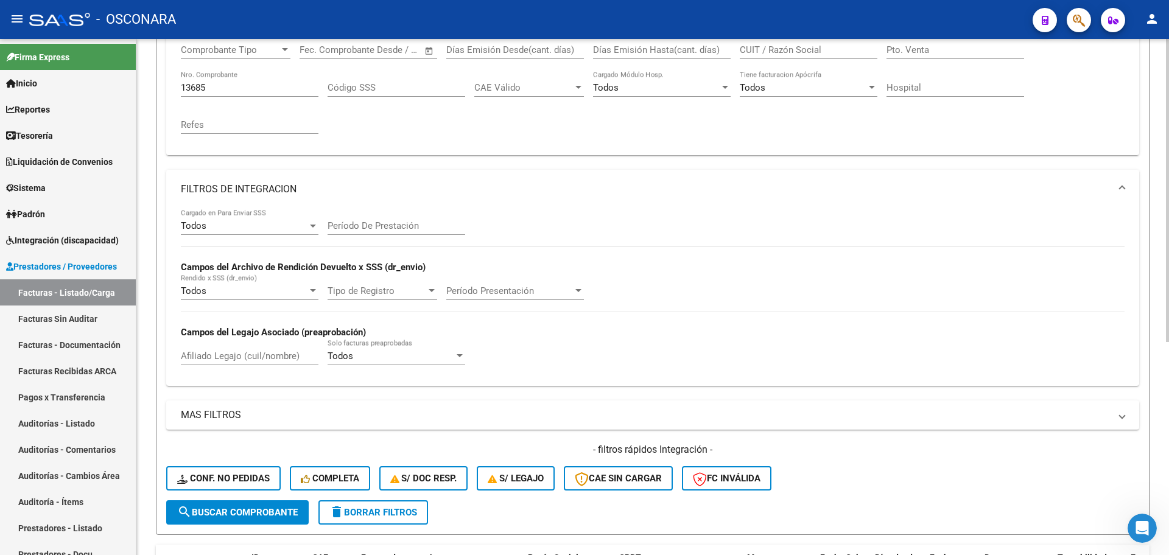
scroll to position [135, 0]
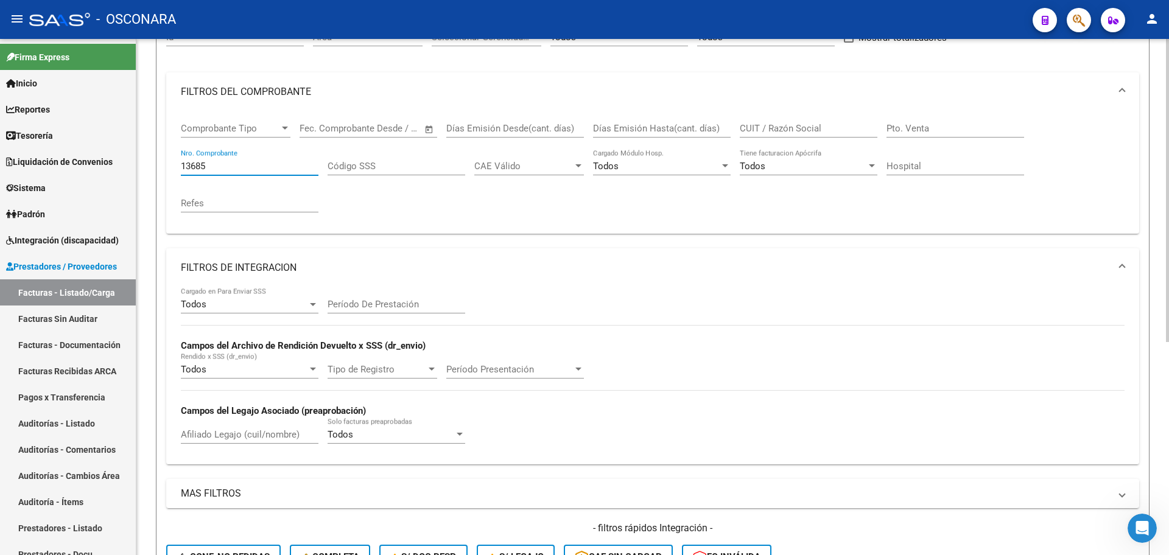
click at [235, 169] on input "13685" at bounding box center [250, 166] width 138 height 11
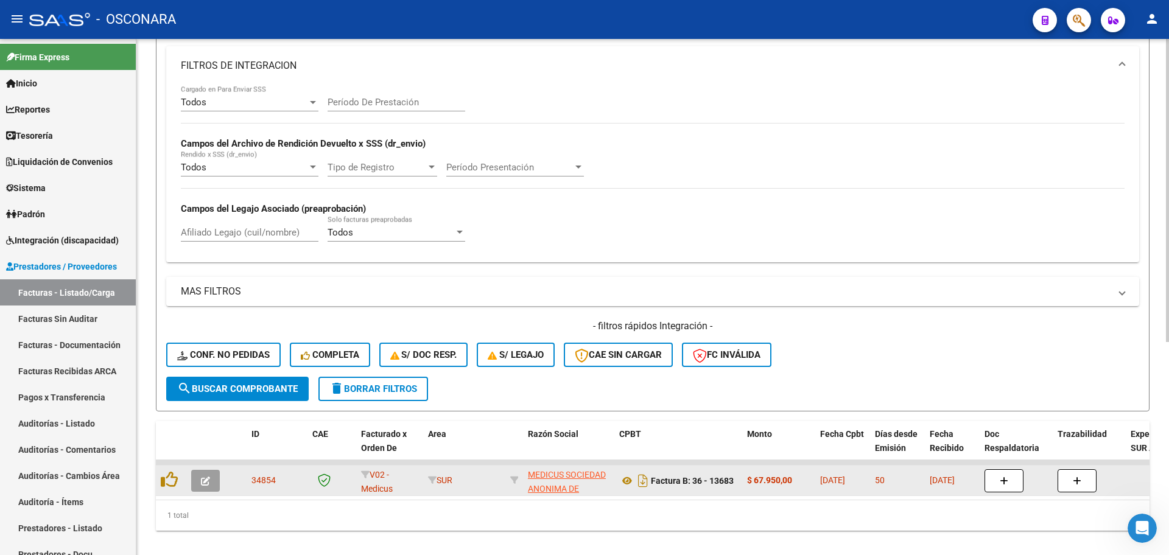
scroll to position [363, 0]
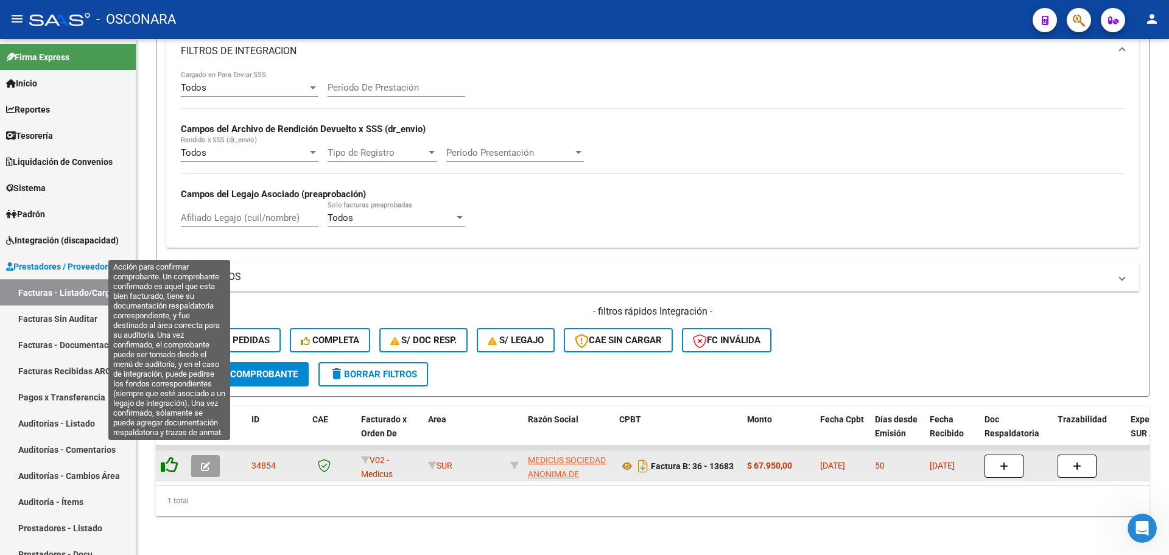
click at [175, 457] on icon at bounding box center [169, 465] width 17 height 17
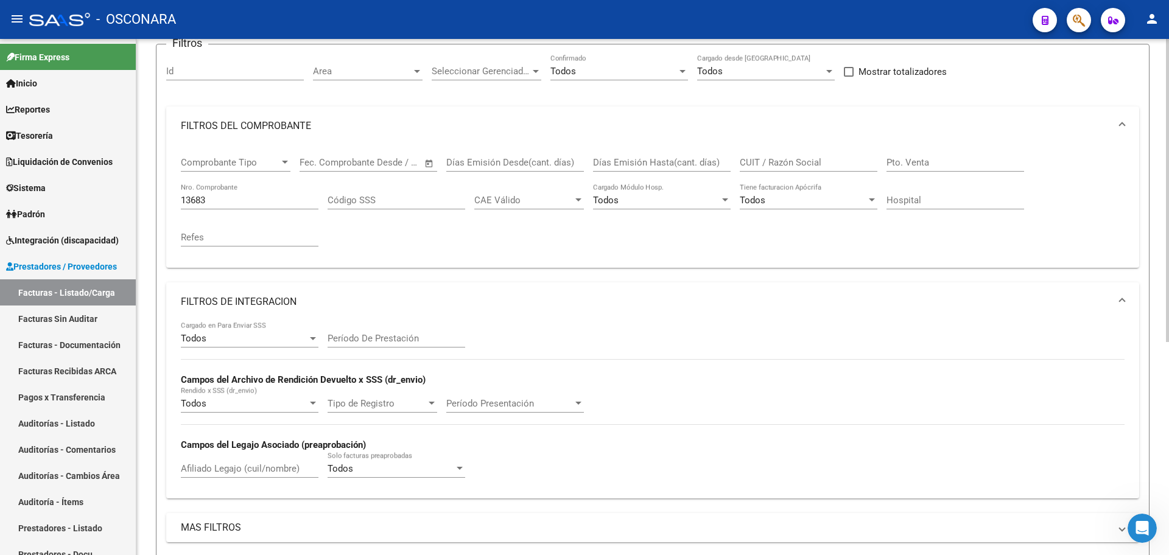
scroll to position [58, 0]
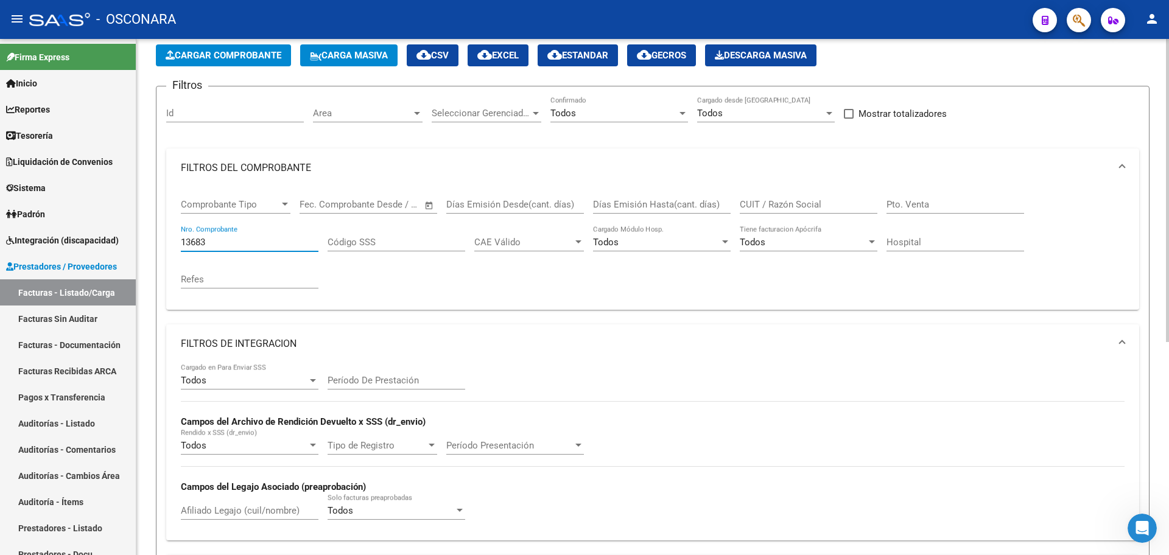
click at [239, 238] on input "13683" at bounding box center [250, 242] width 138 height 11
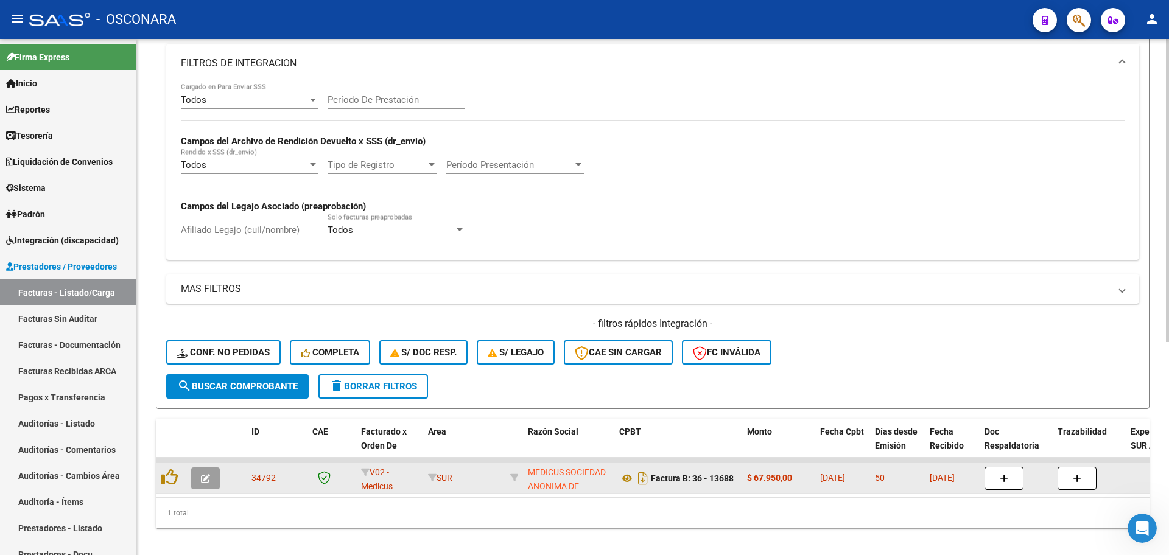
scroll to position [363, 0]
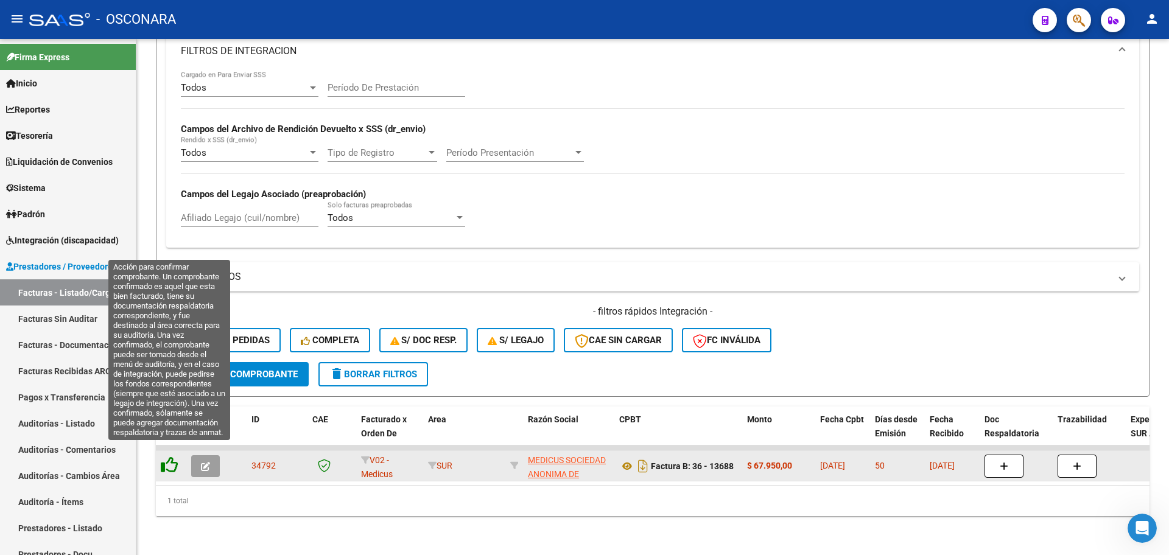
click at [172, 457] on icon at bounding box center [169, 465] width 17 height 17
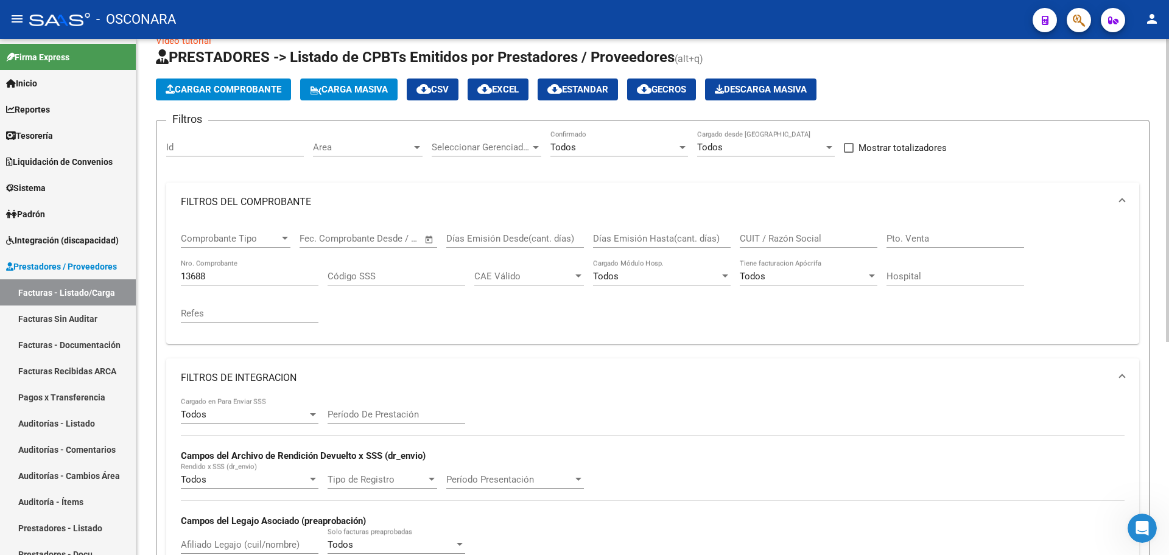
scroll to position [0, 0]
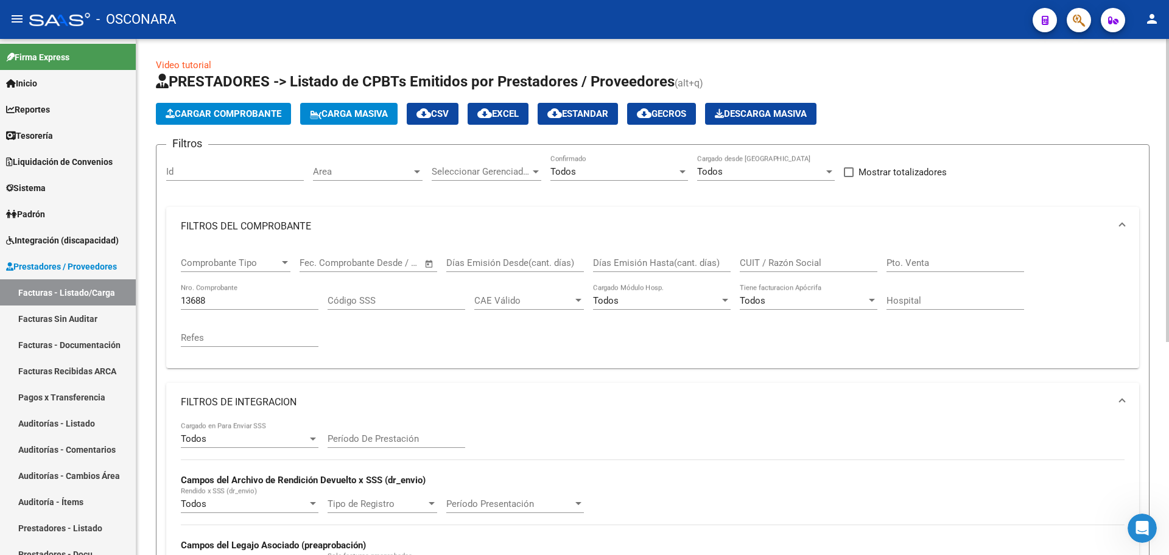
drag, startPoint x: 239, startPoint y: 309, endPoint x: 234, endPoint y: 299, distance: 11.4
click at [236, 301] on div "13688 Nro. Comprobante" at bounding box center [250, 297] width 138 height 26
click at [234, 297] on input "13688" at bounding box center [250, 300] width 138 height 11
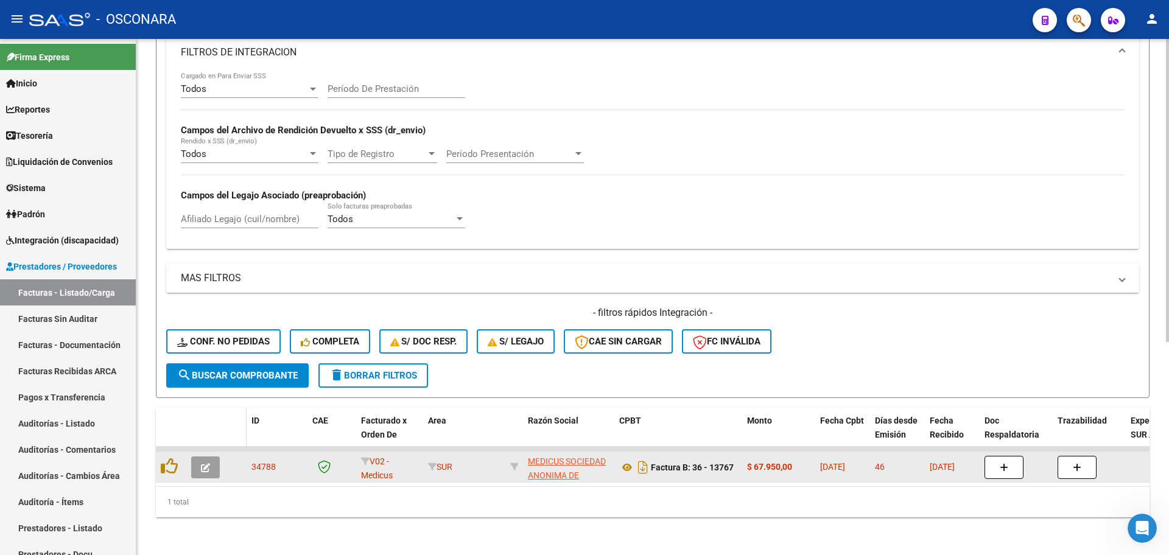
scroll to position [363, 0]
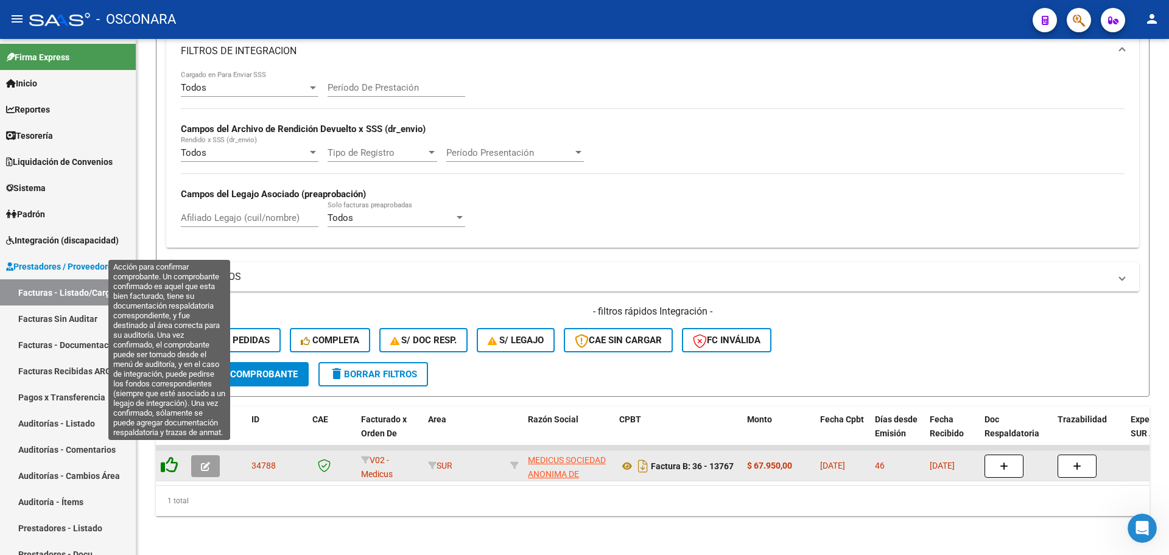
click at [167, 458] on icon at bounding box center [169, 465] width 17 height 17
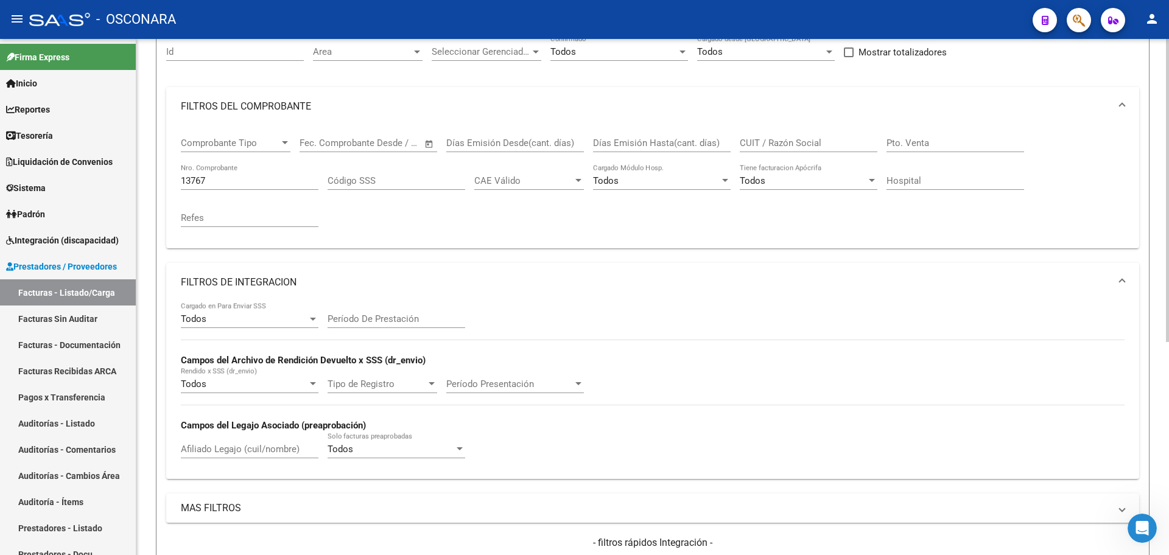
scroll to position [0, 0]
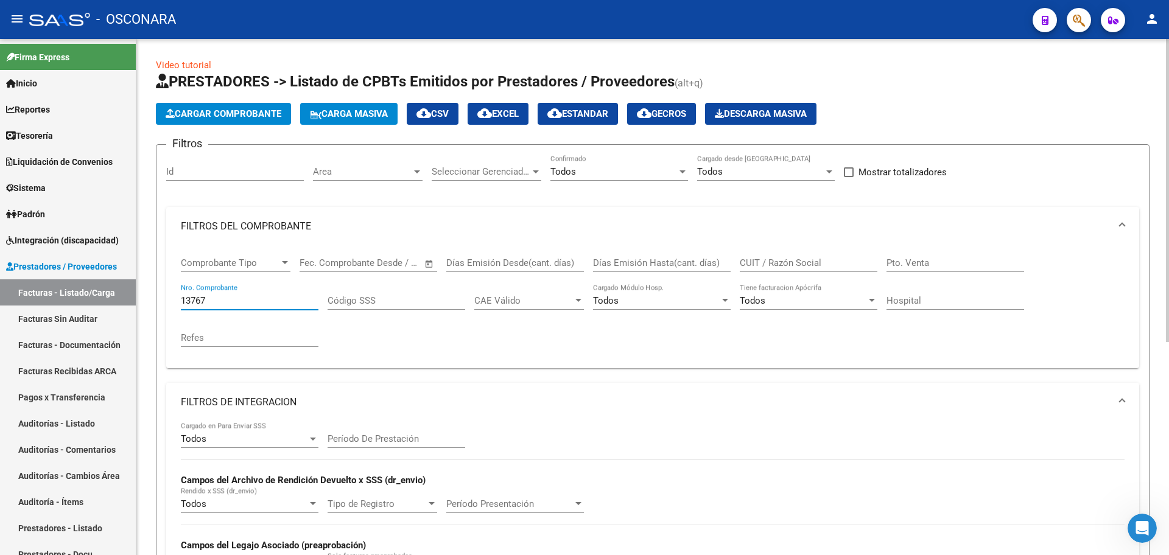
click at [220, 300] on input "13767" at bounding box center [250, 300] width 138 height 11
drag, startPoint x: 220, startPoint y: 300, endPoint x: 104, endPoint y: 278, distance: 117.7
click at [104, 278] on mat-sidenav-container "Firma Express Inicio Calendario SSS Instructivos Contacto OS Reportes Tablero d…" at bounding box center [584, 297] width 1169 height 516
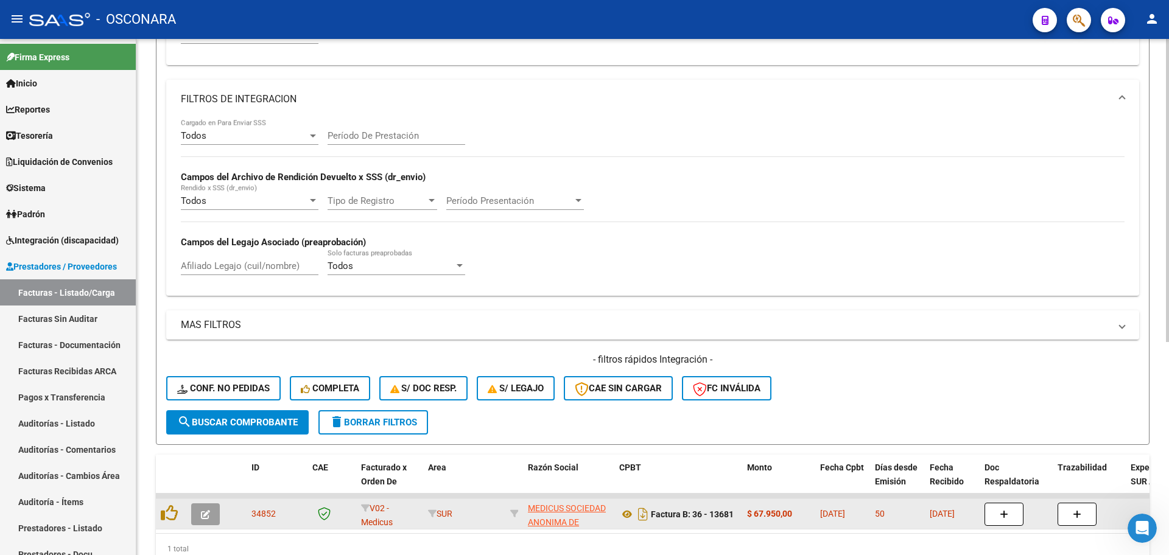
scroll to position [304, 0]
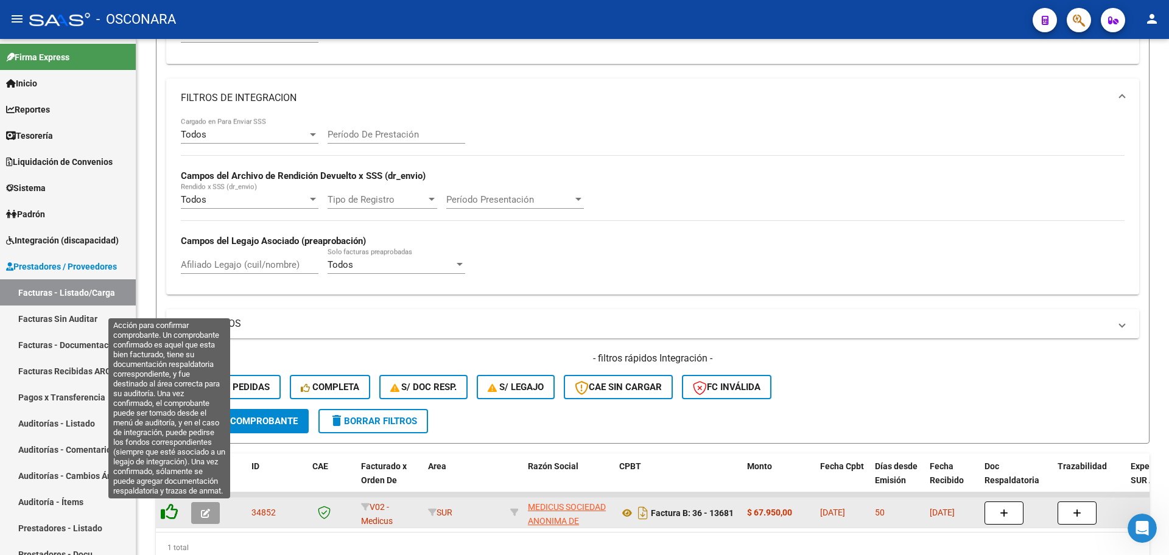
click at [165, 508] on icon at bounding box center [169, 512] width 17 height 17
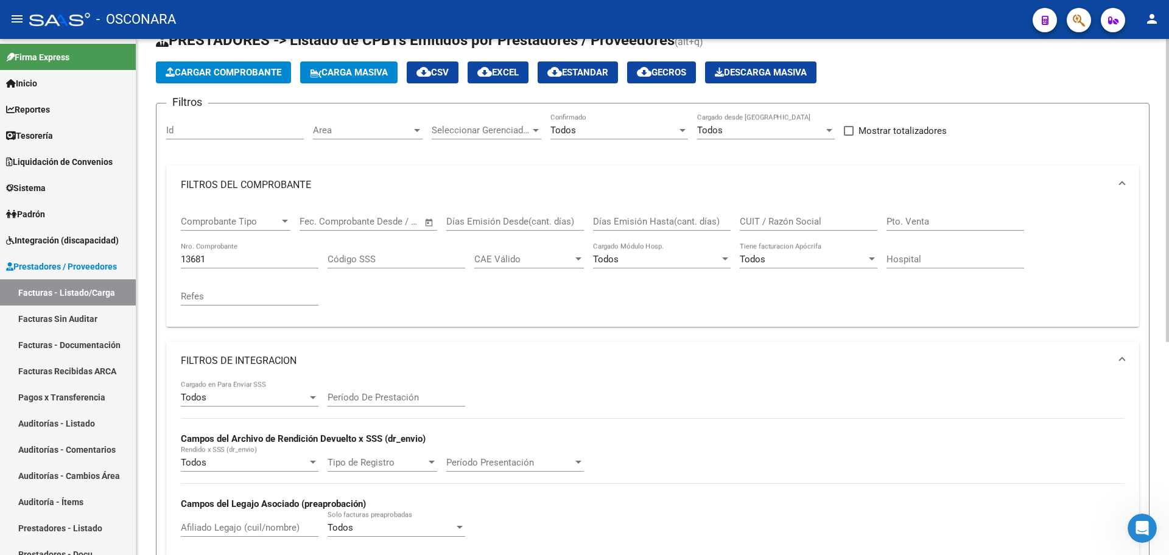
scroll to position [0, 0]
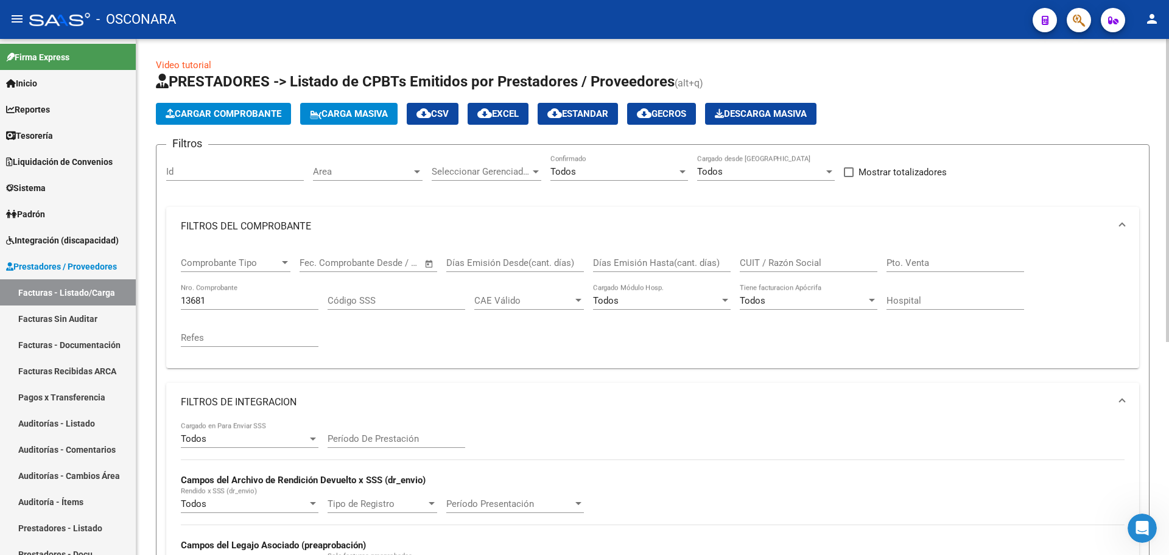
click at [219, 306] on div "13681 Nro. Comprobante" at bounding box center [250, 297] width 138 height 26
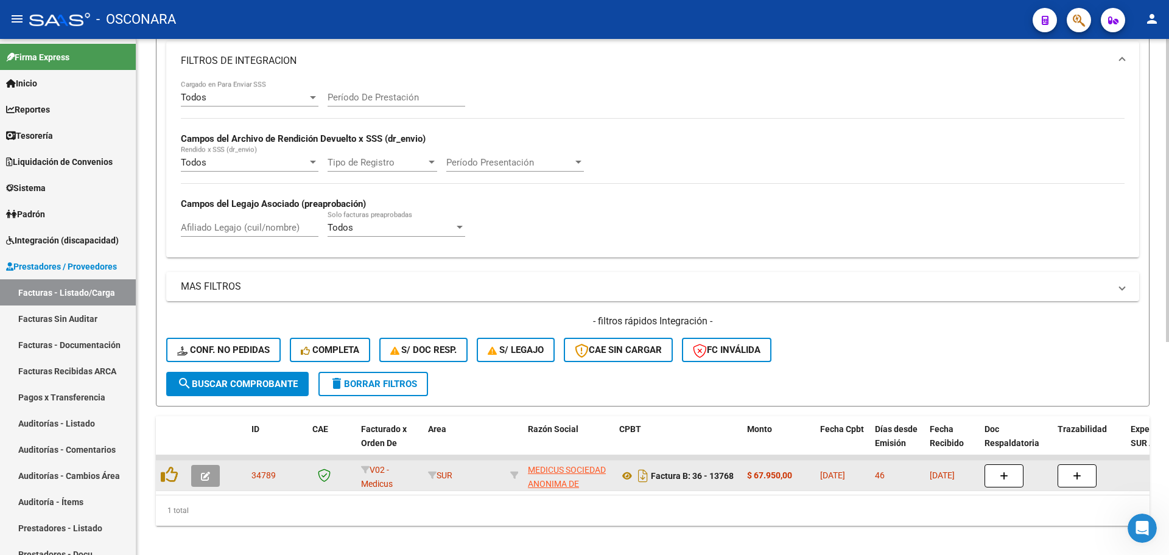
scroll to position [363, 0]
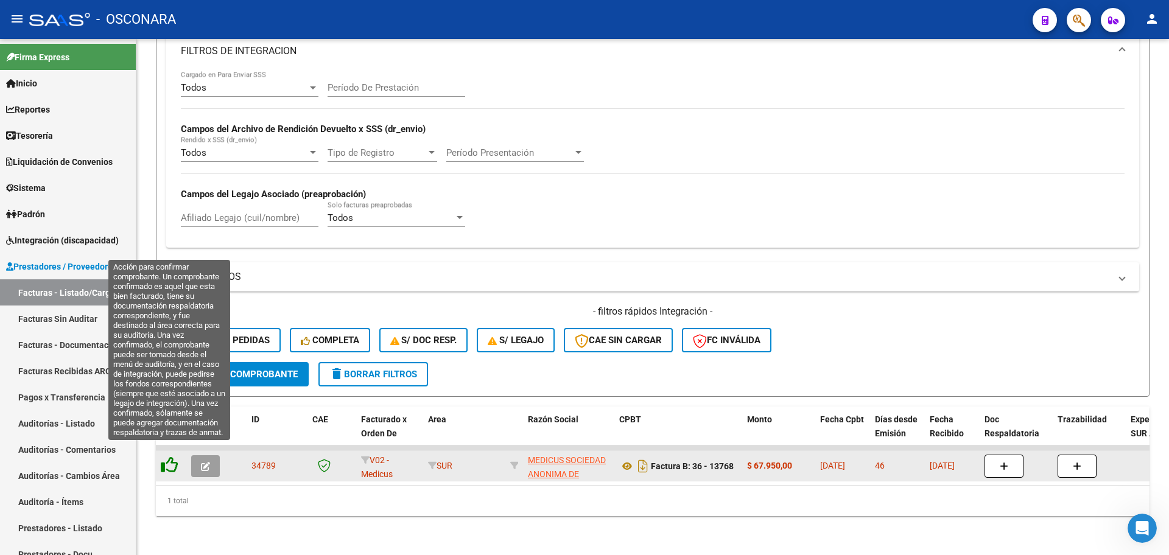
click at [166, 458] on icon at bounding box center [169, 465] width 17 height 17
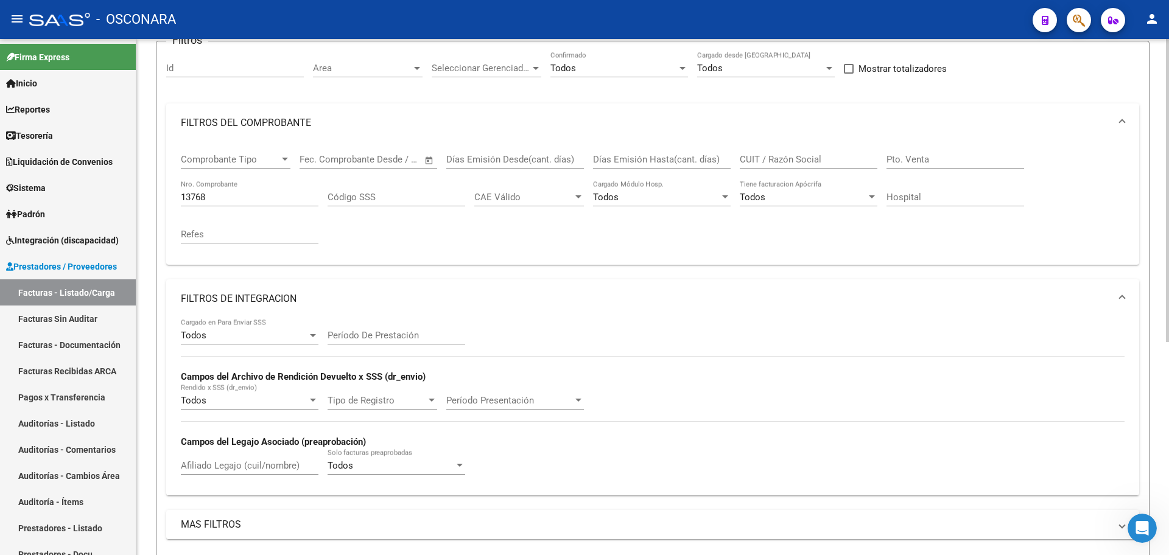
scroll to position [58, 0]
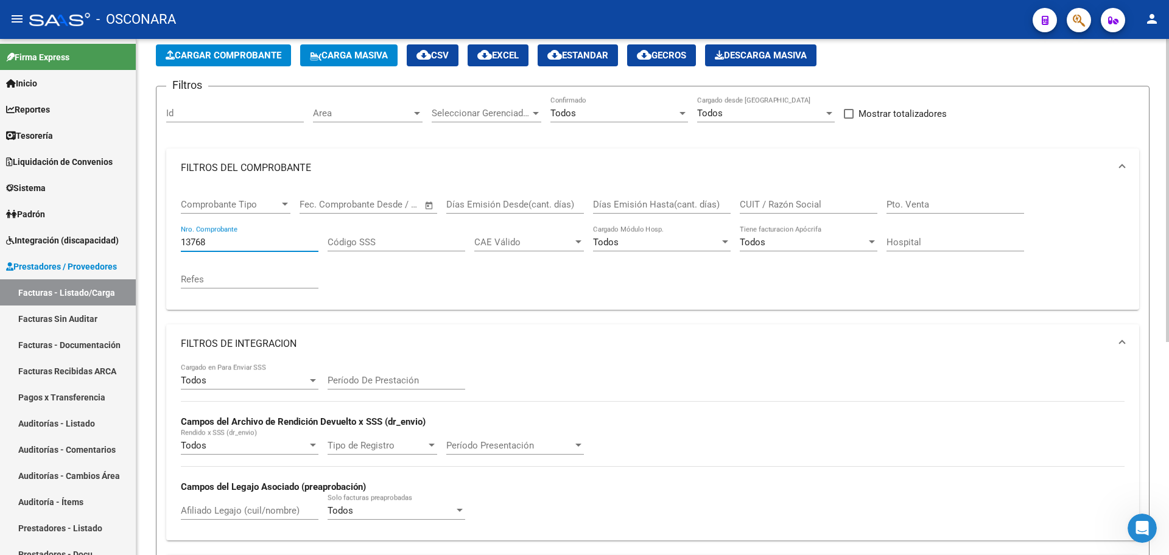
click at [244, 242] on input "13768" at bounding box center [250, 242] width 138 height 11
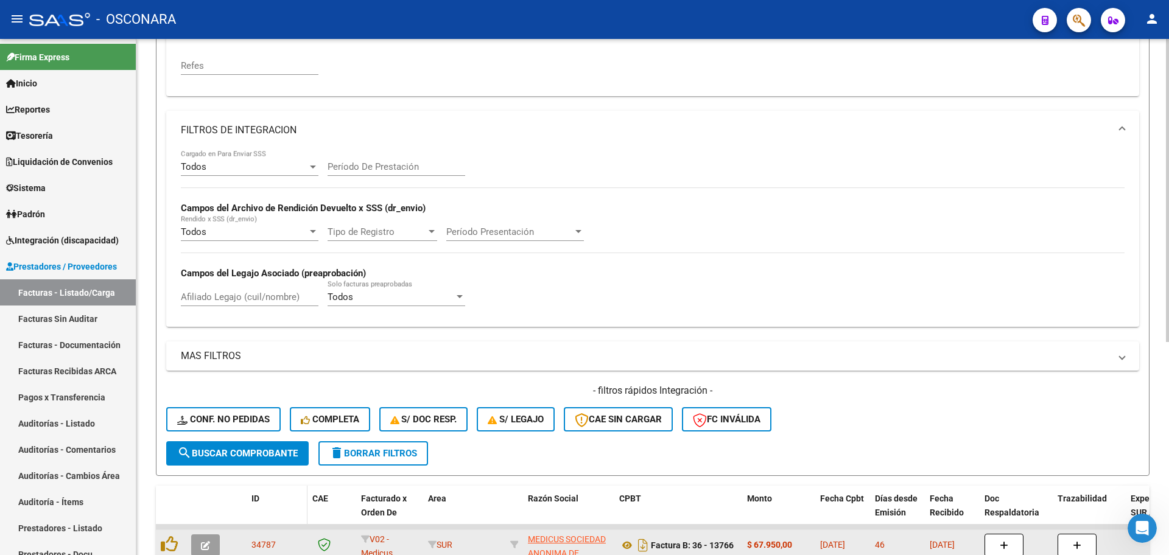
scroll to position [363, 0]
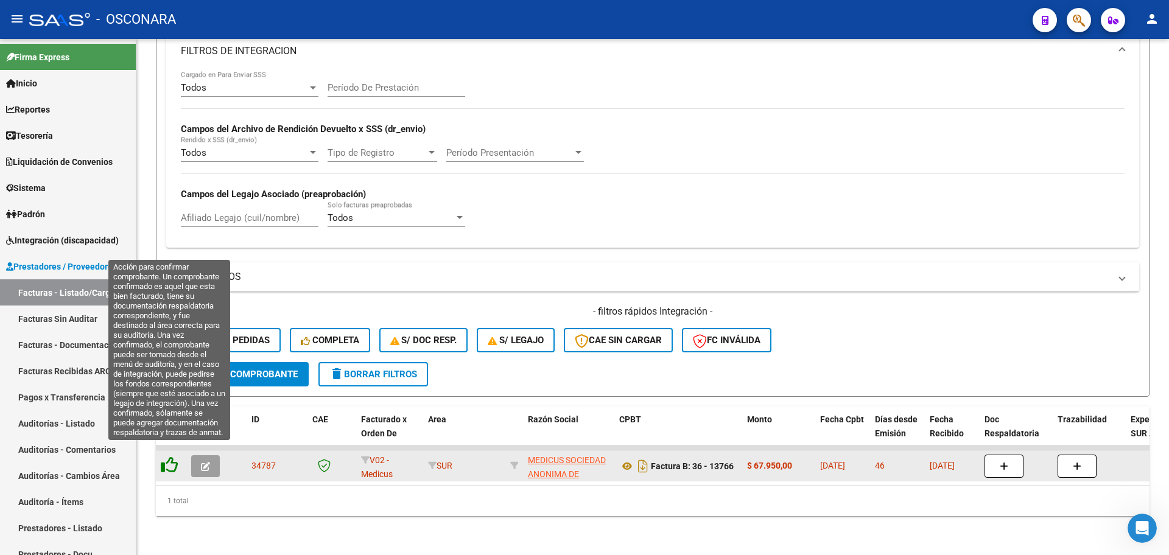
click at [170, 457] on icon at bounding box center [169, 465] width 17 height 17
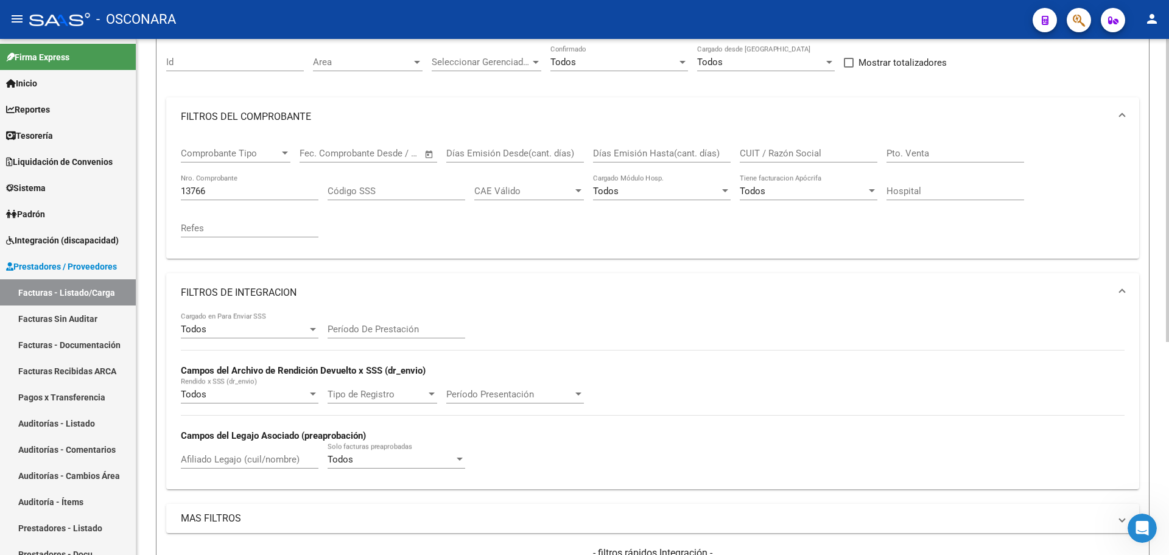
scroll to position [58, 0]
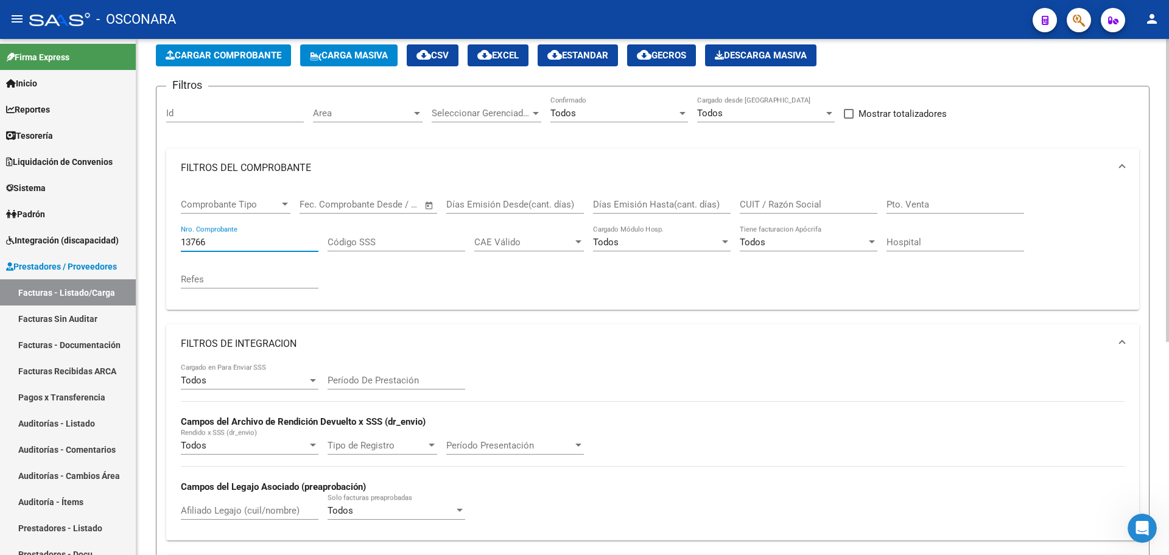
click at [288, 244] on input "13766" at bounding box center [250, 242] width 138 height 11
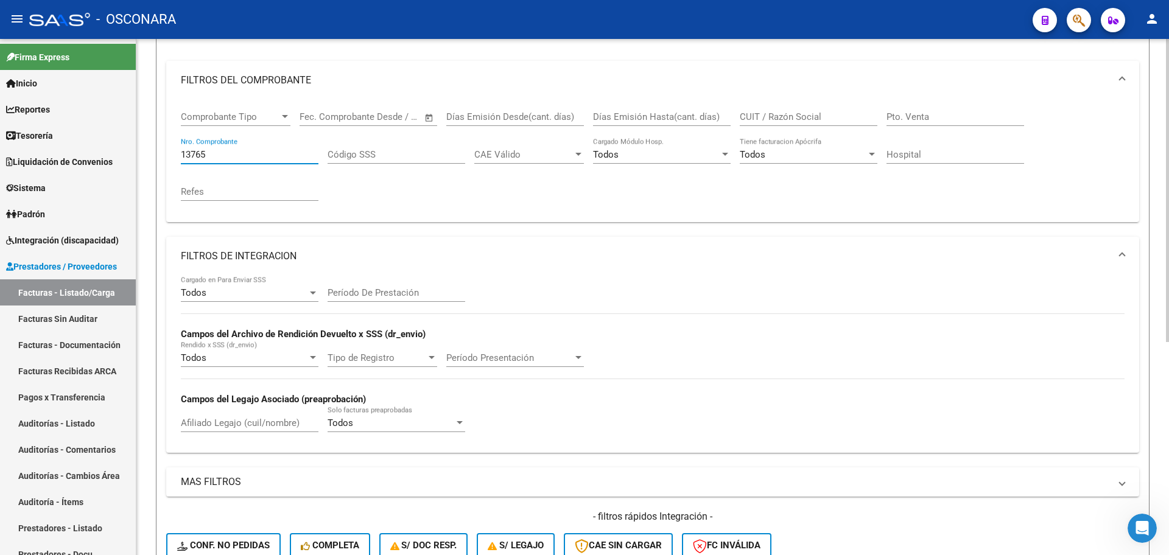
scroll to position [363, 0]
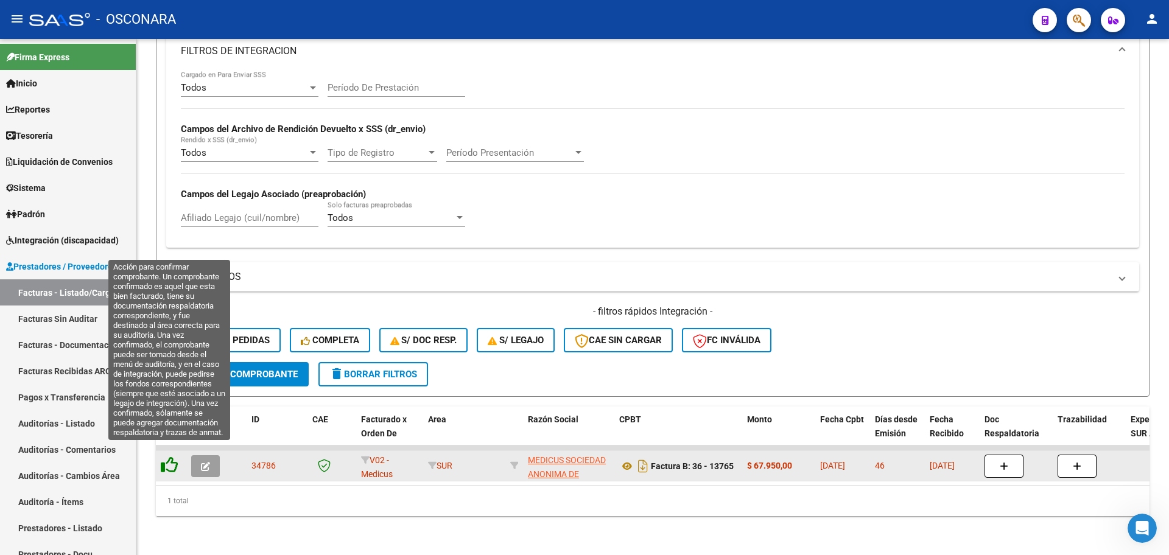
type input "13765"
drag, startPoint x: 166, startPoint y: 456, endPoint x: 160, endPoint y: 461, distance: 8.3
click at [166, 457] on icon at bounding box center [169, 465] width 17 height 17
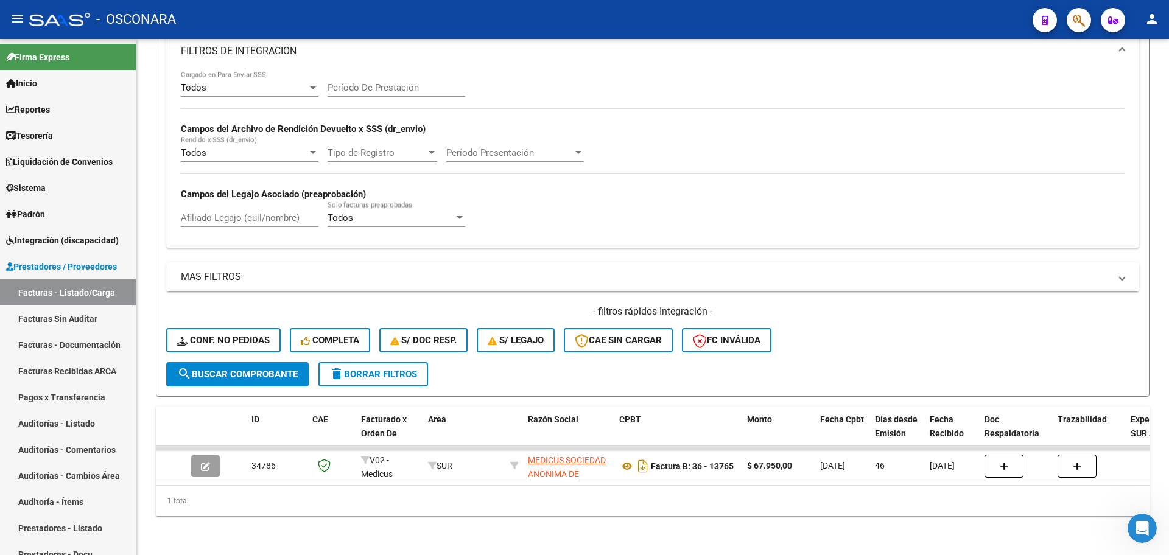
drag, startPoint x: 55, startPoint y: 424, endPoint x: 109, endPoint y: 4, distance: 423.5
click at [55, 423] on link "Auditorías - Listado" at bounding box center [68, 423] width 136 height 26
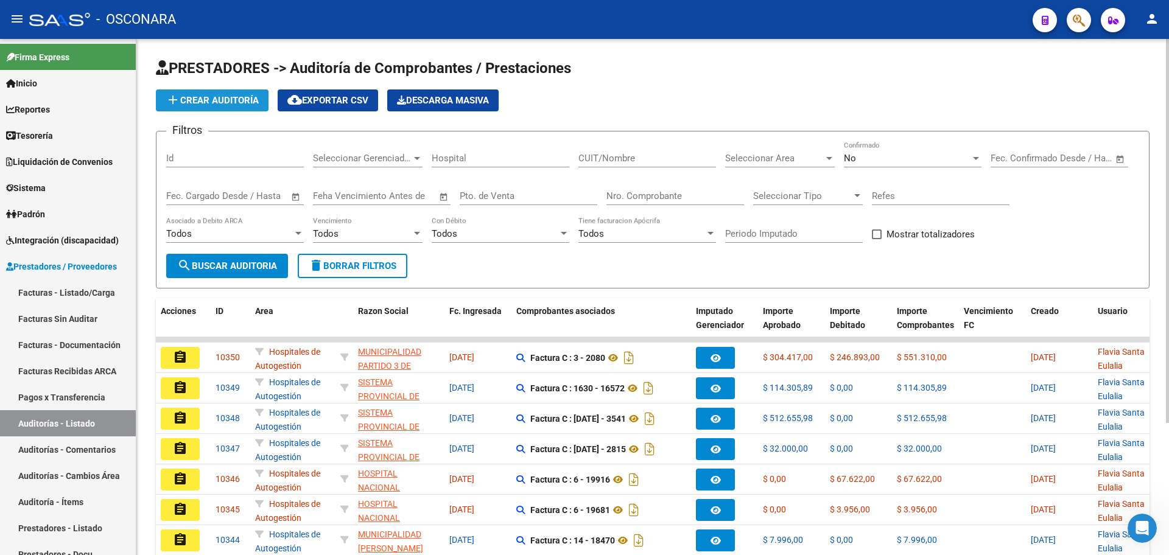
click at [242, 105] on button "add Crear Auditoría" at bounding box center [212, 100] width 113 height 22
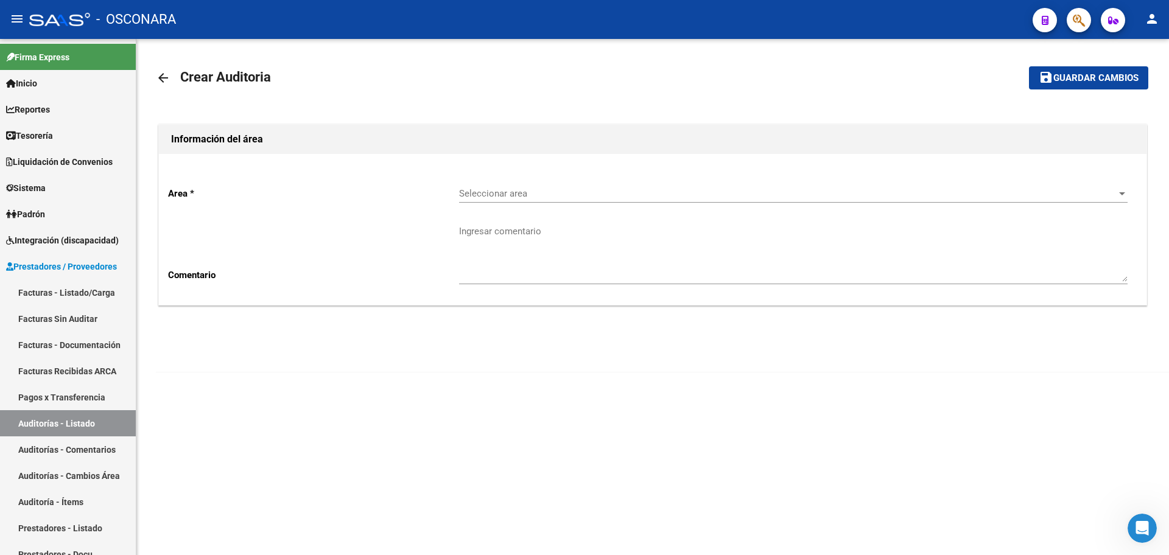
click at [694, 174] on div "Area * Seleccionar area Seleccionar area Comentario Ingresar comentario" at bounding box center [653, 229] width 988 height 151
click at [699, 182] on div "Seleccionar area Seleccionar area" at bounding box center [793, 190] width 668 height 26
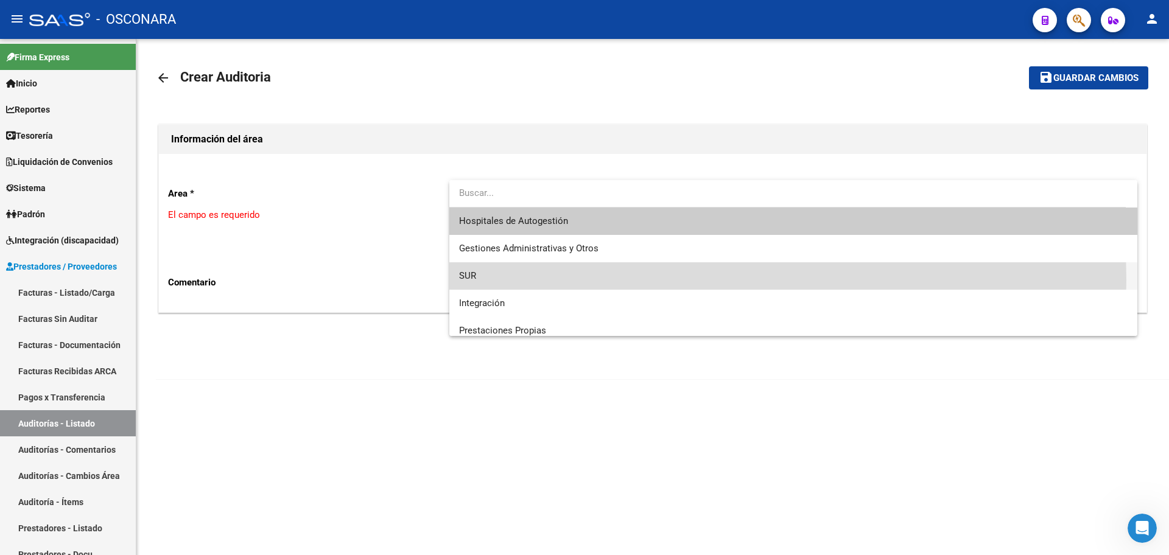
click at [584, 278] on span "SUR" at bounding box center [793, 275] width 668 height 27
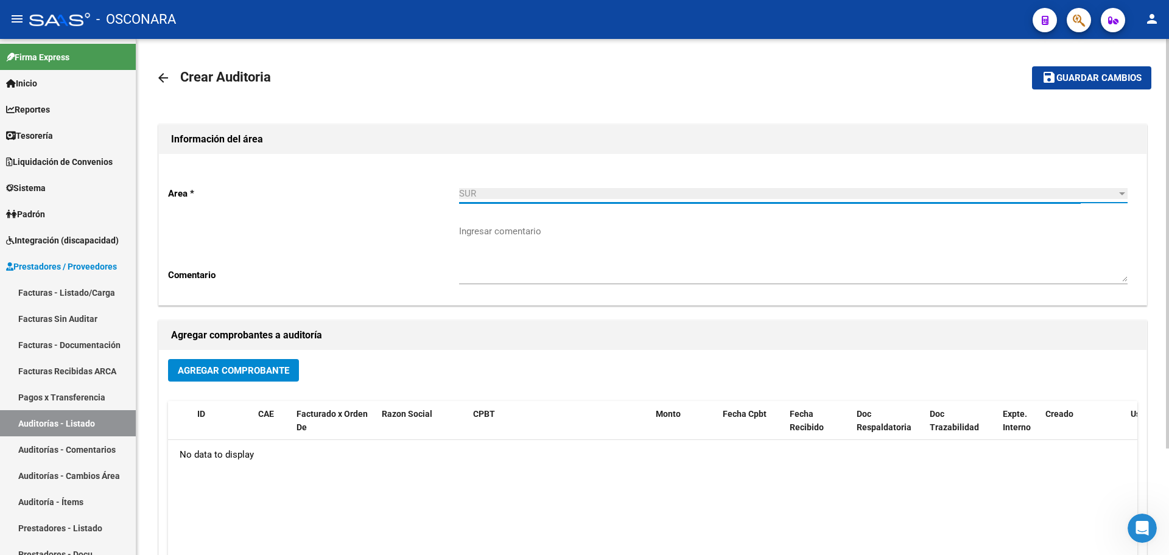
drag, startPoint x: 251, startPoint y: 388, endPoint x: 246, endPoint y: 381, distance: 8.7
click at [246, 381] on div "Agregar Comprobante" at bounding box center [652, 375] width 969 height 32
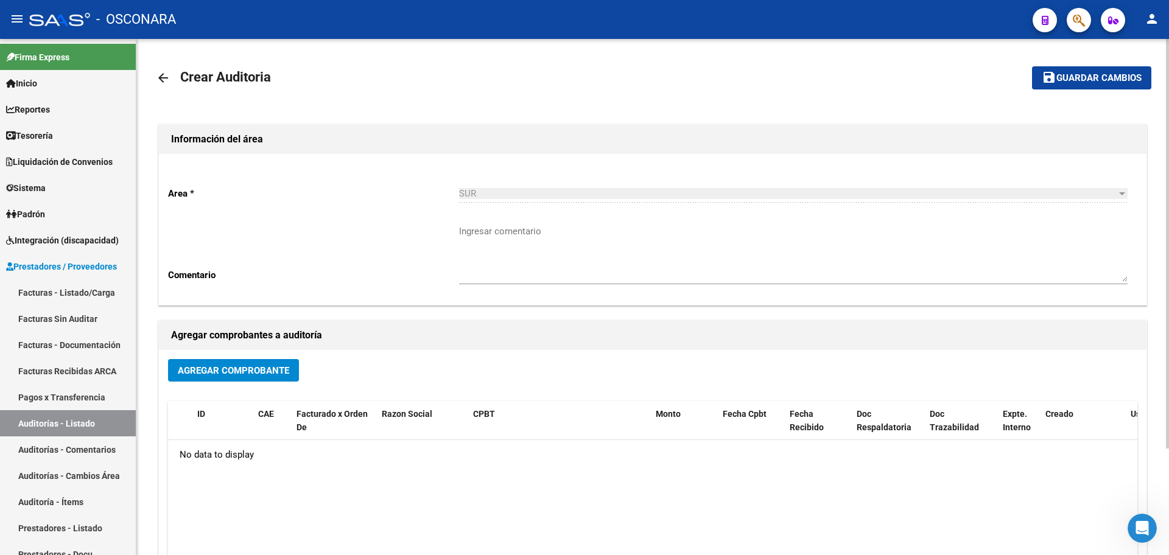
click at [242, 374] on span "Agregar Comprobante" at bounding box center [233, 370] width 111 height 11
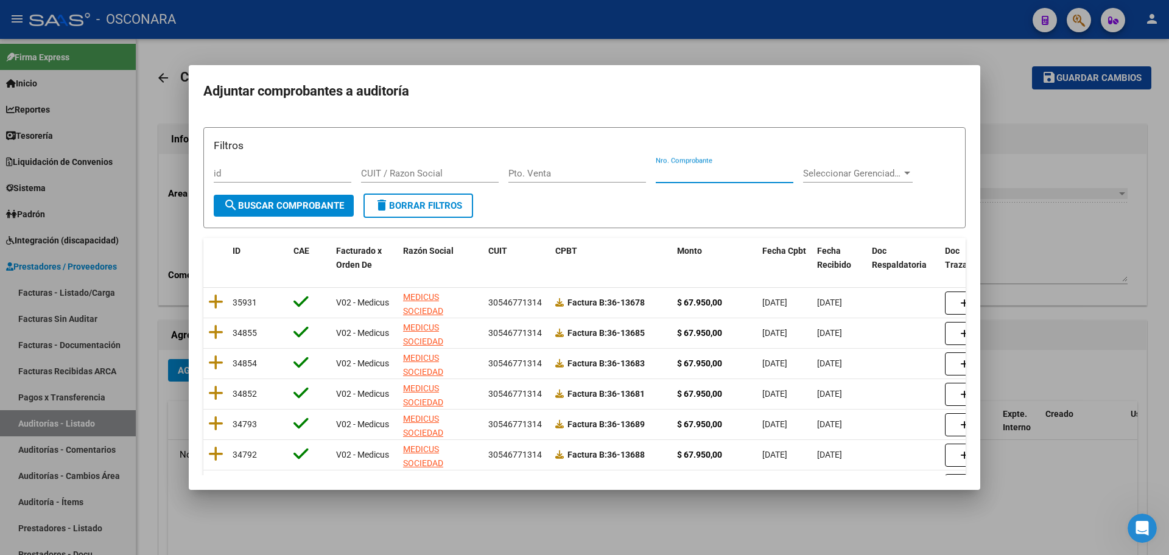
click at [682, 172] on input "Nro. Comprobante" at bounding box center [725, 173] width 138 height 11
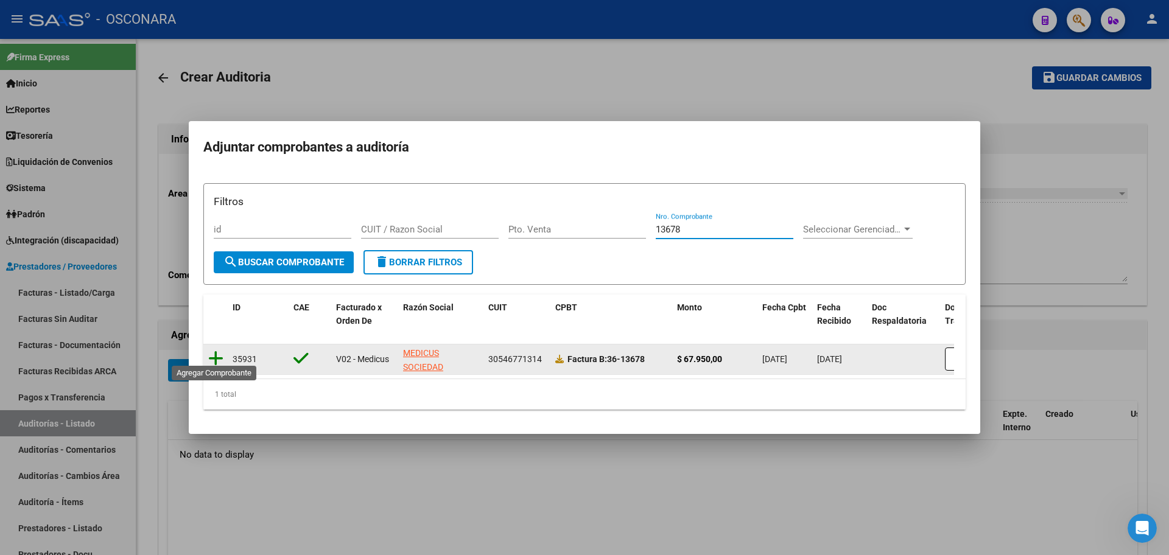
type input "13678"
click at [220, 350] on icon at bounding box center [215, 358] width 15 height 17
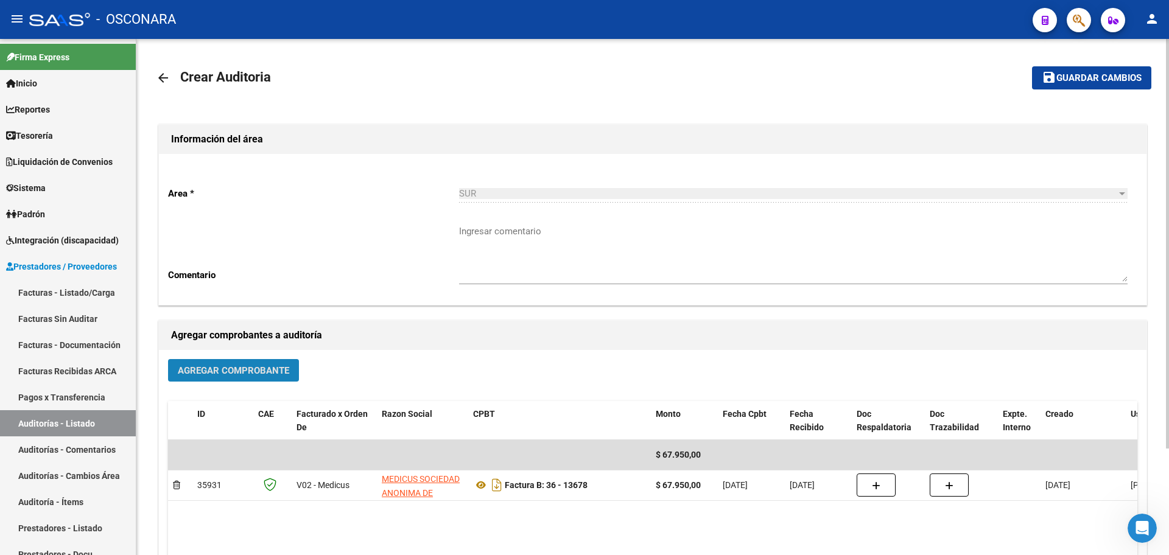
click at [260, 368] on span "Agregar Comprobante" at bounding box center [233, 370] width 111 height 11
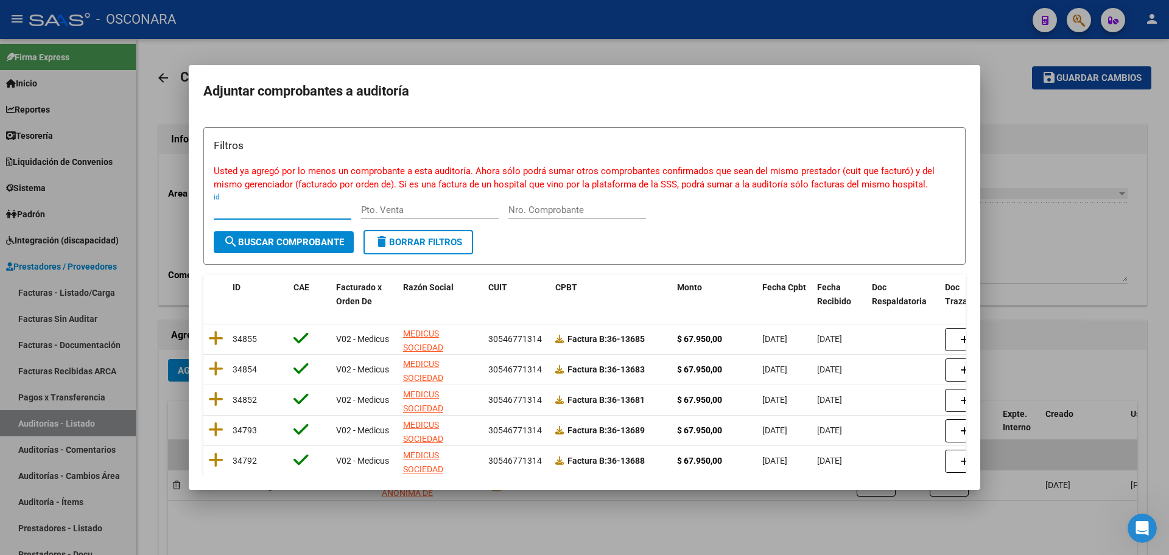
click at [608, 216] on div "Nro. Comprobante" at bounding box center [577, 210] width 138 height 18
click at [606, 211] on input "Nro. Comprobante" at bounding box center [577, 210] width 138 height 11
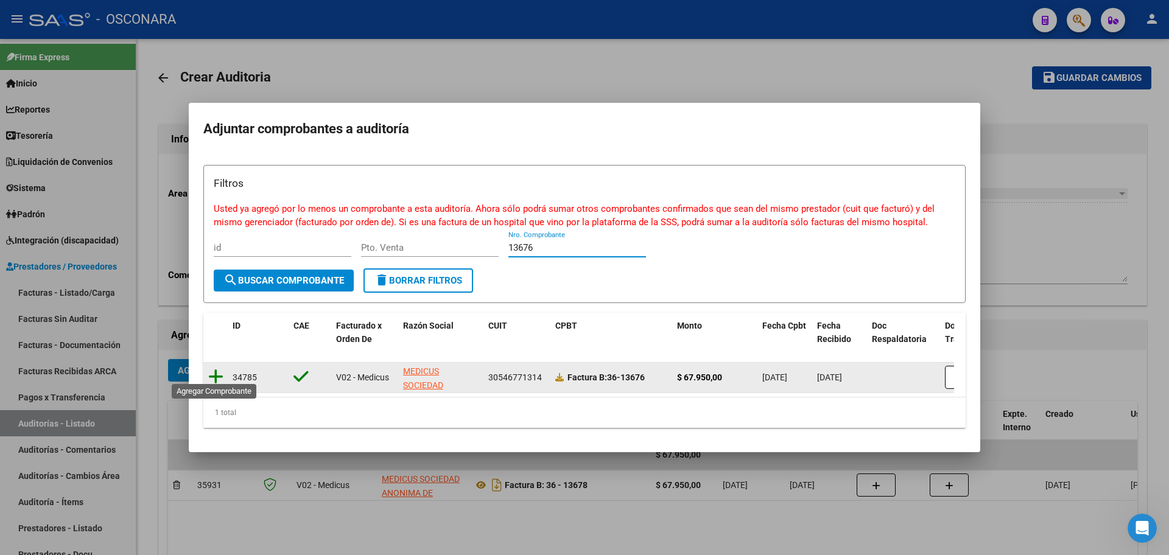
type input "13676"
click at [216, 374] on icon at bounding box center [215, 376] width 15 height 17
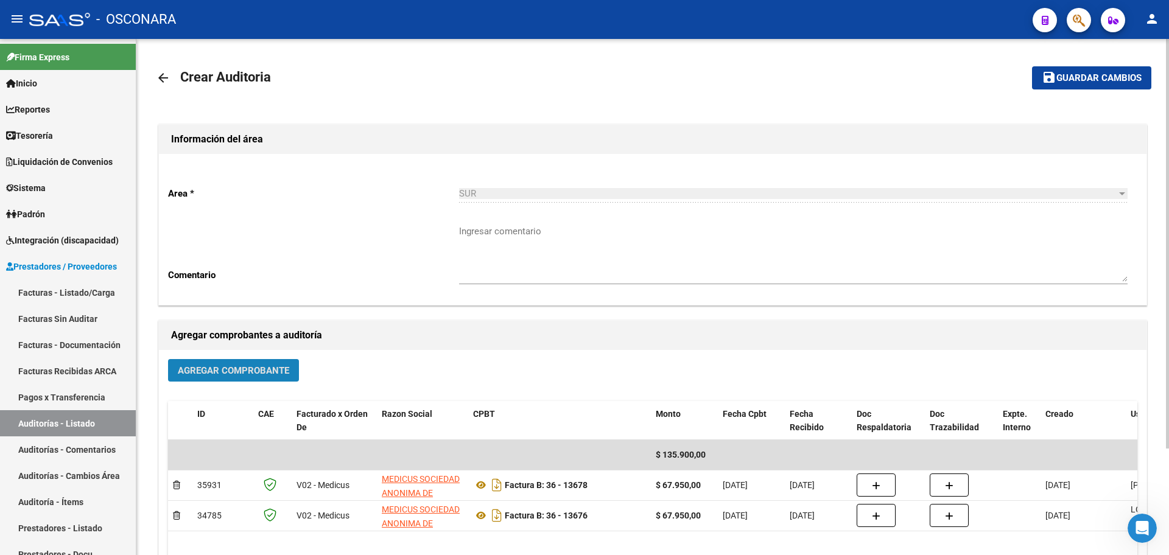
click at [253, 377] on button "Agregar Comprobante" at bounding box center [233, 370] width 131 height 23
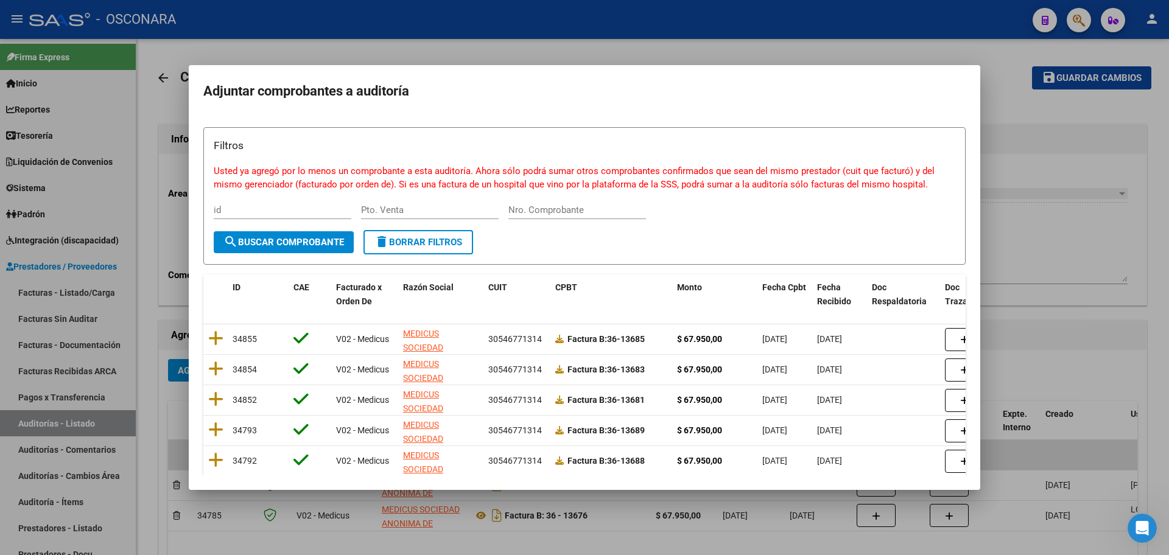
click at [557, 215] on div "Nro. Comprobante" at bounding box center [577, 210] width 138 height 18
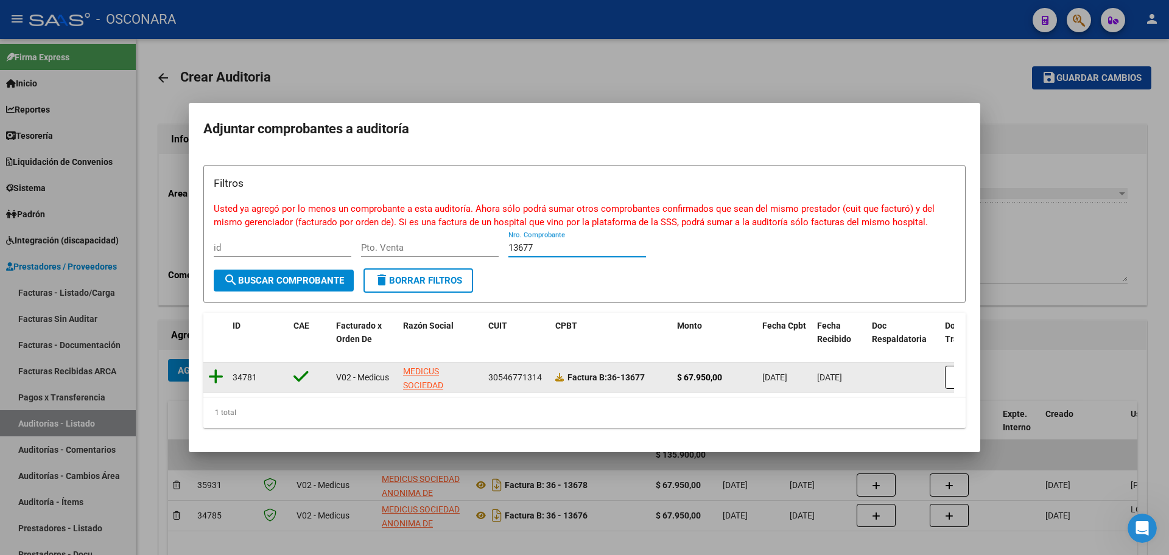
type input "13677"
click at [211, 368] on icon at bounding box center [215, 376] width 15 height 17
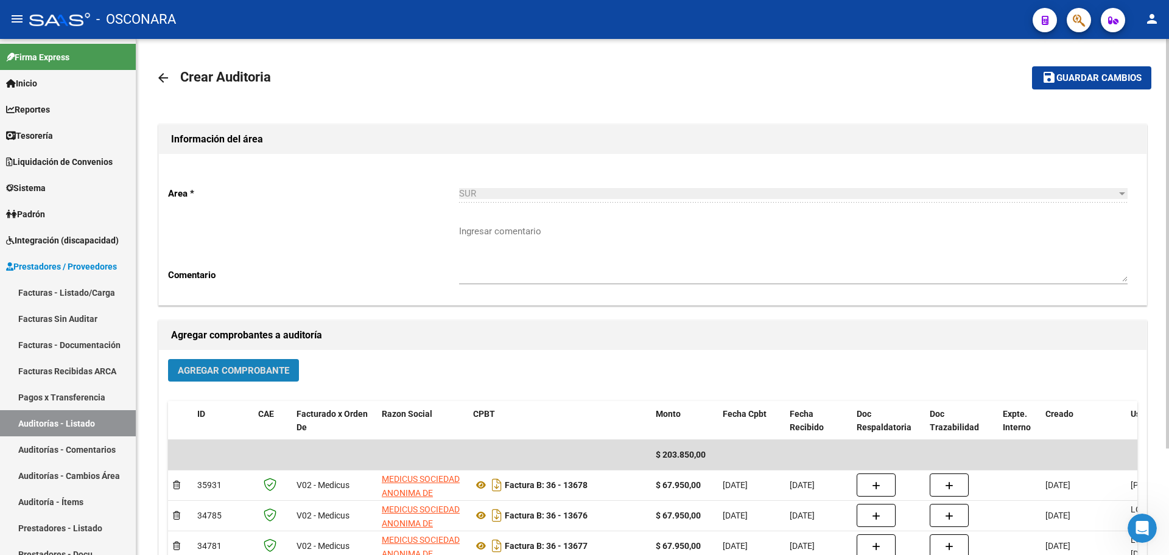
click at [237, 363] on button "Agregar Comprobante" at bounding box center [233, 370] width 131 height 23
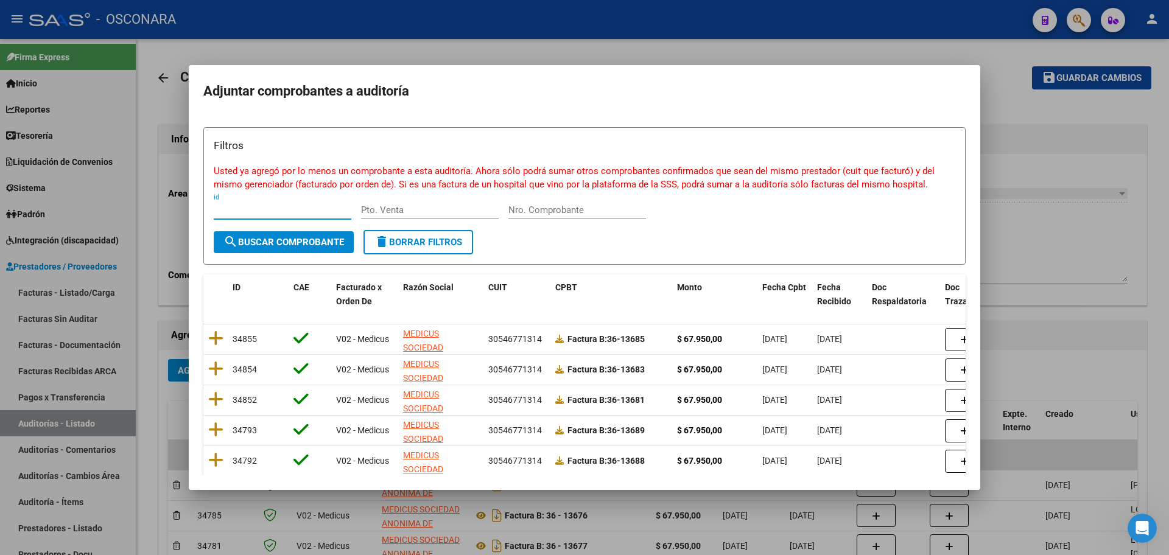
click at [603, 213] on input "Nro. Comprobante" at bounding box center [577, 210] width 138 height 11
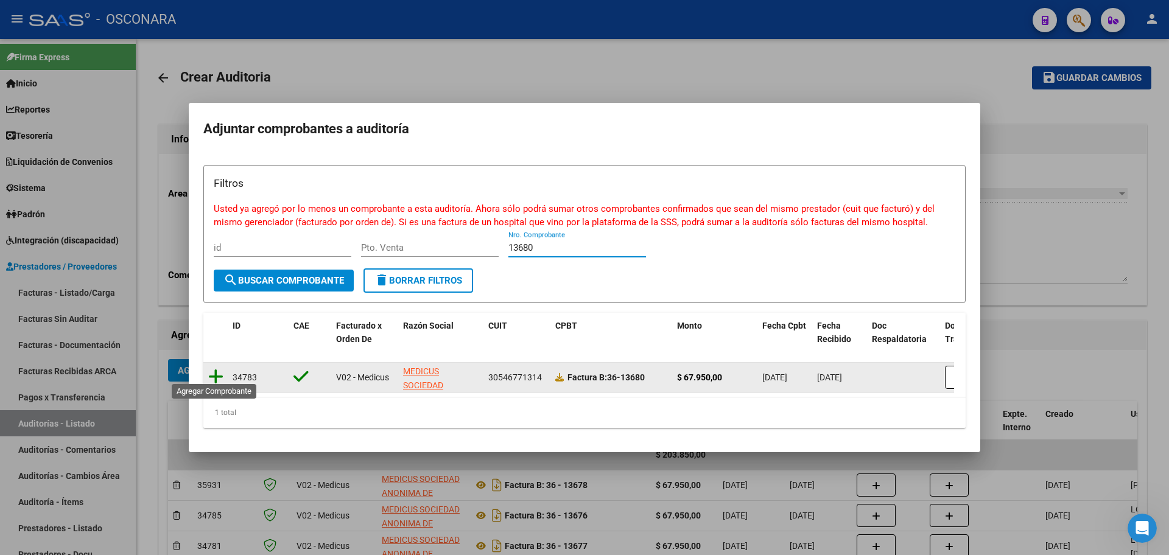
type input "13680"
click at [221, 374] on icon at bounding box center [215, 376] width 15 height 17
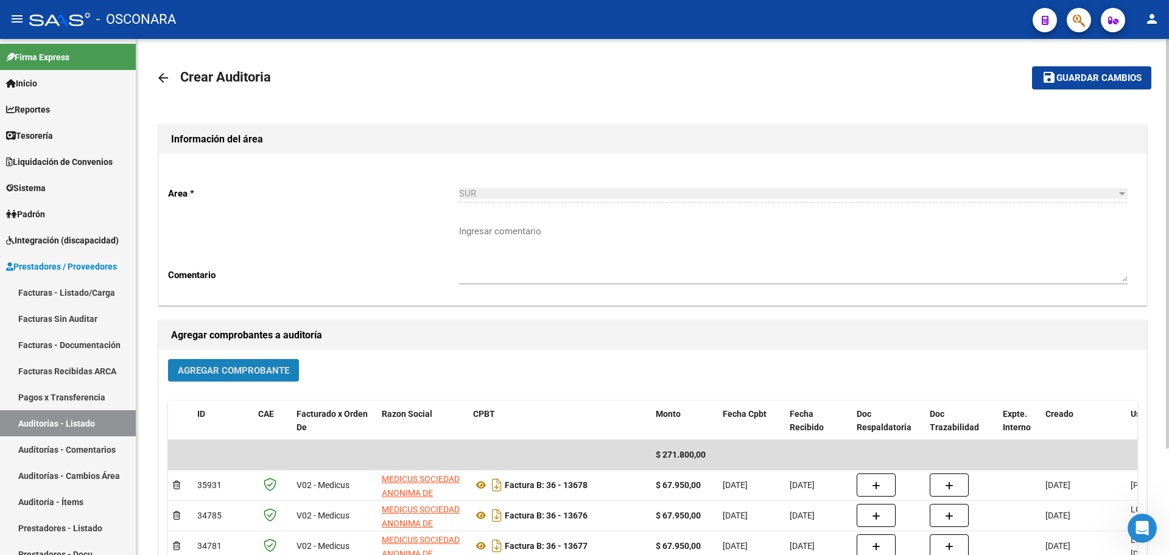
click at [236, 371] on span "Agregar Comprobante" at bounding box center [233, 370] width 111 height 11
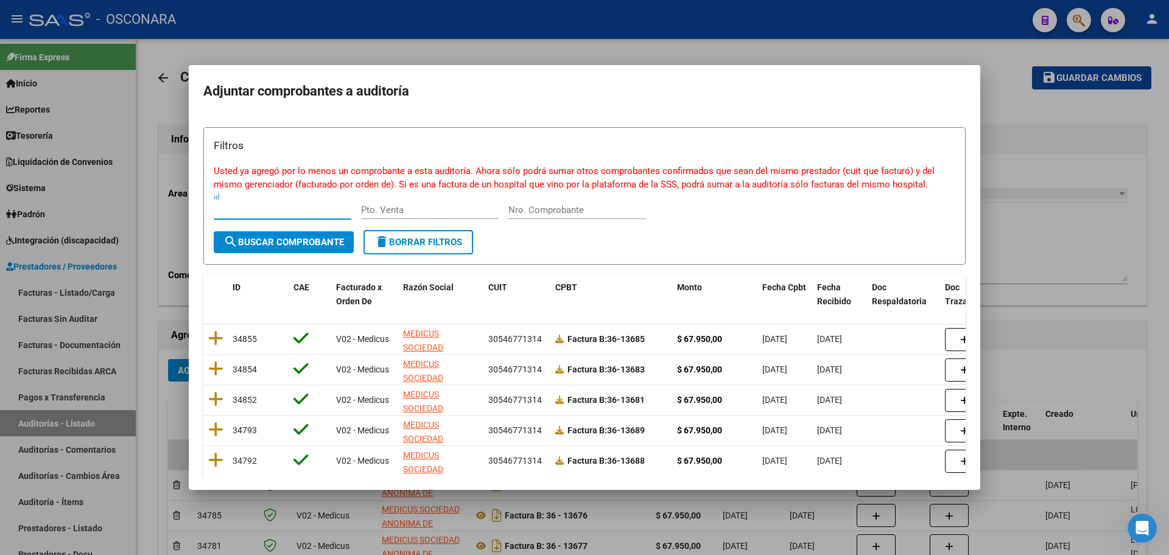
drag, startPoint x: 552, startPoint y: 198, endPoint x: 559, endPoint y: 209, distance: 12.3
click at [554, 201] on div "Filtros Usted ya agregó por lo menos un comprobante a esta auditoría. Ahora sól…" at bounding box center [585, 184] width 742 height 93
click at [561, 211] on input "Nro. Comprobante" at bounding box center [577, 210] width 138 height 11
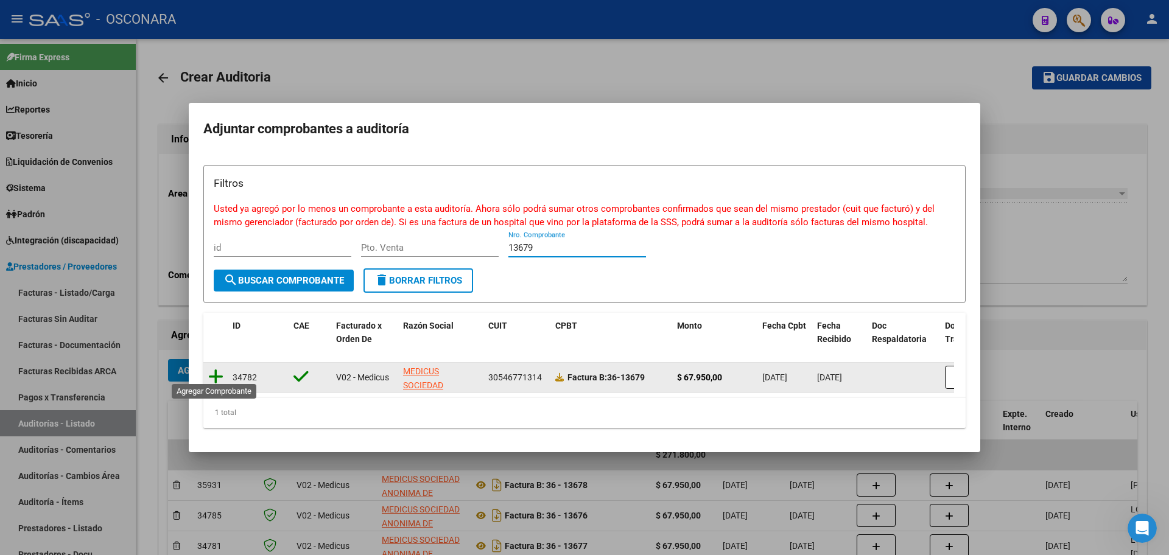
type input "13679"
click at [216, 370] on icon at bounding box center [215, 376] width 15 height 17
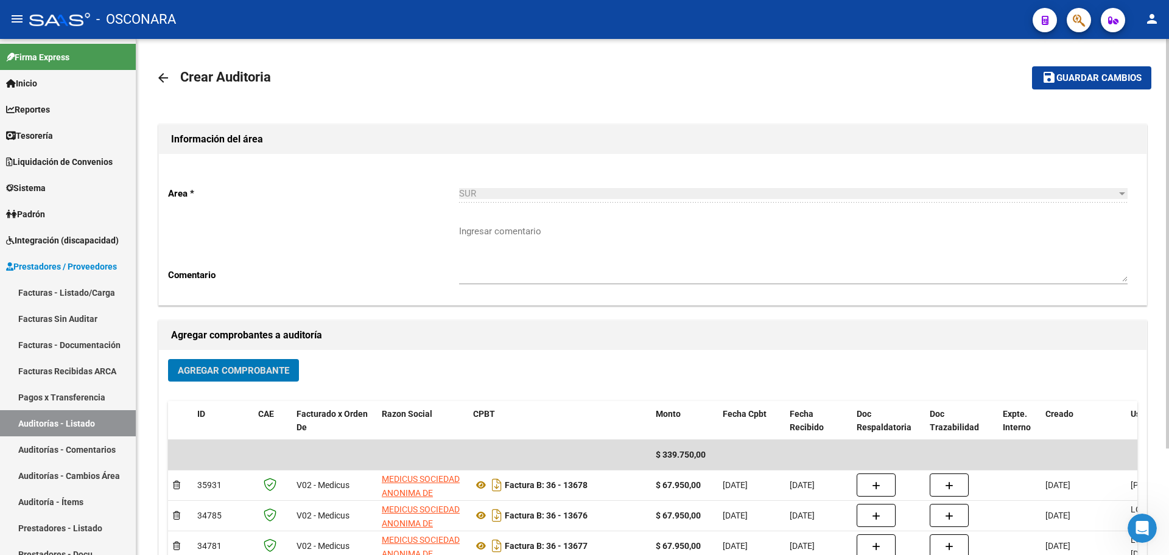
click at [216, 370] on span "Agregar Comprobante" at bounding box center [233, 370] width 111 height 11
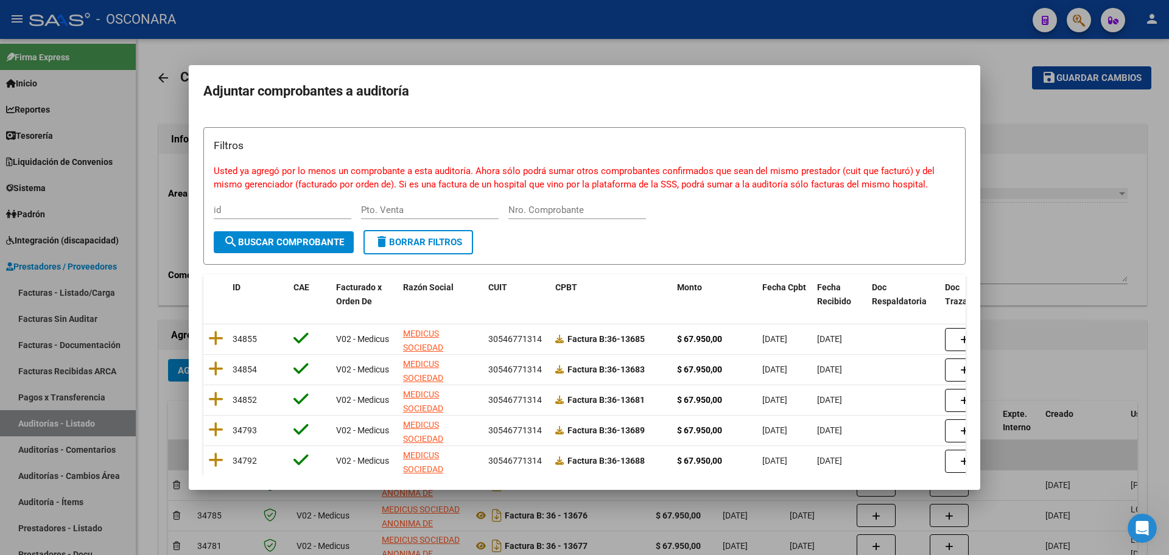
drag, startPoint x: 561, startPoint y: 203, endPoint x: 556, endPoint y: 213, distance: 11.7
click at [558, 210] on div "Nro. Comprobante" at bounding box center [577, 210] width 138 height 18
click at [556, 212] on input "Nro. Comprobante" at bounding box center [577, 210] width 138 height 11
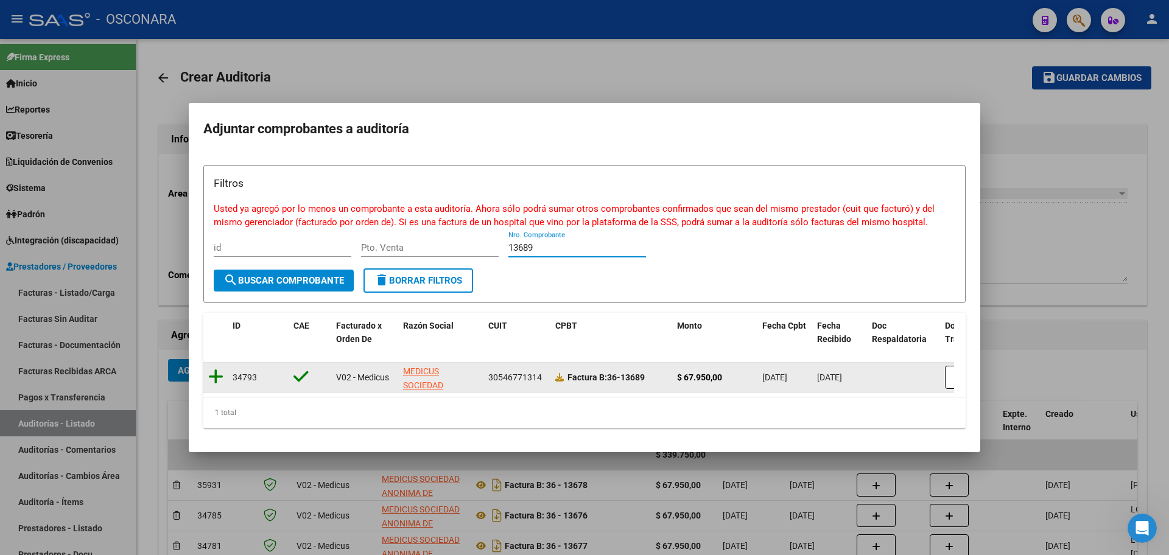
type input "13689"
click at [212, 371] on icon at bounding box center [215, 376] width 15 height 17
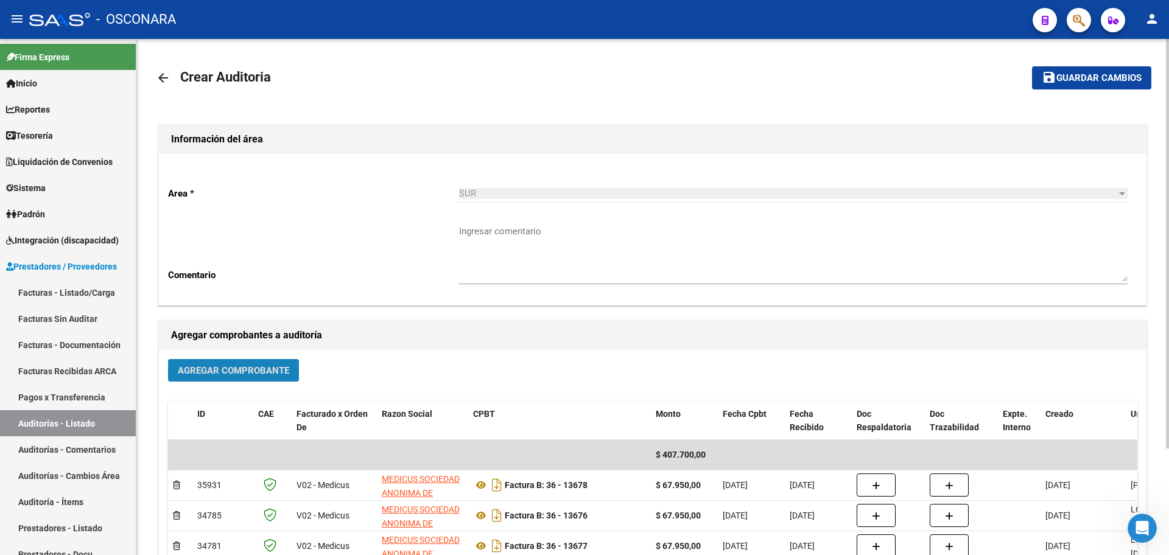
click at [247, 371] on span "Agregar Comprobante" at bounding box center [233, 370] width 111 height 11
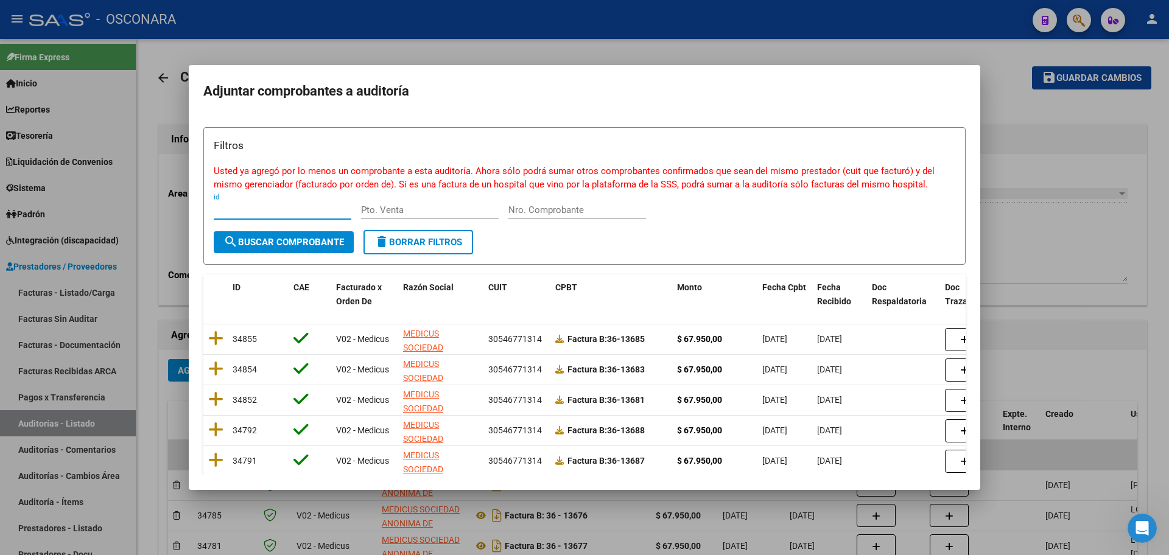
click at [623, 212] on input "Nro. Comprobante" at bounding box center [577, 210] width 138 height 11
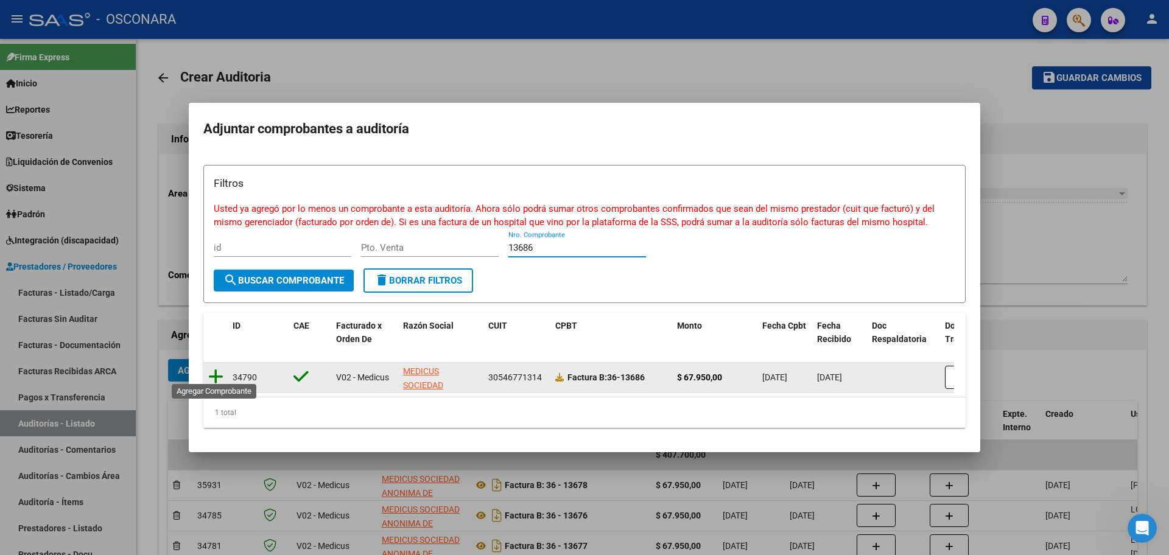
type input "13686"
click at [216, 370] on icon at bounding box center [215, 376] width 15 height 17
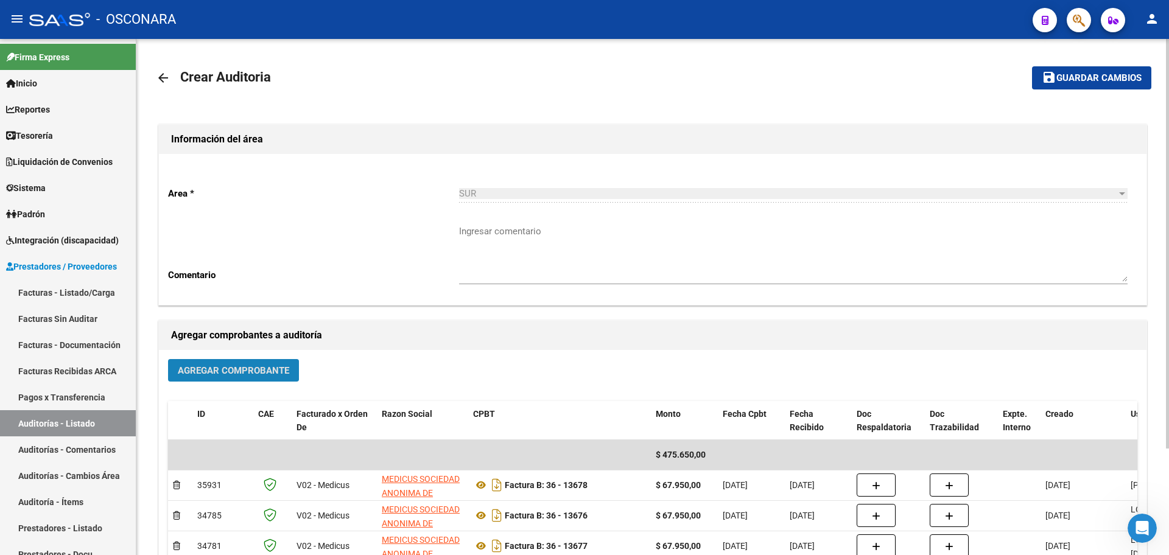
click at [179, 366] on span "Agregar Comprobante" at bounding box center [233, 370] width 111 height 11
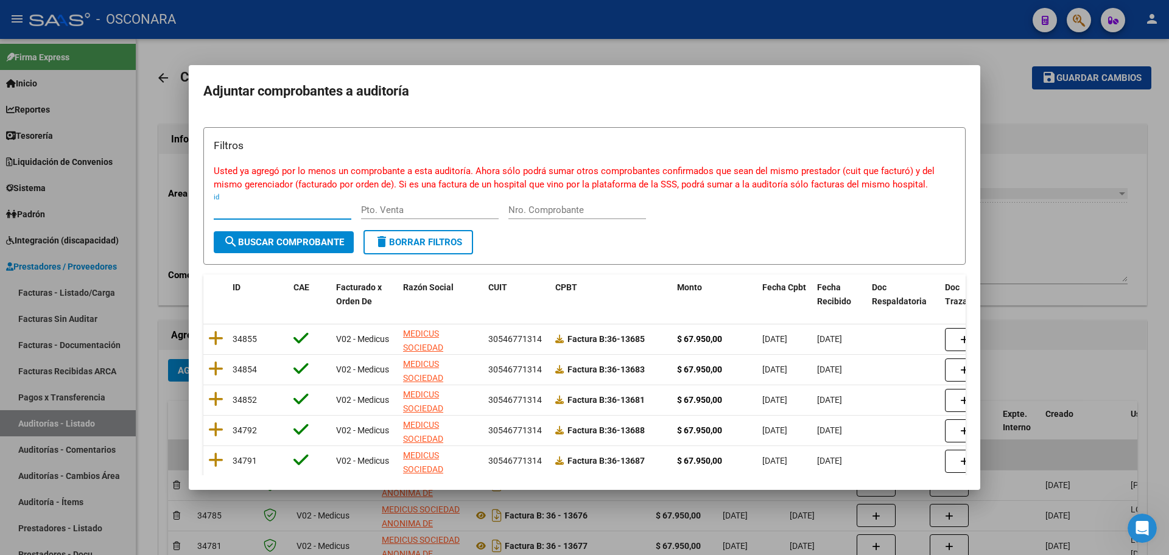
click at [554, 215] on input "Nro. Comprobante" at bounding box center [577, 210] width 138 height 11
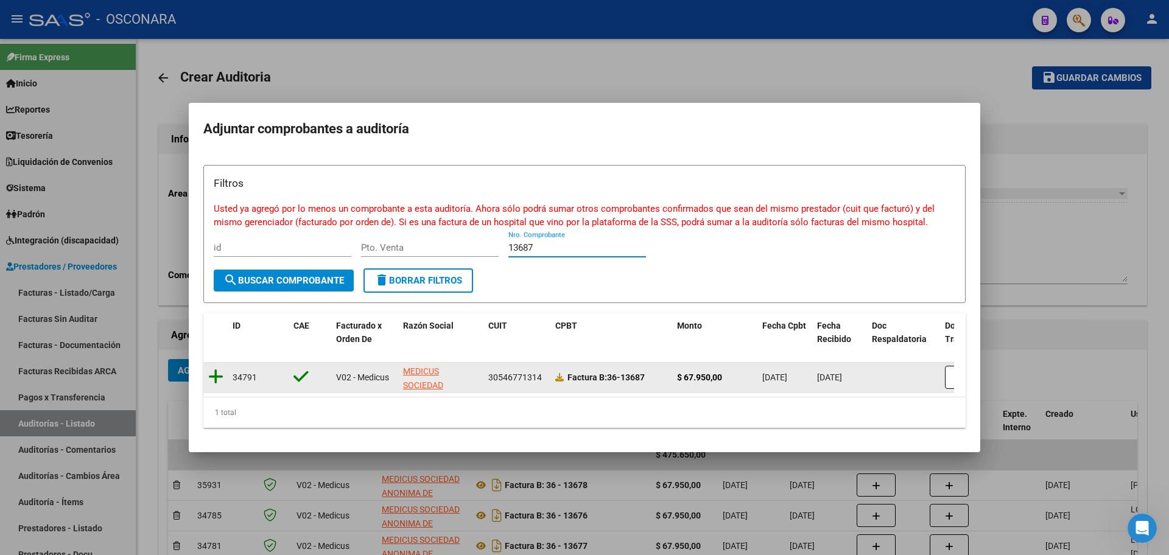
type input "13687"
click at [222, 368] on icon at bounding box center [215, 376] width 15 height 17
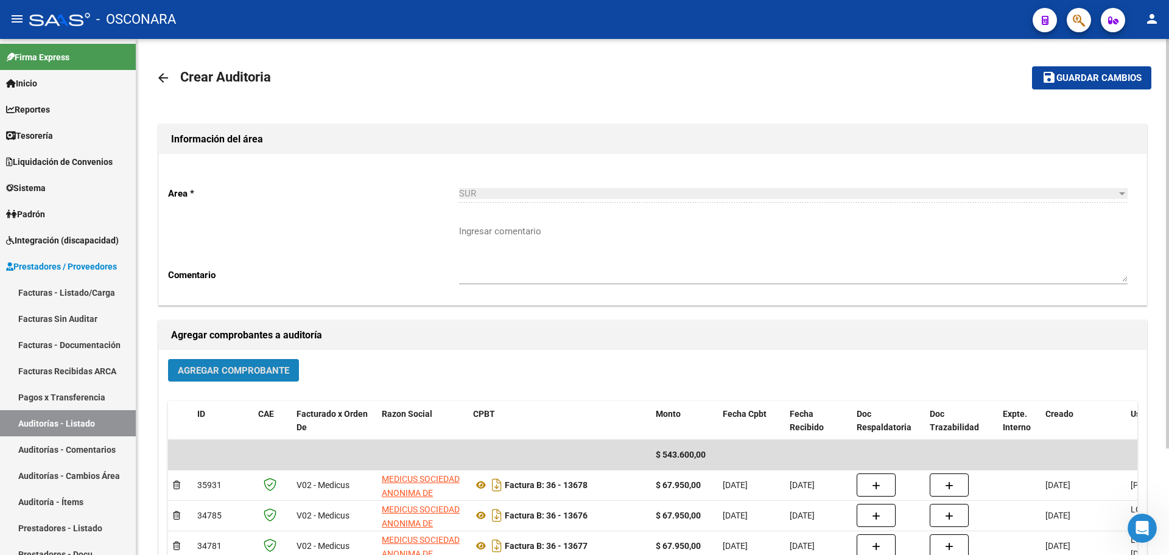
click at [266, 370] on span "Agregar Comprobante" at bounding box center [233, 370] width 111 height 11
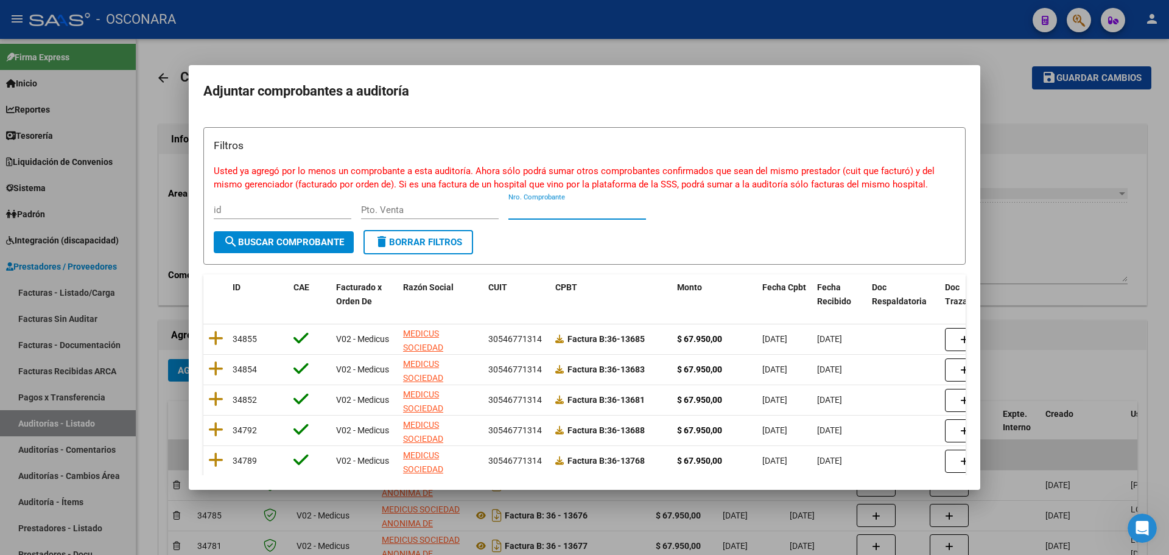
click at [583, 211] on input "Nro. Comprobante" at bounding box center [577, 210] width 138 height 11
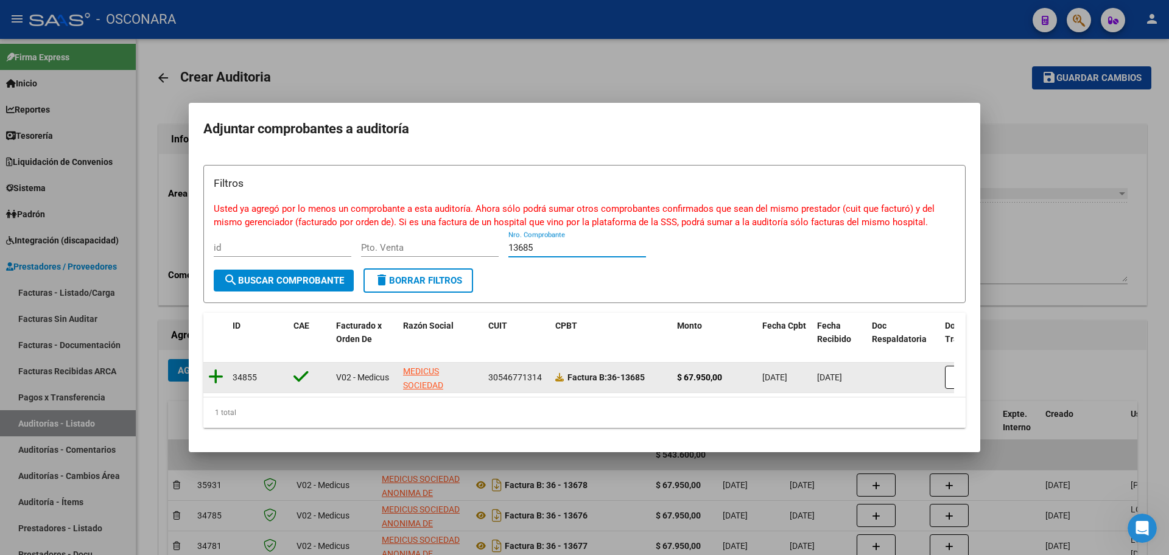
type input "13685"
click at [209, 371] on icon at bounding box center [215, 376] width 15 height 17
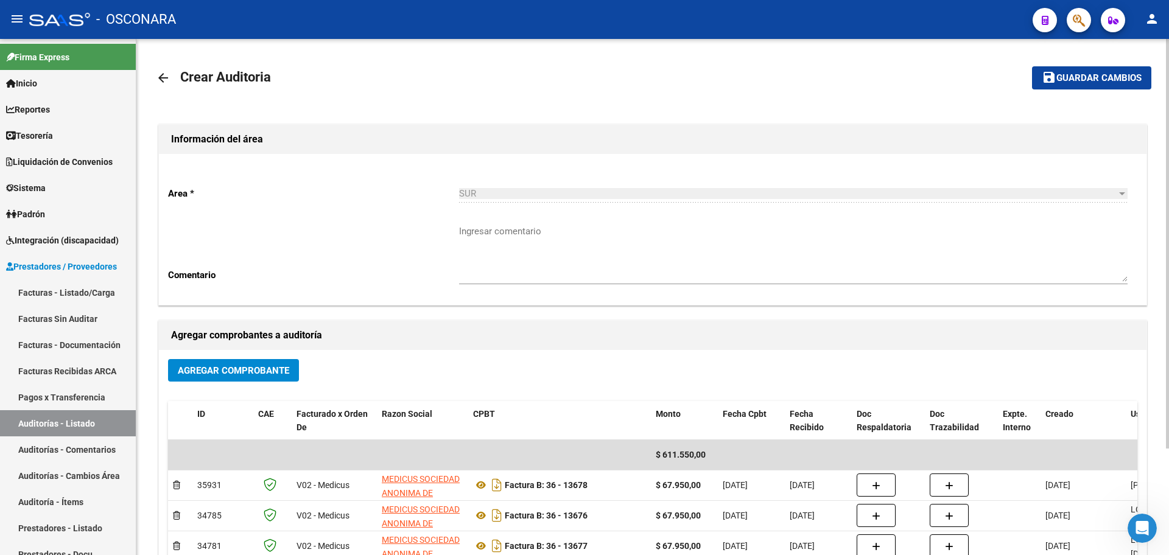
drag, startPoint x: 215, startPoint y: 357, endPoint x: 223, endPoint y: 371, distance: 16.4
click at [216, 358] on div "Agregar Comprobante ID CAE Facturado x Orden De Razon Social CPBT Monto Fecha C…" at bounding box center [653, 476] width 988 height 253
click at [224, 374] on span "Agregar Comprobante" at bounding box center [233, 370] width 111 height 11
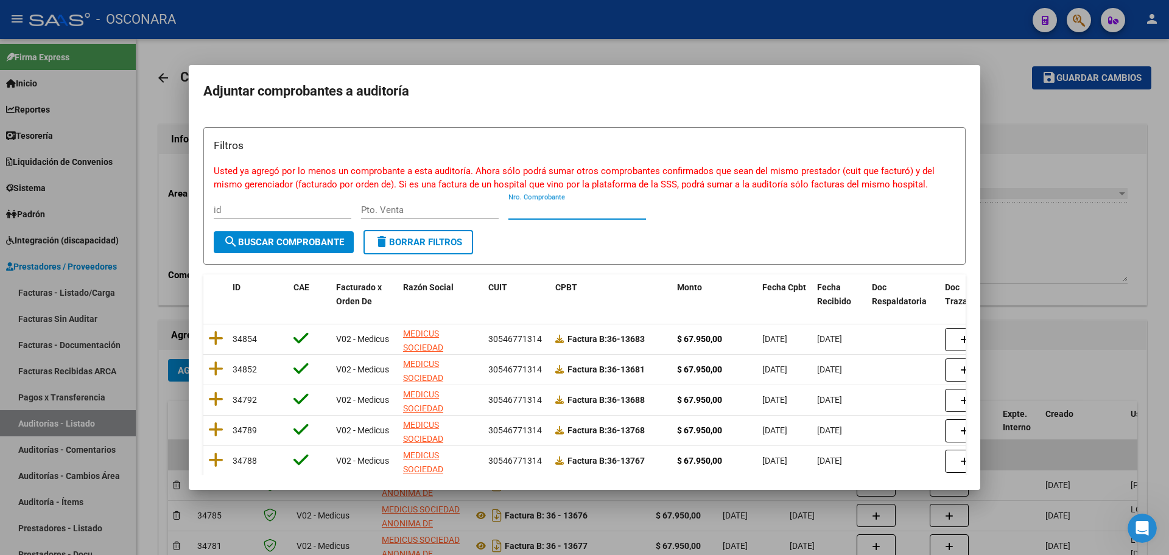
click at [575, 213] on input "Nro. Comprobante" at bounding box center [577, 210] width 138 height 11
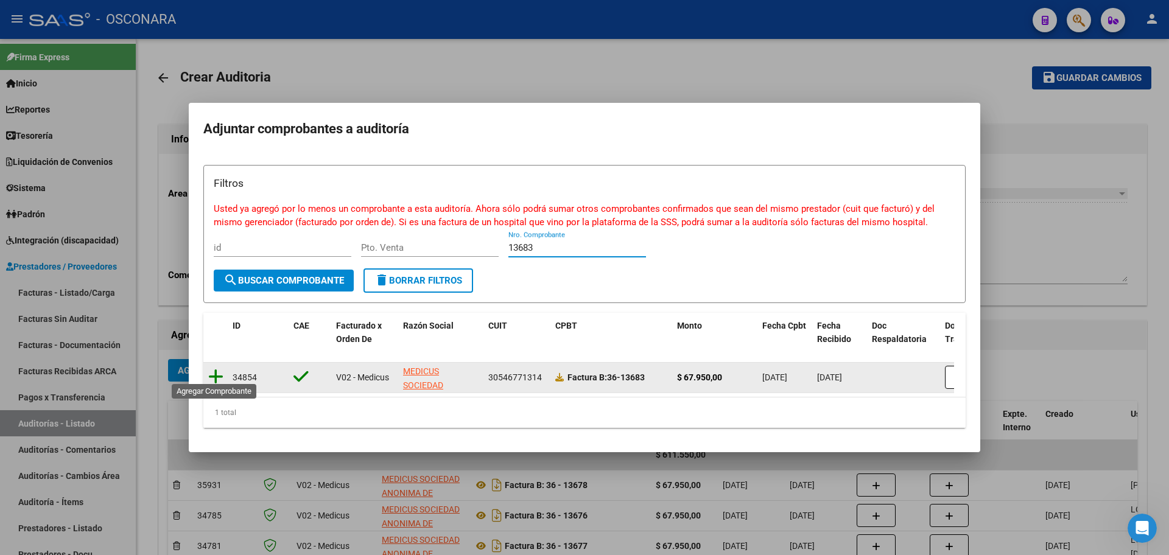
type input "13683"
click at [208, 374] on icon at bounding box center [215, 376] width 15 height 17
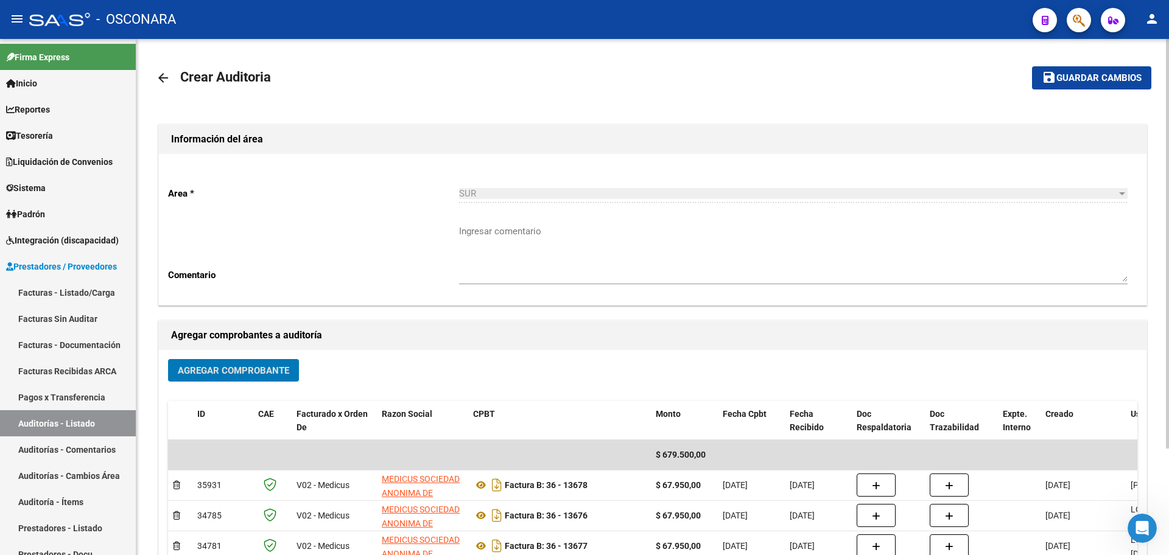
click at [247, 384] on div "Agregar Comprobante" at bounding box center [652, 375] width 969 height 32
click at [247, 371] on span "Agregar Comprobante" at bounding box center [233, 370] width 111 height 11
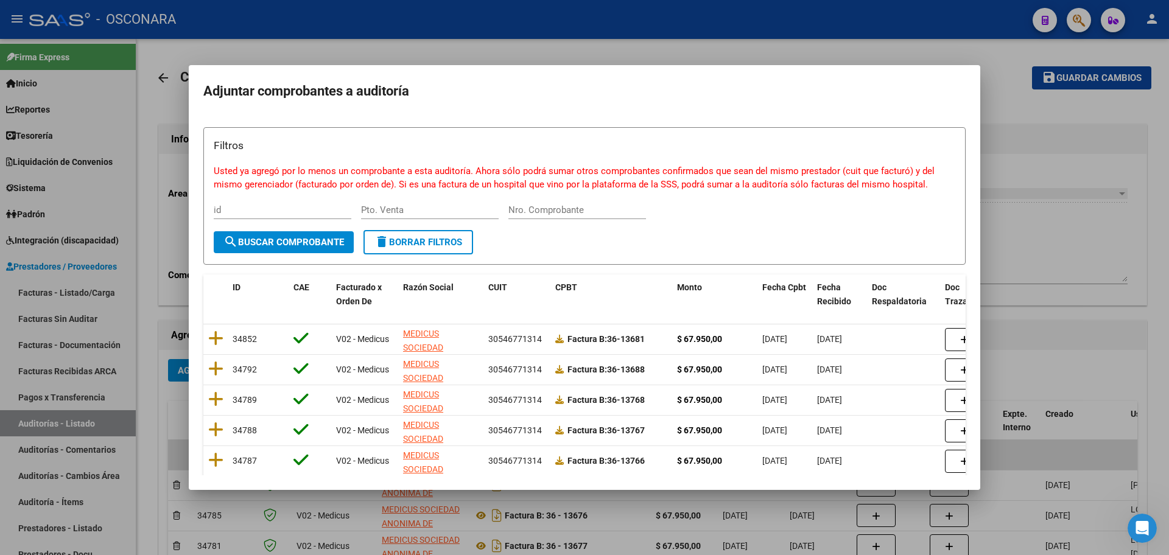
drag, startPoint x: 578, startPoint y: 202, endPoint x: 580, endPoint y: 208, distance: 6.4
click at [578, 205] on div "Nro. Comprobante" at bounding box center [577, 210] width 138 height 18
click at [581, 212] on input "Nro. Comprobante" at bounding box center [577, 210] width 138 height 11
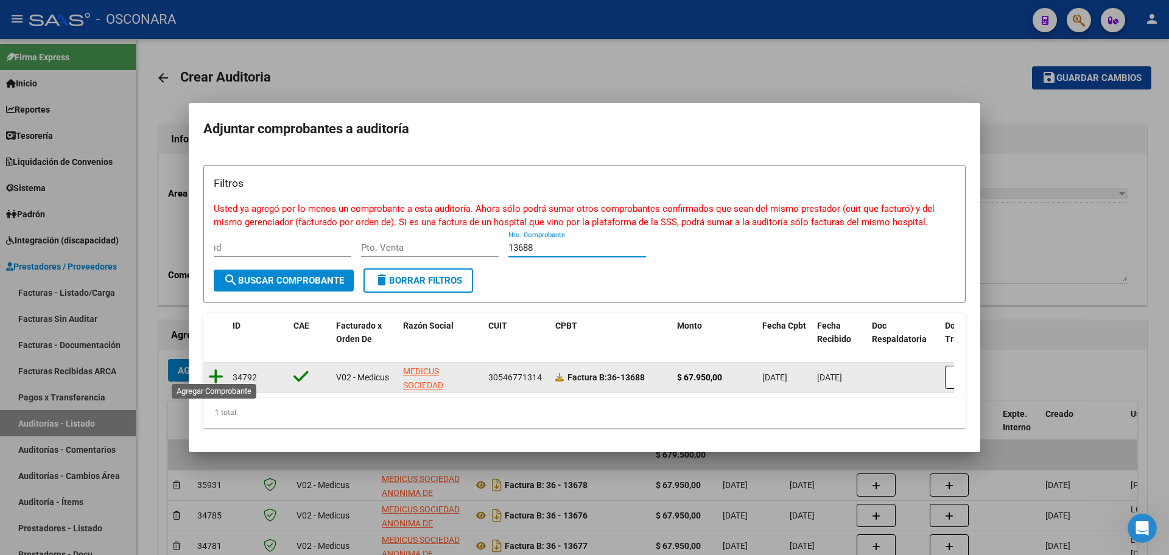
type input "13688"
click at [220, 372] on icon at bounding box center [215, 376] width 15 height 17
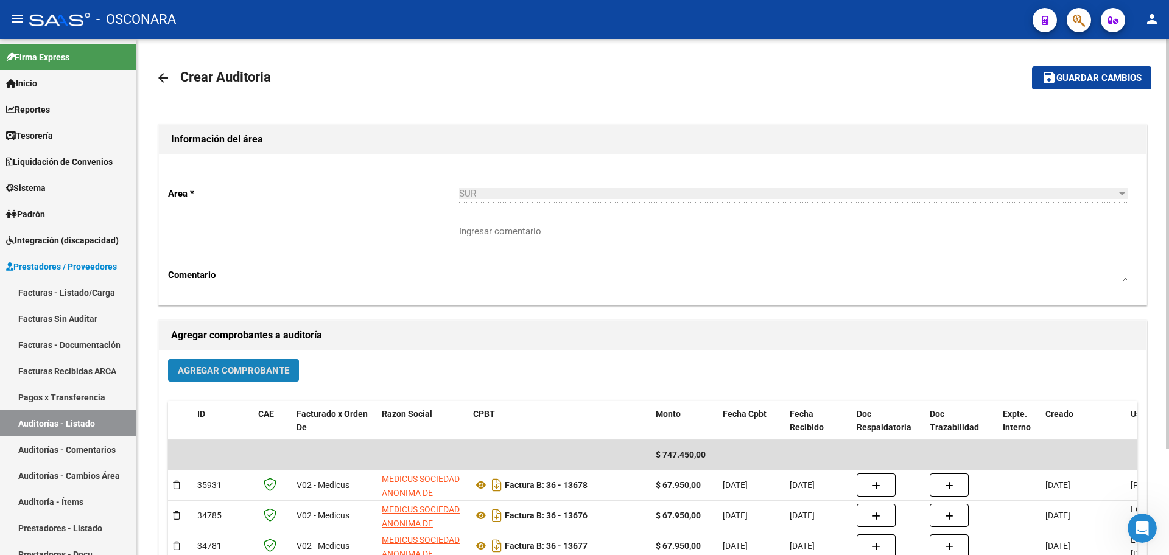
click at [243, 366] on span "Agregar Comprobante" at bounding box center [233, 370] width 111 height 11
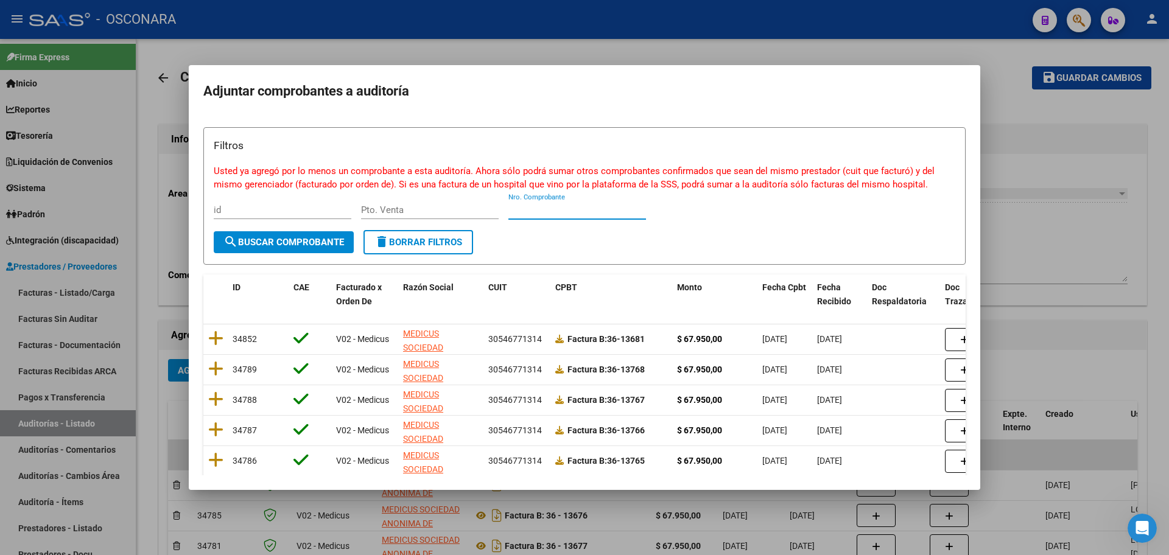
click at [581, 211] on input "Nro. Comprobante" at bounding box center [577, 210] width 138 height 11
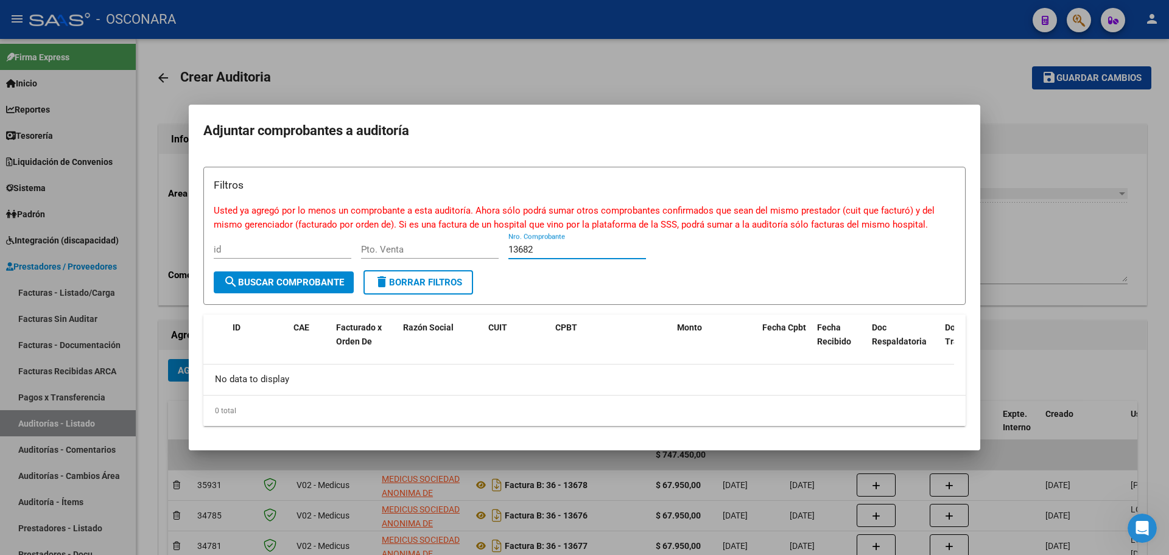
type input "13682"
click at [1030, 217] on div at bounding box center [584, 277] width 1169 height 555
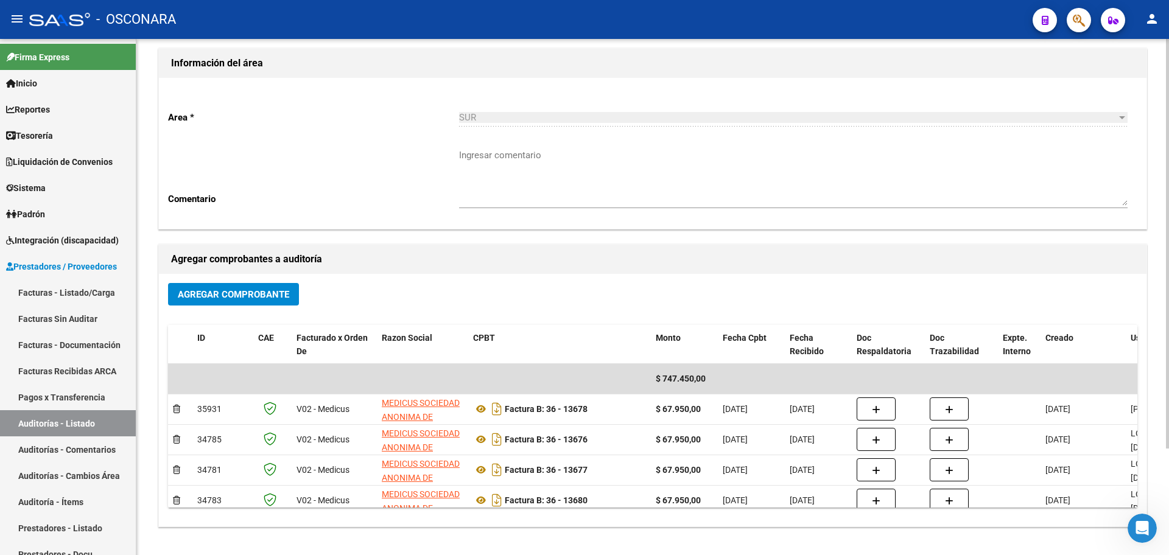
click at [235, 290] on span "Agregar Comprobante" at bounding box center [233, 294] width 111 height 11
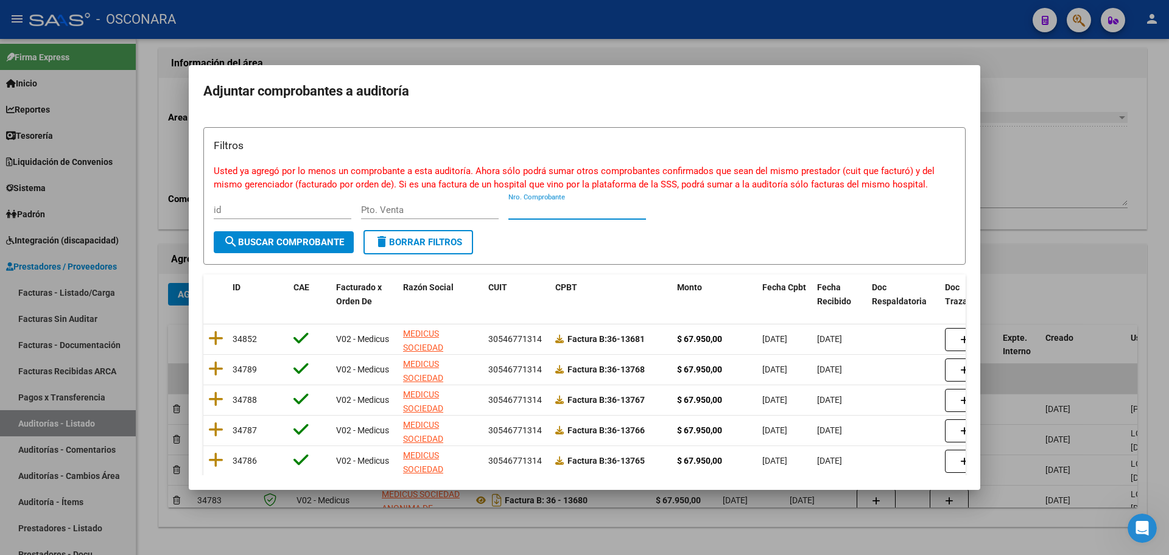
click at [542, 212] on input "Nro. Comprobante" at bounding box center [577, 210] width 138 height 11
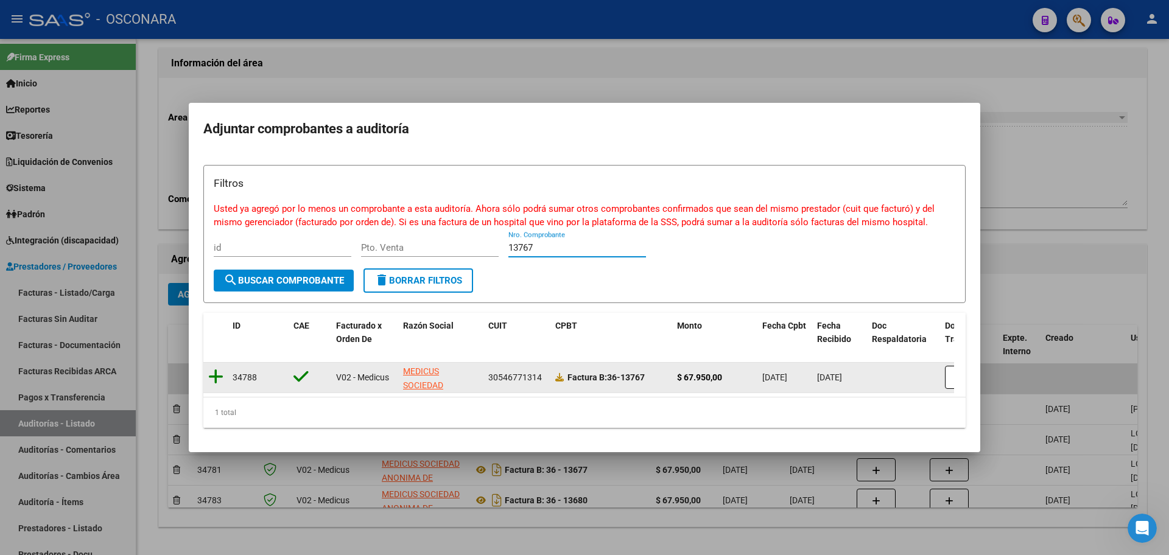
type input "13767"
click at [221, 371] on icon at bounding box center [215, 376] width 15 height 17
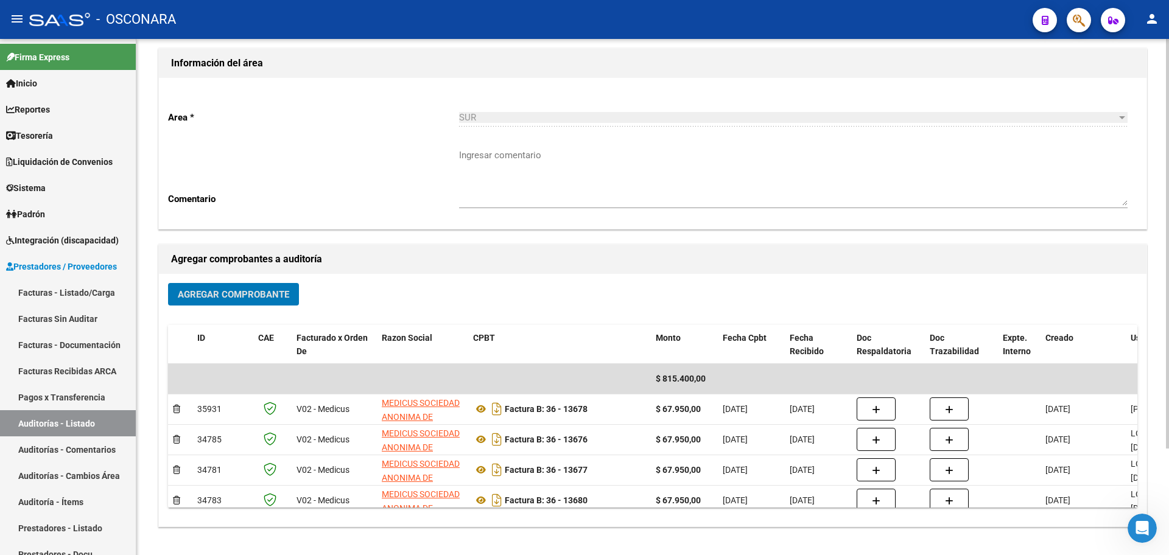
click at [209, 286] on button "Agregar Comprobante" at bounding box center [233, 294] width 131 height 23
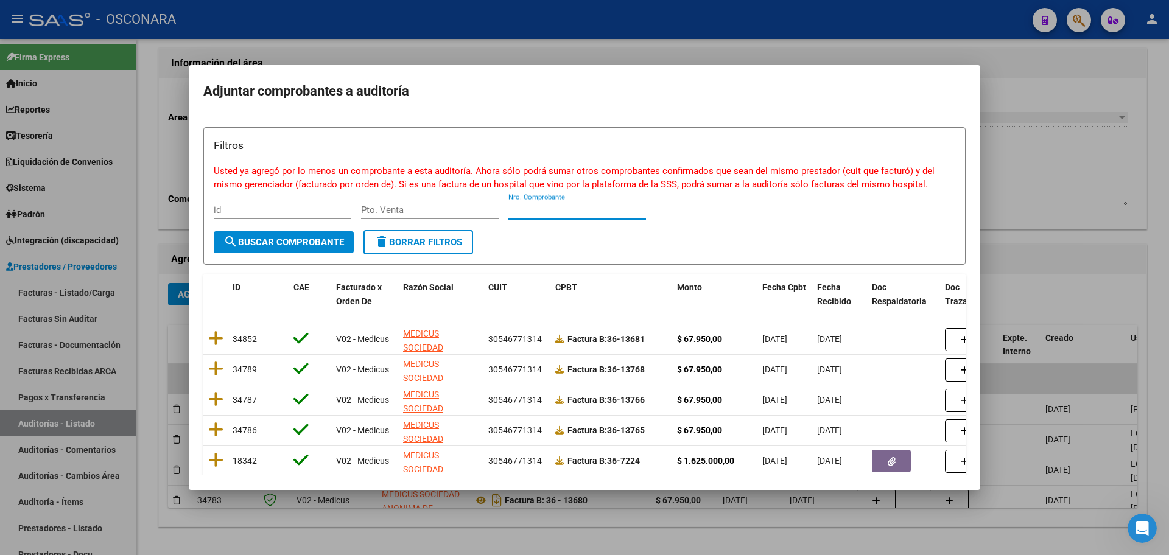
click at [571, 212] on input "Nro. Comprobante" at bounding box center [577, 210] width 138 height 11
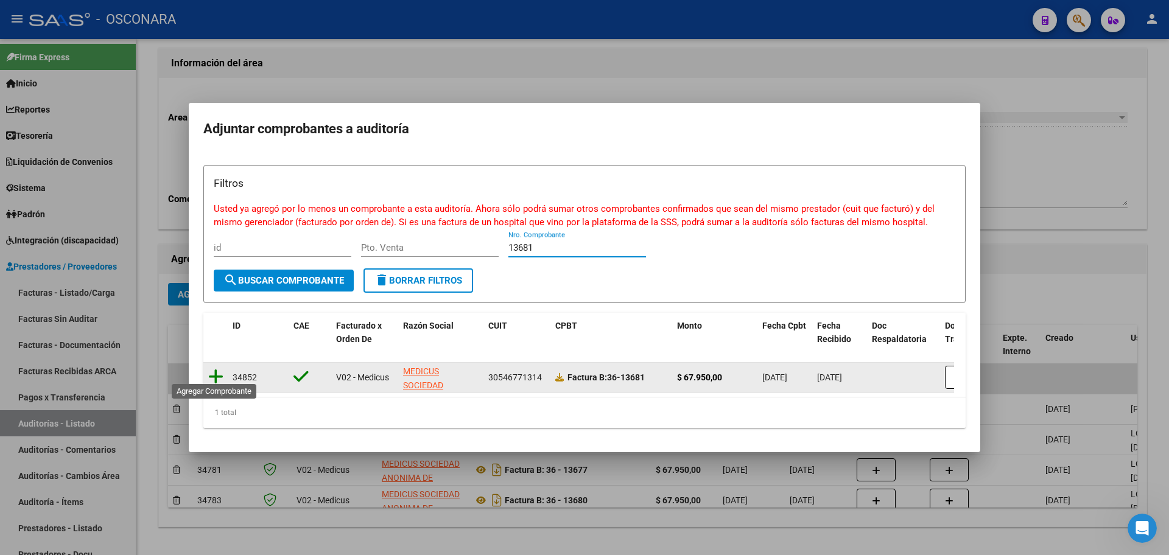
type input "13681"
click at [212, 368] on icon at bounding box center [215, 376] width 15 height 17
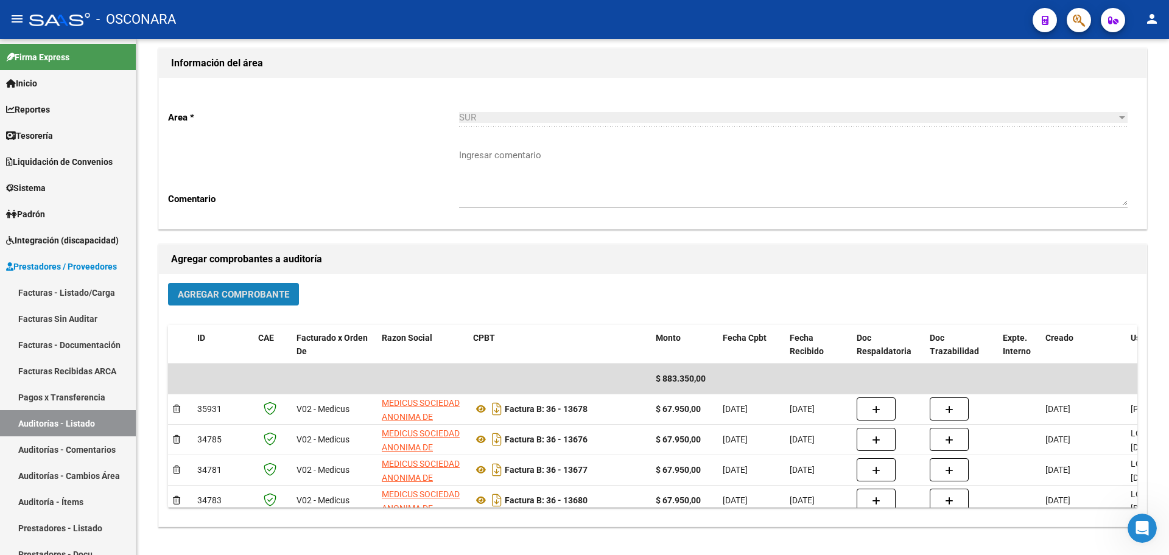
click at [282, 296] on span "Agregar Comprobante" at bounding box center [233, 294] width 111 height 11
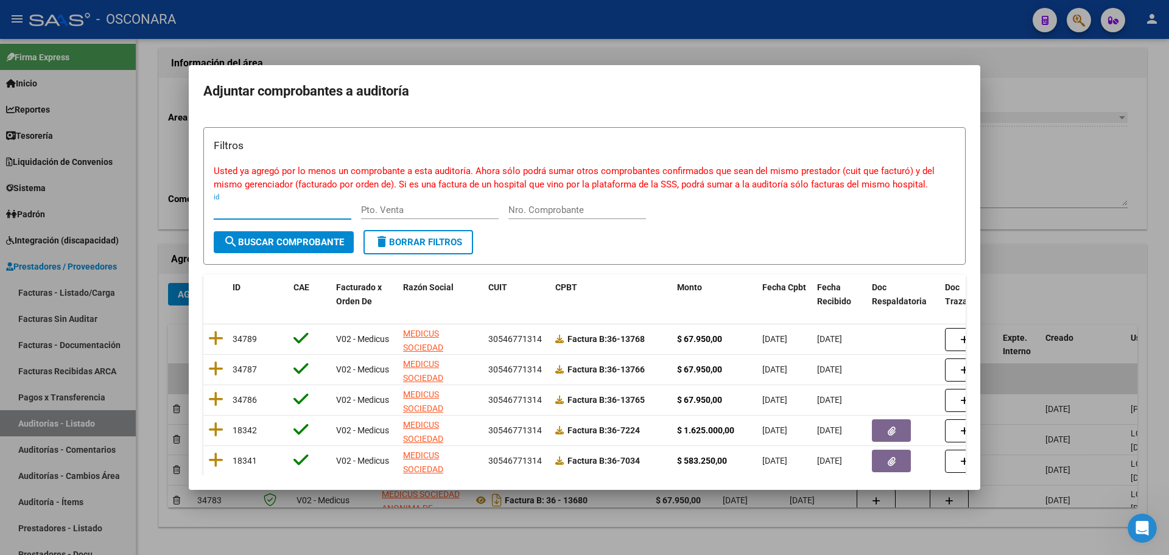
click at [576, 212] on input "Nro. Comprobante" at bounding box center [577, 210] width 138 height 11
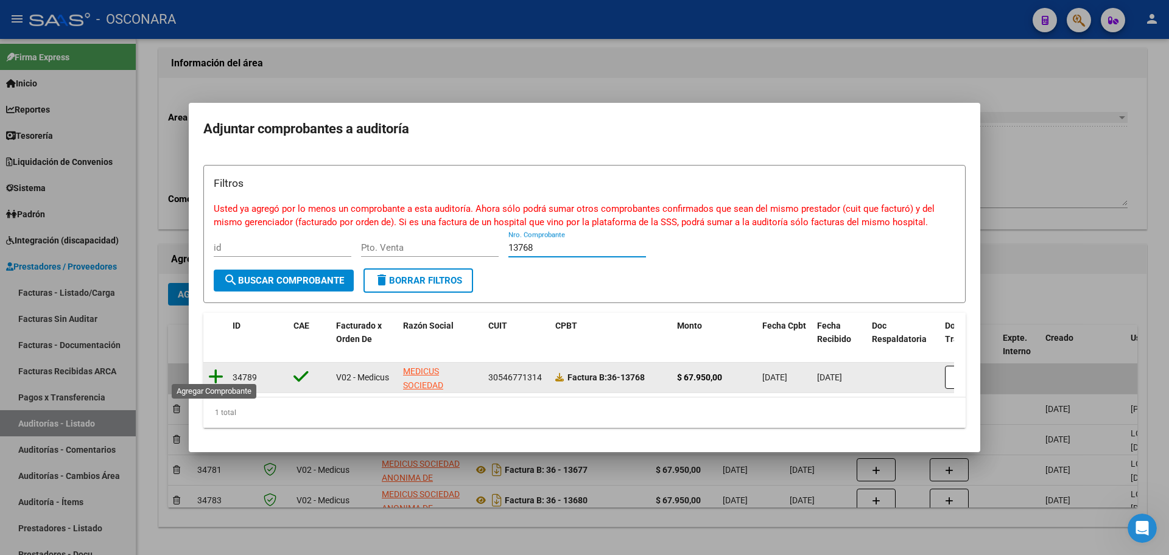
type input "13768"
click at [219, 370] on icon at bounding box center [215, 376] width 15 height 17
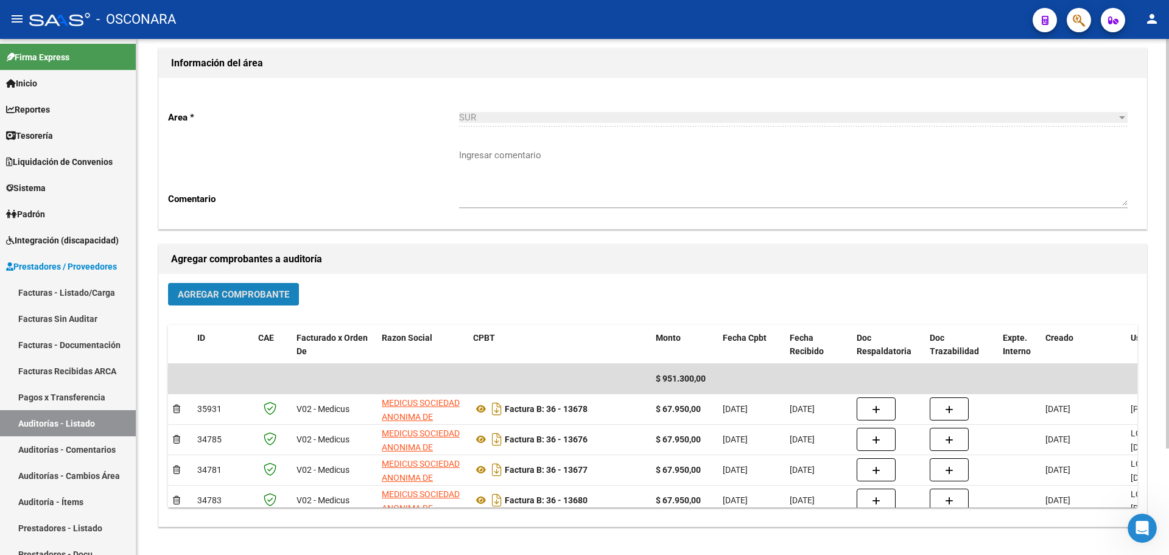
click at [207, 296] on span "Agregar Comprobante" at bounding box center [233, 294] width 111 height 11
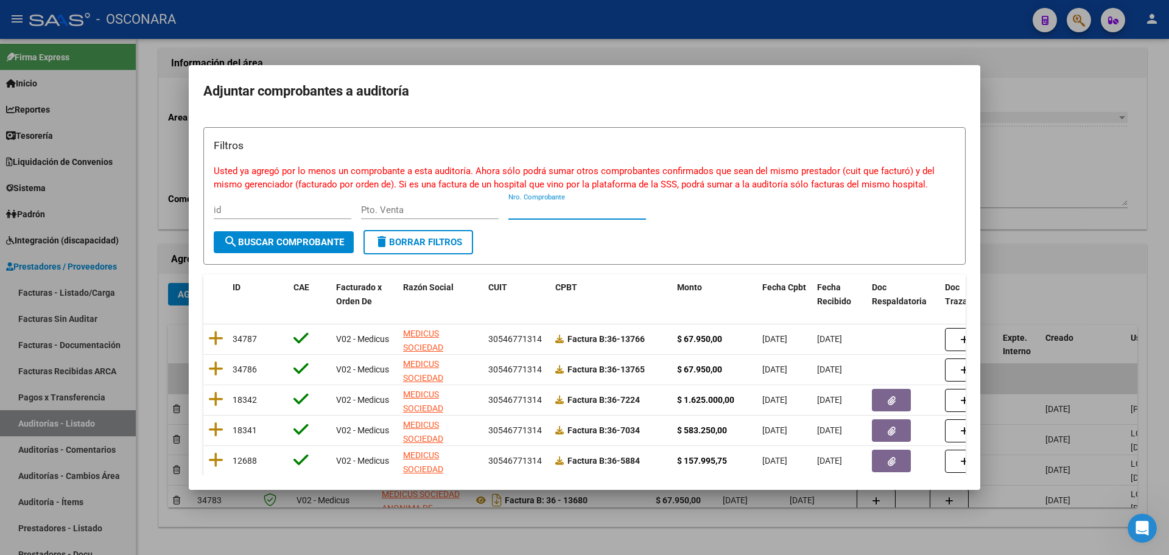
click at [533, 208] on input "Nro. Comprobante" at bounding box center [577, 210] width 138 height 11
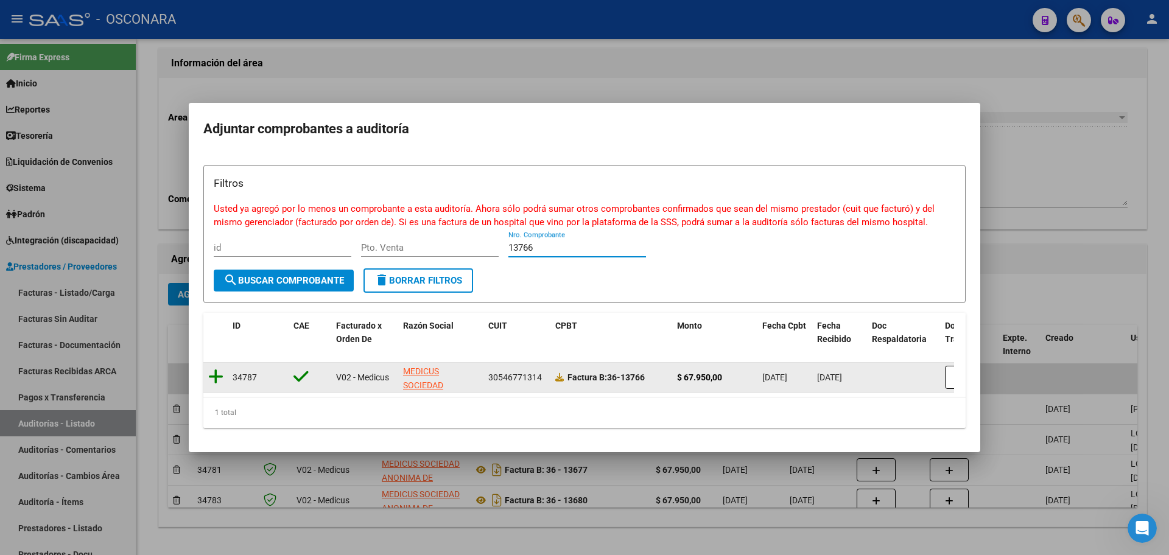
type input "13766"
click at [212, 376] on icon at bounding box center [215, 376] width 15 height 17
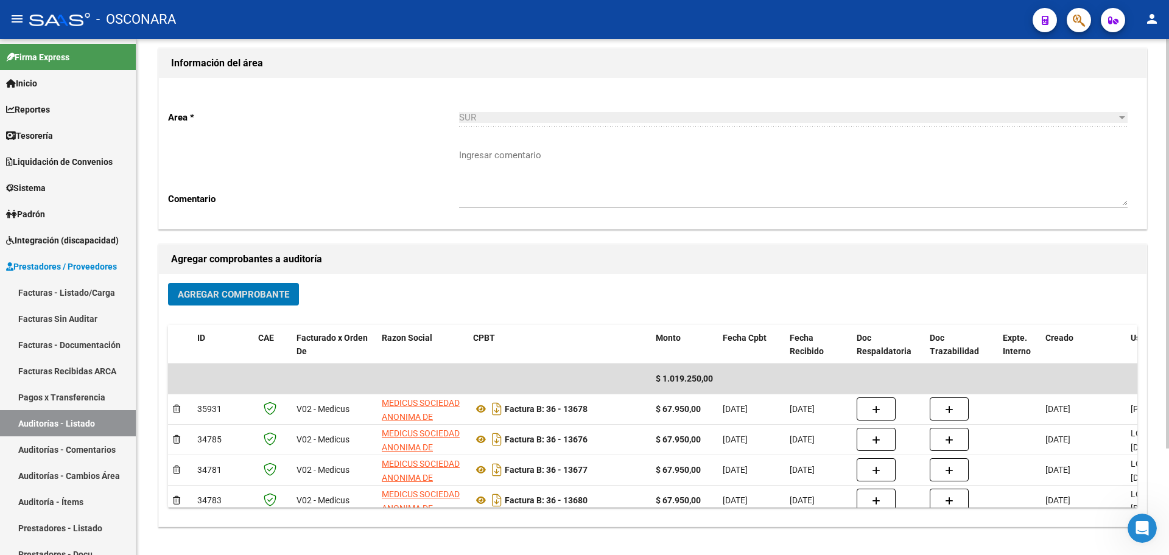
click at [225, 298] on span "Agregar Comprobante" at bounding box center [233, 294] width 111 height 11
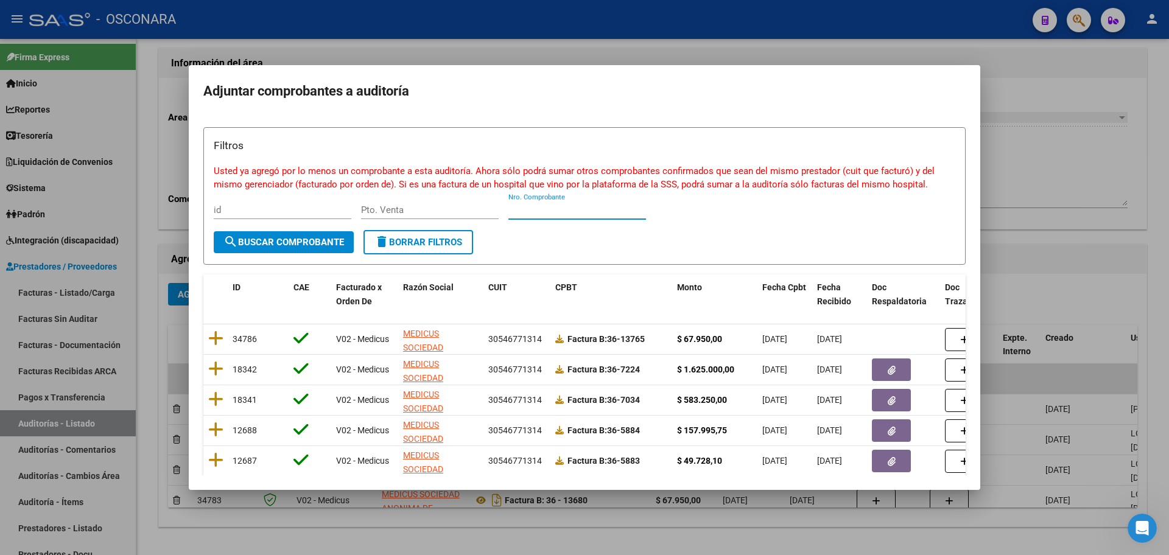
click at [560, 211] on input "Nro. Comprobante" at bounding box center [577, 210] width 138 height 11
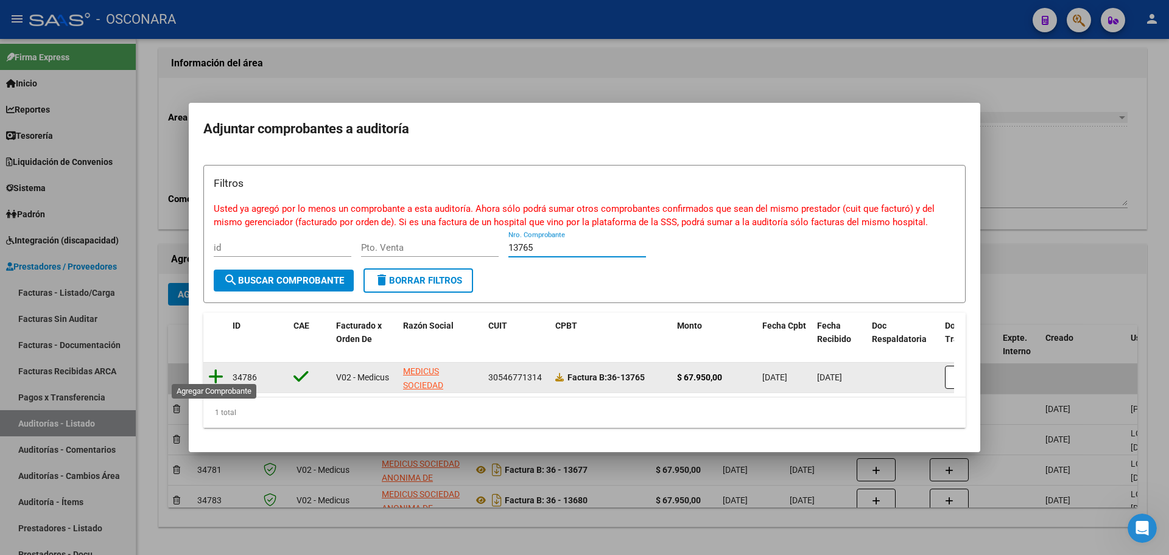
type input "13765"
click at [217, 376] on icon at bounding box center [215, 376] width 15 height 17
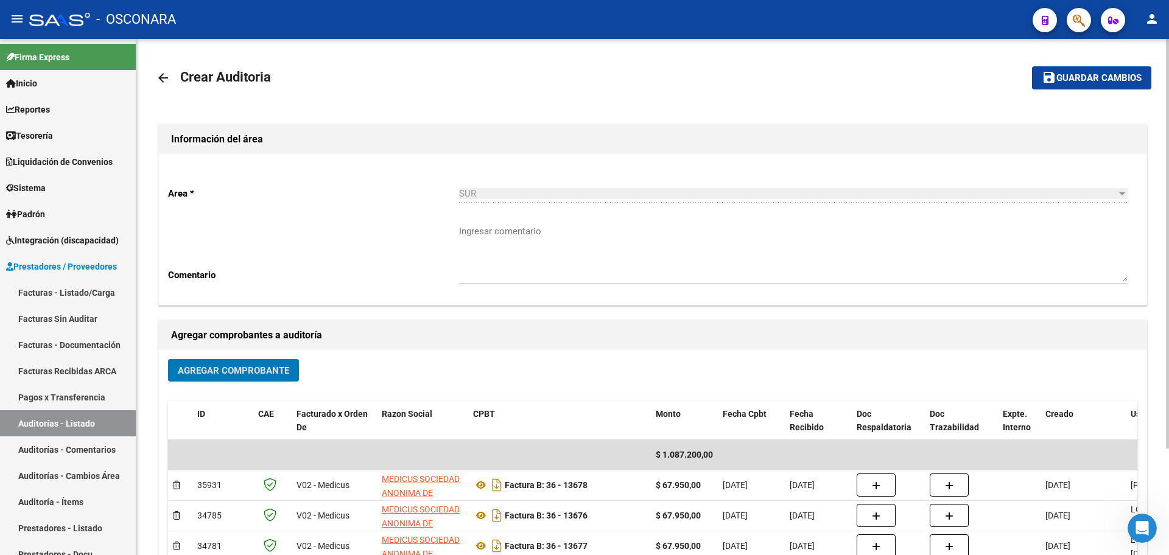
drag, startPoint x: 1109, startPoint y: 78, endPoint x: 1028, endPoint y: 88, distance: 81.6
click at [1107, 78] on span "Guardar cambios" at bounding box center [1098, 78] width 85 height 11
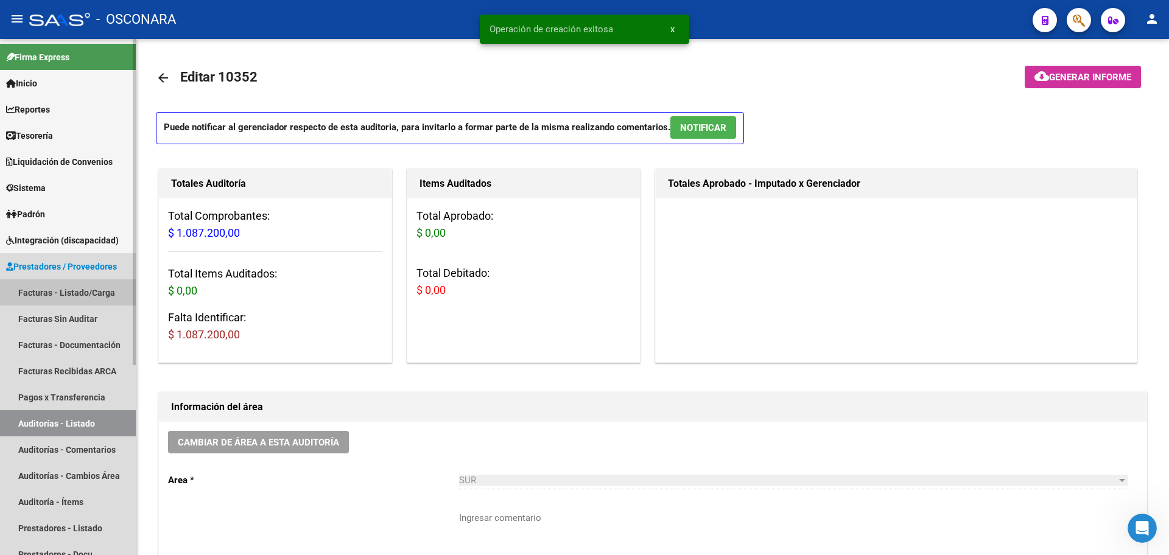
drag, startPoint x: 97, startPoint y: 293, endPoint x: 121, endPoint y: 307, distance: 28.1
click at [97, 293] on link "Facturas - Listado/Carga" at bounding box center [68, 292] width 136 height 26
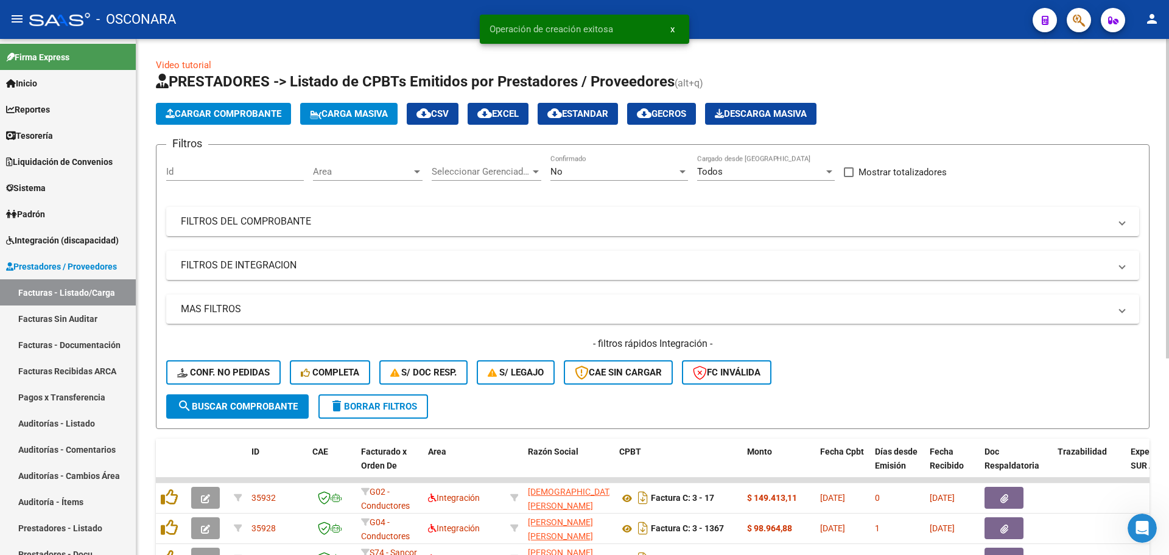
drag, startPoint x: 371, startPoint y: 229, endPoint x: 616, endPoint y: 168, distance: 252.2
click at [371, 228] on mat-expansion-panel-header "FILTROS DEL COMPROBANTE" at bounding box center [652, 221] width 973 height 29
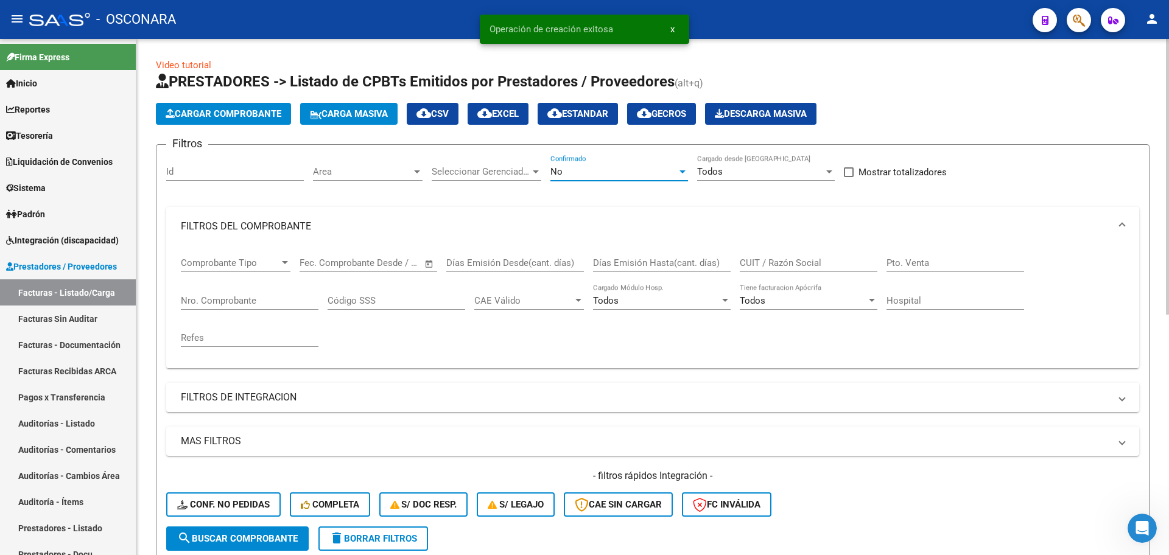
click at [609, 172] on div "No" at bounding box center [613, 171] width 127 height 11
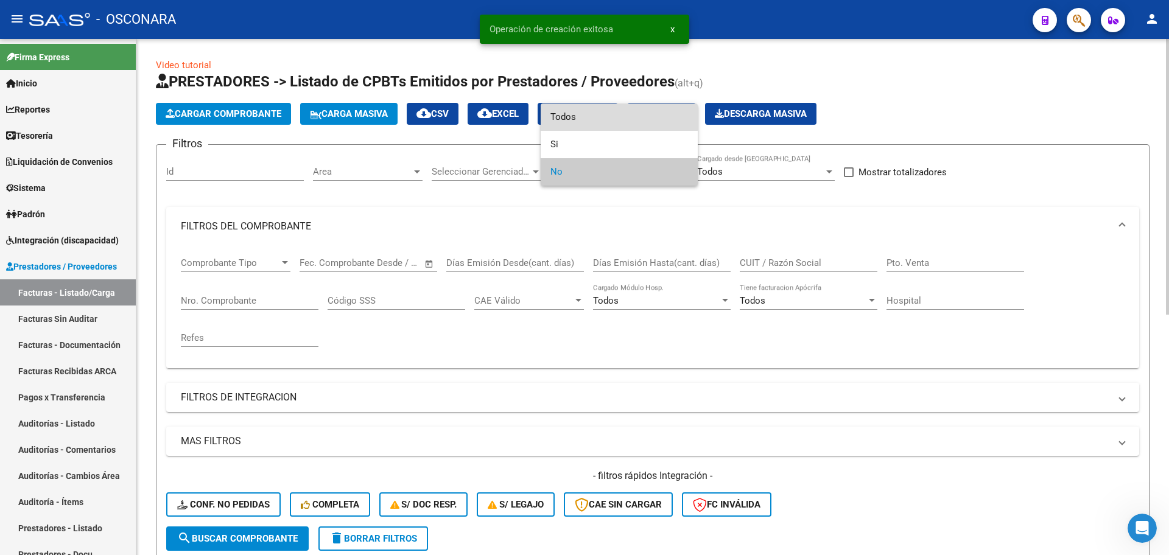
drag, startPoint x: 564, startPoint y: 117, endPoint x: 159, endPoint y: 260, distance: 430.0
click at [564, 117] on span "Todos" at bounding box center [619, 117] width 138 height 27
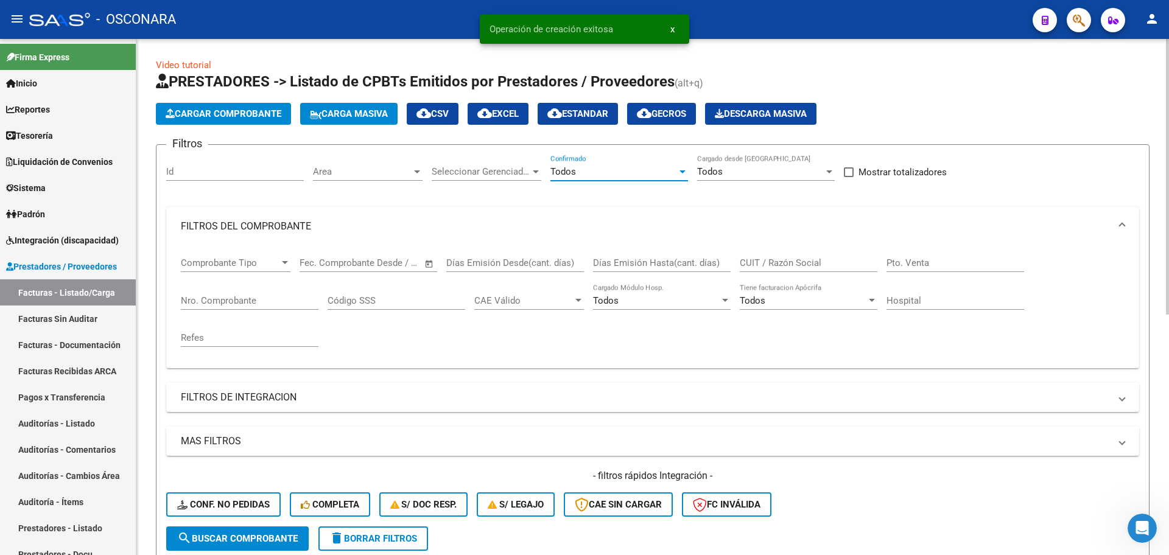
drag, startPoint x: 209, startPoint y: 303, endPoint x: 204, endPoint y: 298, distance: 7.3
click at [205, 299] on input "Nro. Comprobante" at bounding box center [250, 300] width 138 height 11
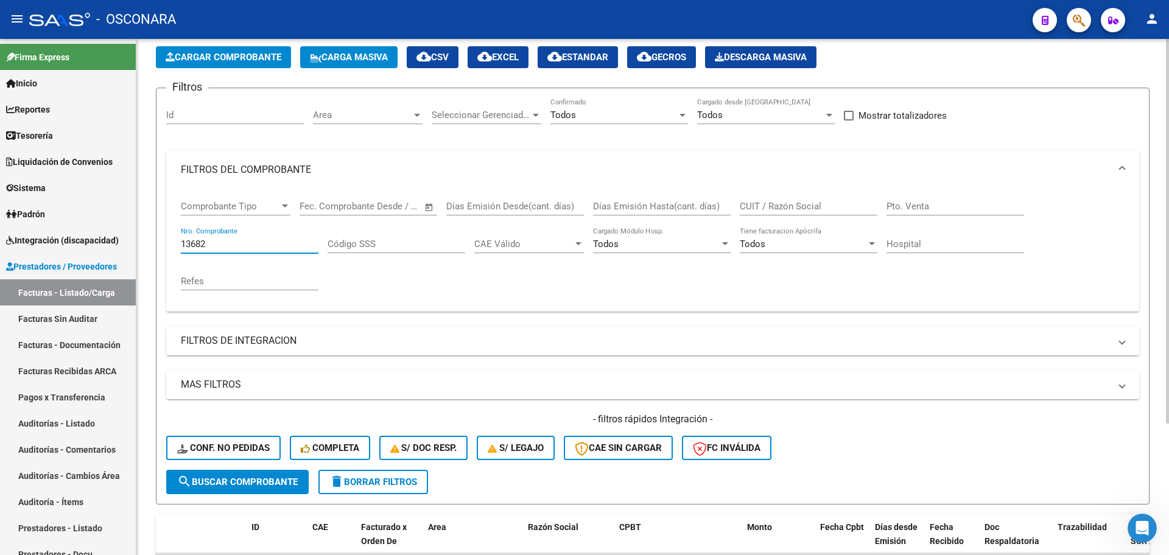
scroll to position [176, 0]
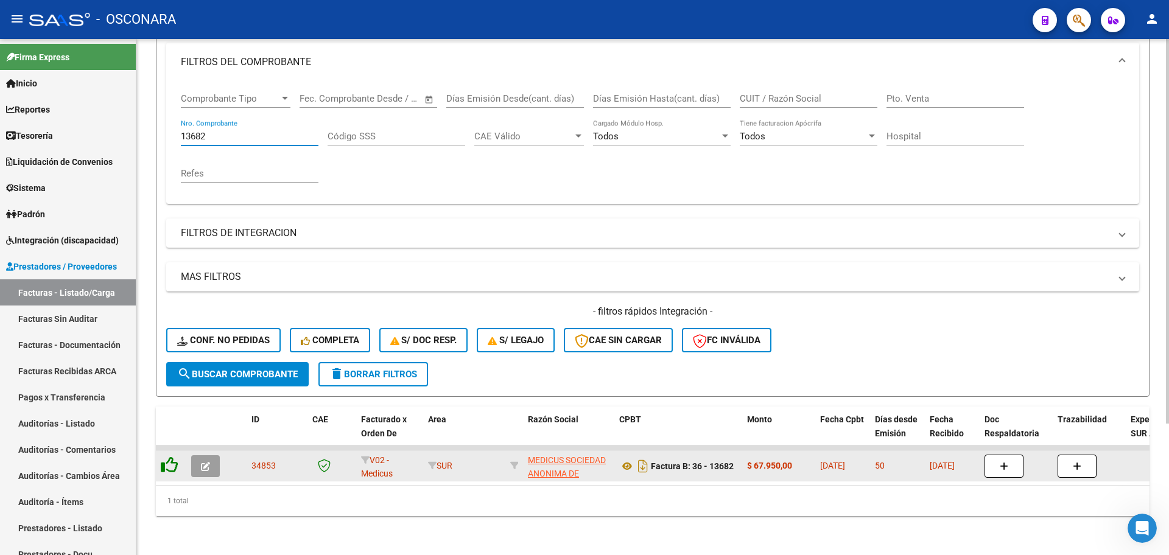
type input "13682"
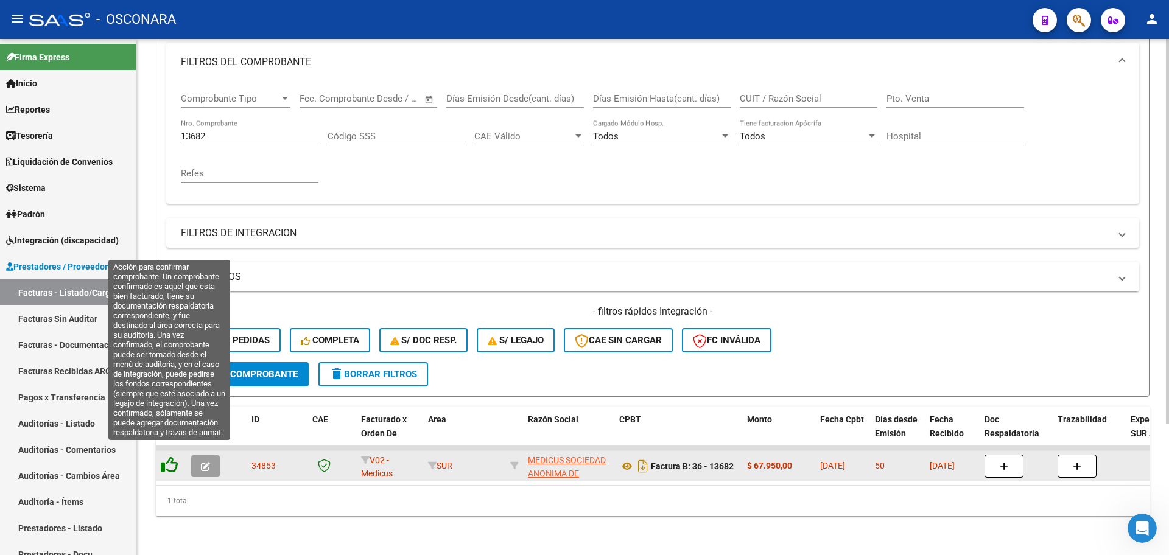
click at [166, 457] on icon at bounding box center [169, 465] width 17 height 17
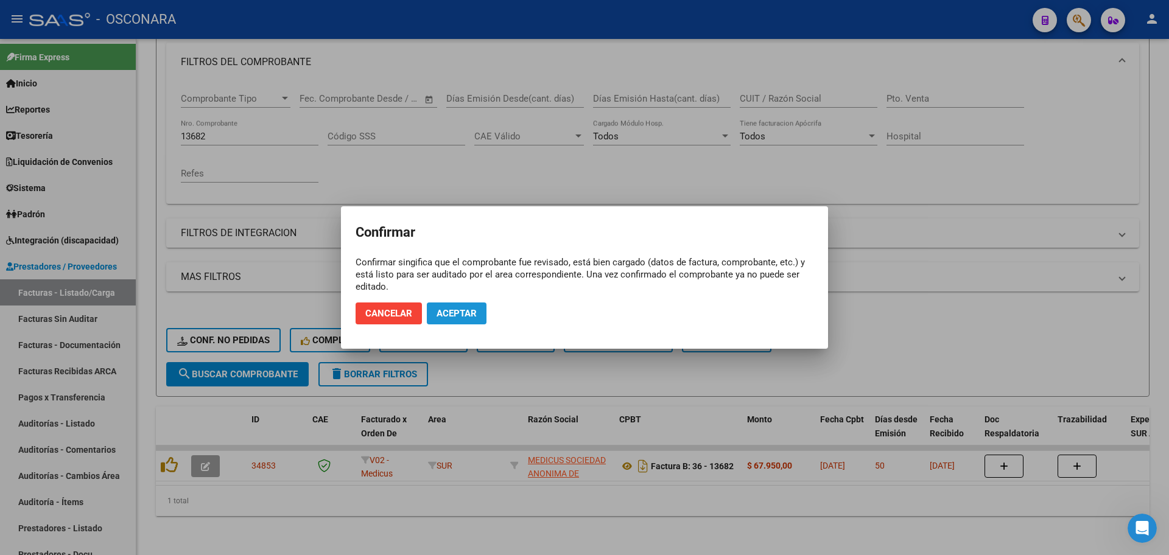
click at [446, 314] on span "Aceptar" at bounding box center [457, 313] width 40 height 11
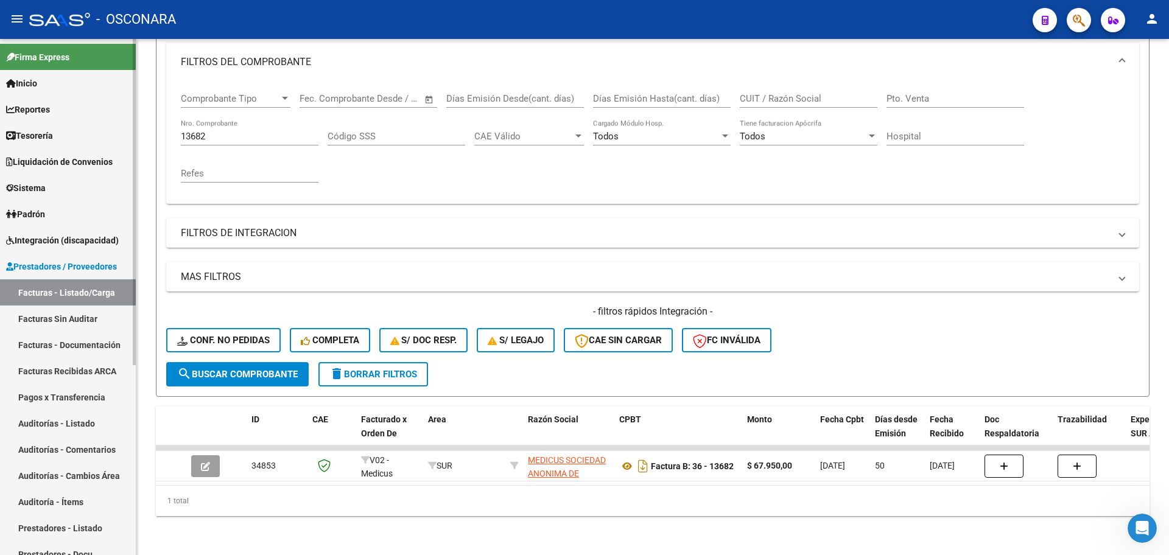
click at [96, 425] on link "Auditorías - Listado" at bounding box center [68, 423] width 136 height 26
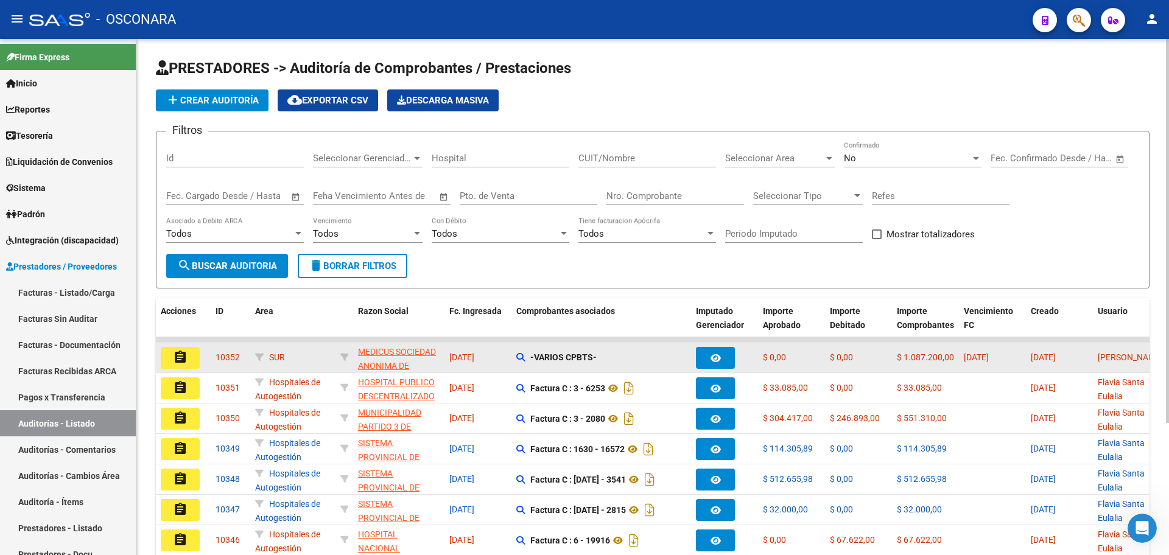
click at [186, 353] on mat-icon "assignment" at bounding box center [180, 357] width 15 height 15
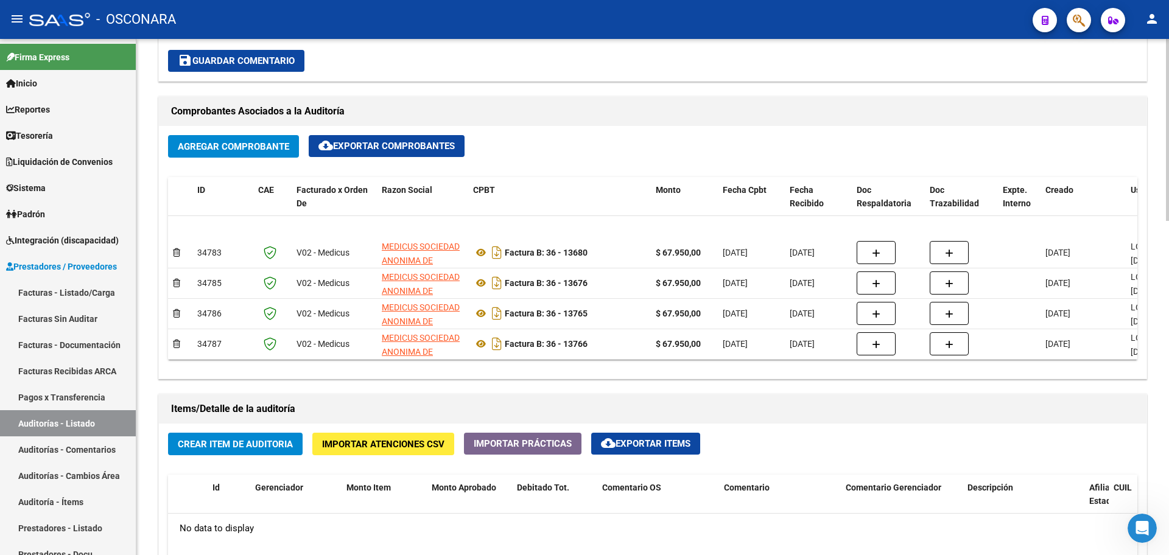
scroll to position [76, 0]
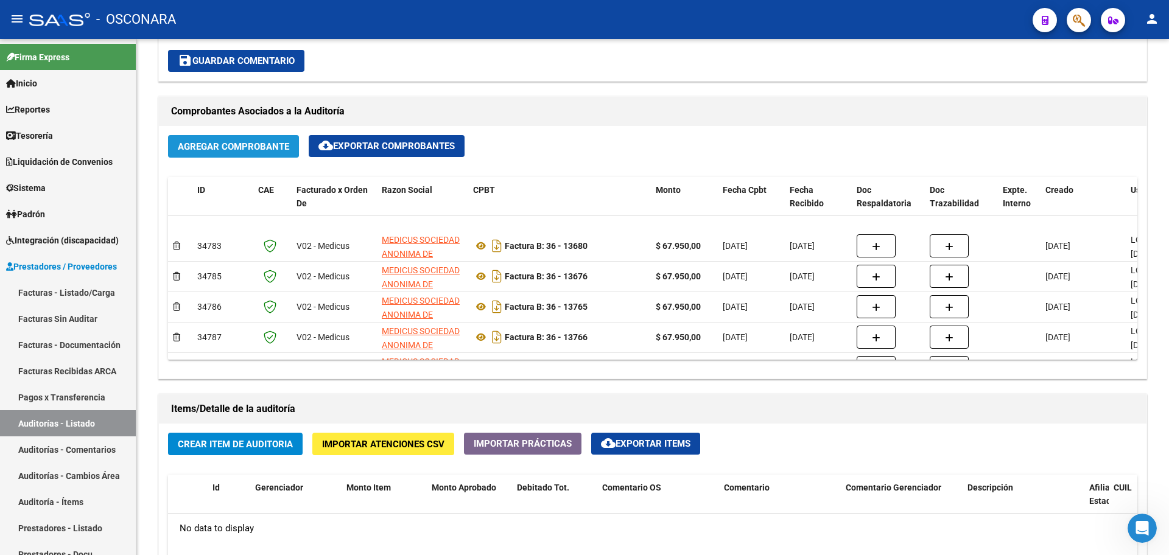
click at [222, 141] on span "Agregar Comprobante" at bounding box center [233, 146] width 111 height 11
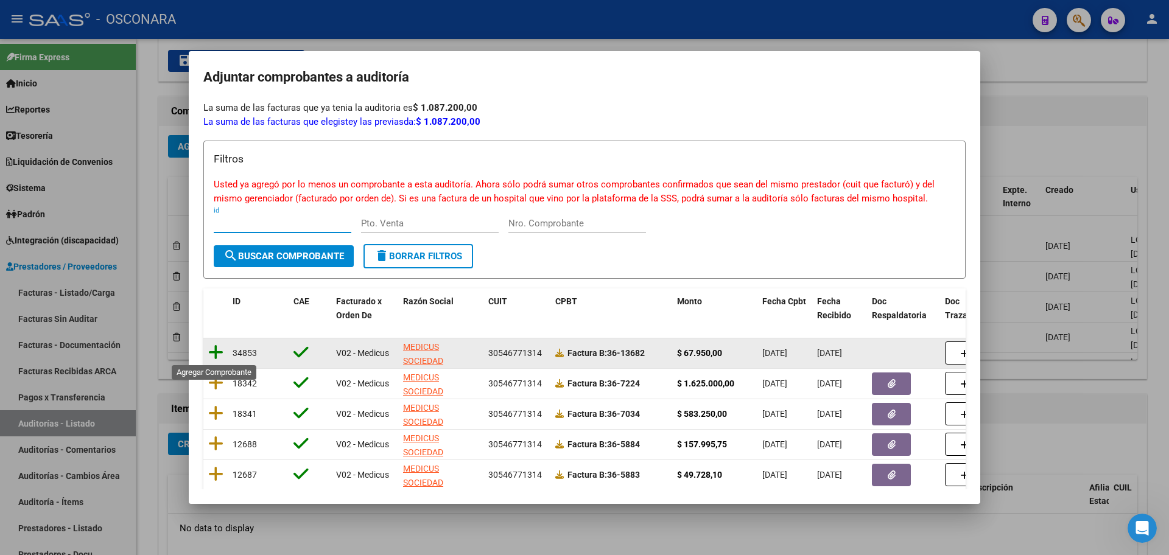
click at [215, 346] on icon at bounding box center [215, 352] width 15 height 17
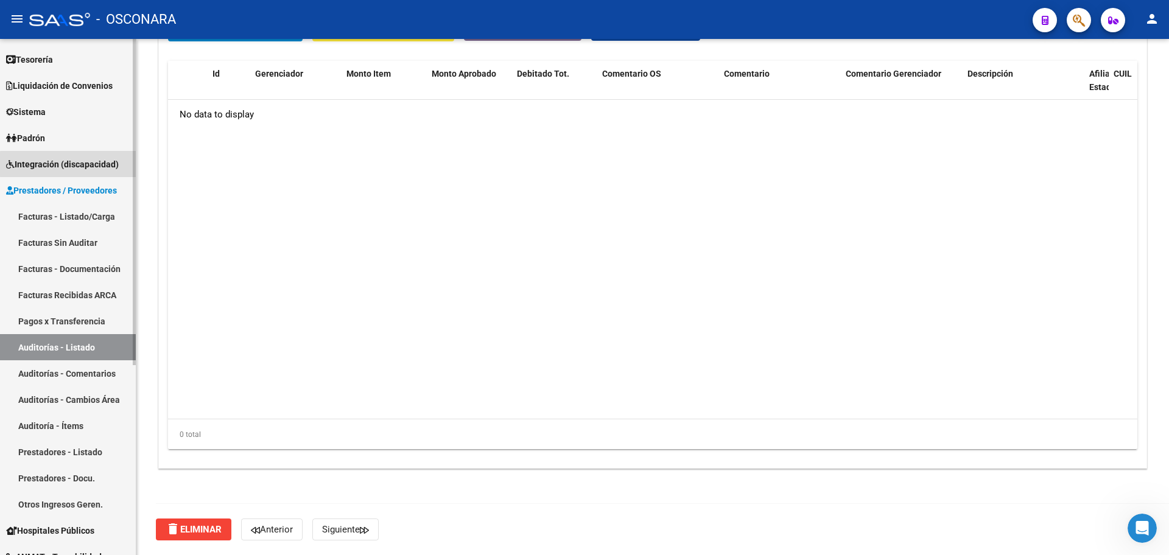
click at [119, 164] on span "Integración (discapacidad)" at bounding box center [62, 164] width 113 height 13
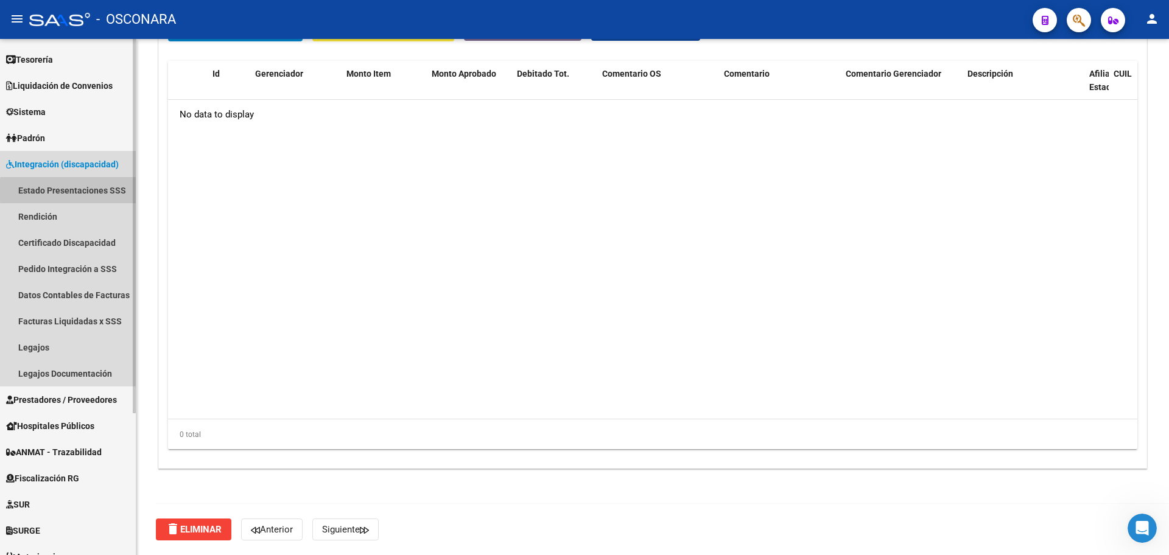
click at [103, 190] on link "Estado Presentaciones SSS" at bounding box center [68, 190] width 136 height 26
